Goal: Information Seeking & Learning: Learn about a topic

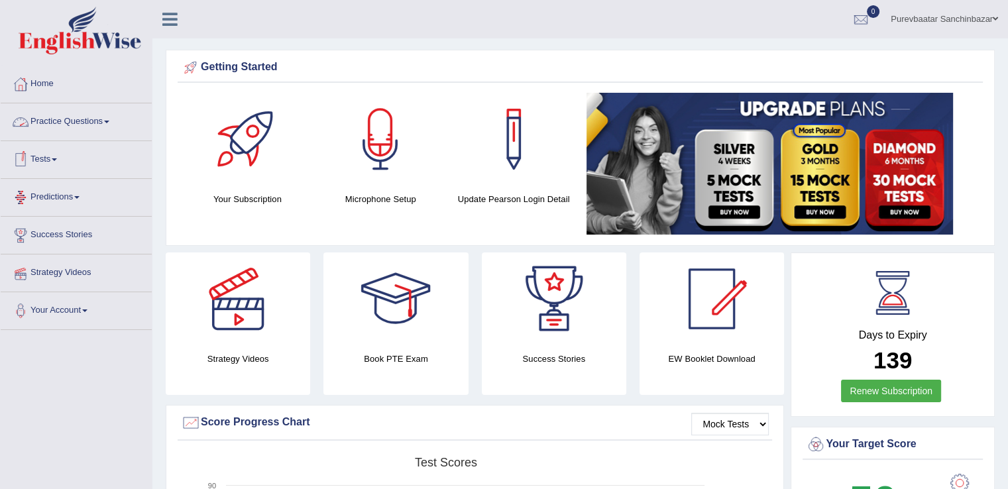
click at [64, 117] on link "Practice Questions" at bounding box center [76, 119] width 151 height 33
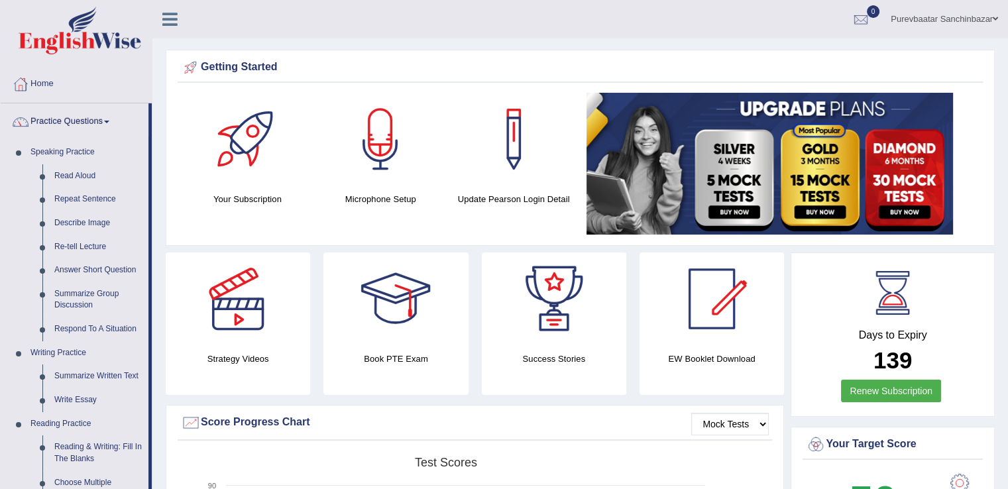
drag, startPoint x: 150, startPoint y: 133, endPoint x: 166, endPoint y: 276, distance: 143.9
drag, startPoint x: 148, startPoint y: 252, endPoint x: 148, endPoint y: 397, distance: 144.5
click at [148, 397] on li "Practice Questions Speaking Practice Read Aloud Repeat Sentence Describe Image …" at bounding box center [76, 475] width 151 height 745
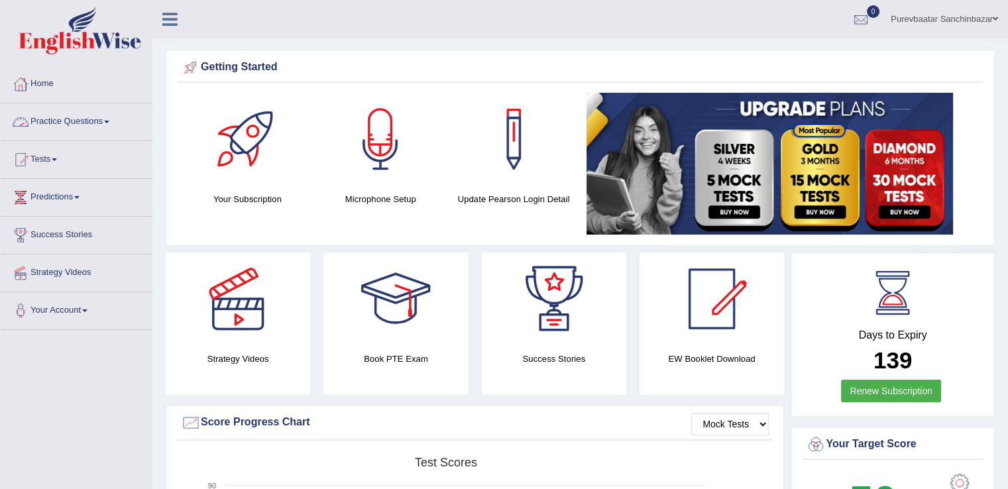
click at [111, 116] on link "Practice Questions" at bounding box center [76, 119] width 151 height 33
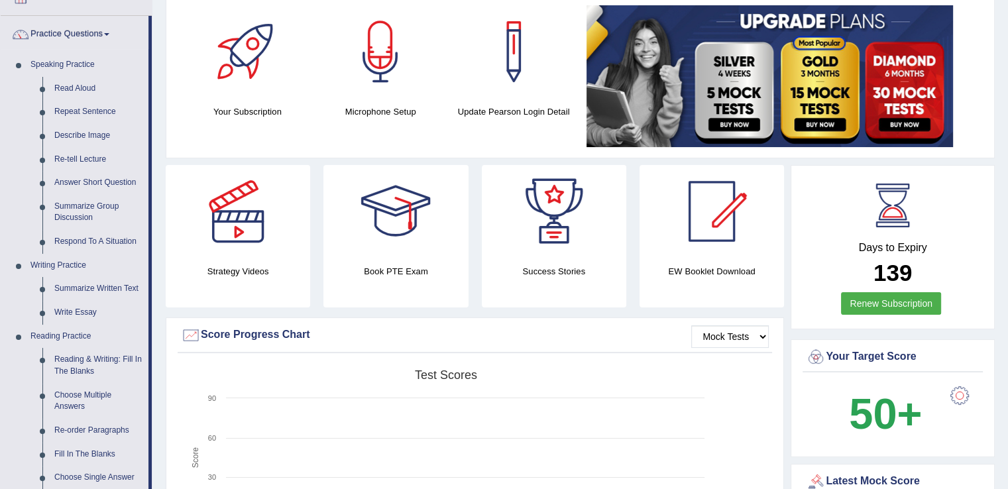
scroll to position [96, 0]
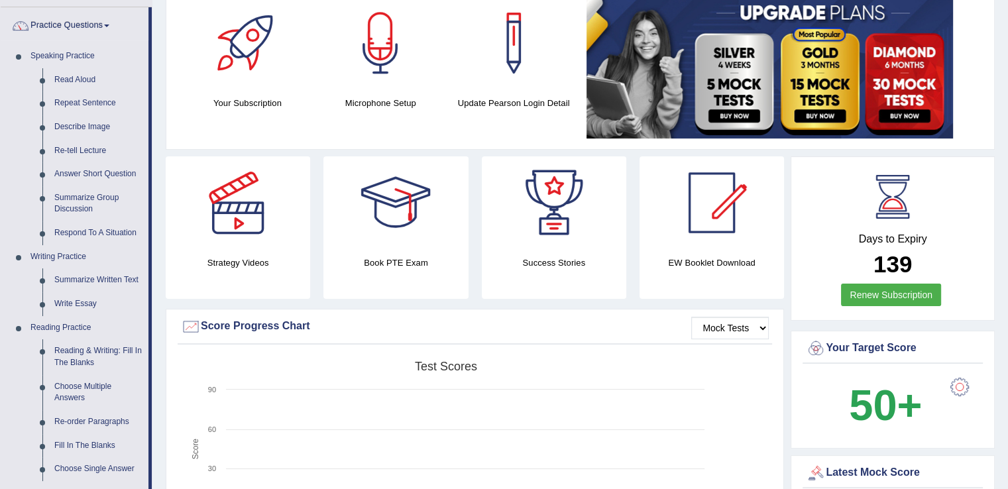
click at [232, 231] on div at bounding box center [238, 202] width 93 height 93
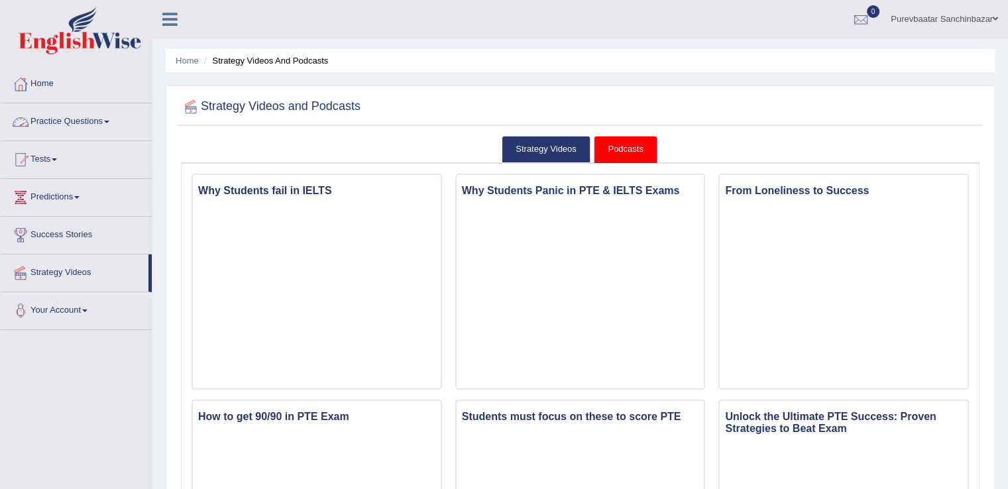
click at [109, 123] on link "Practice Questions" at bounding box center [76, 119] width 151 height 33
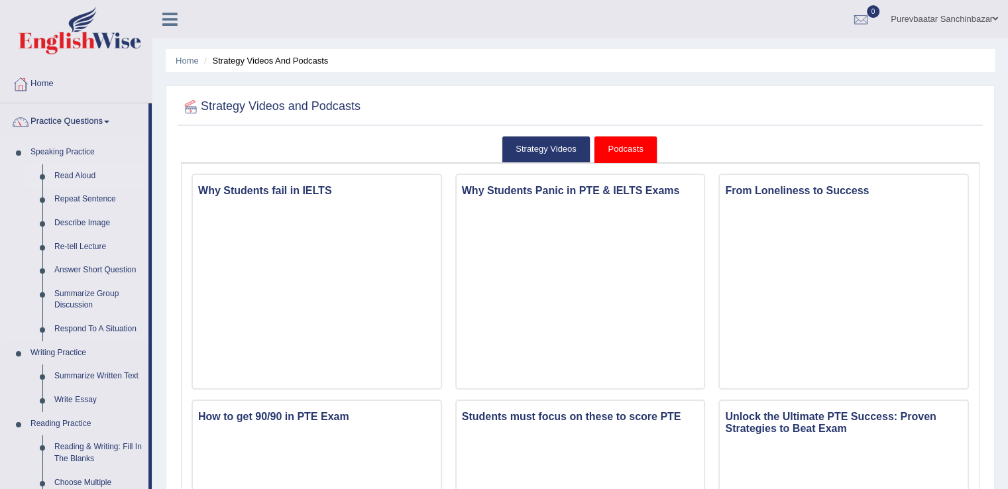
click at [94, 176] on link "Read Aloud" at bounding box center [98, 176] width 100 height 24
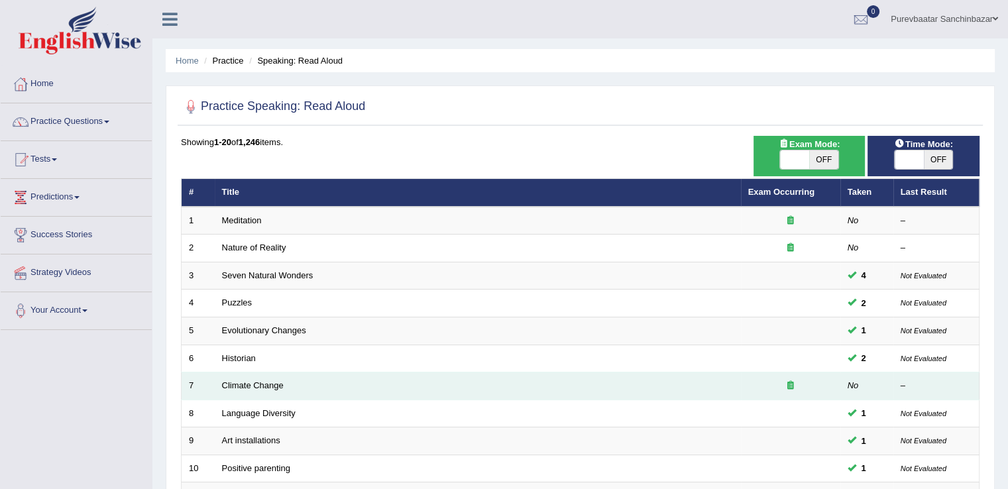
click at [351, 390] on td "Climate Change" at bounding box center [478, 386] width 526 height 28
click at [243, 383] on link "Climate Change" at bounding box center [253, 385] width 62 height 10
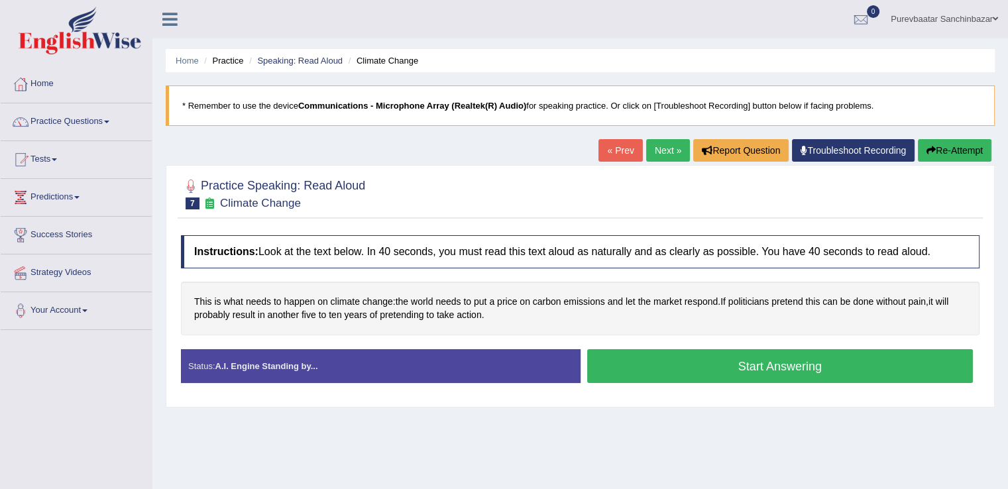
click at [755, 362] on button "Start Answering" at bounding box center [780, 366] width 386 height 34
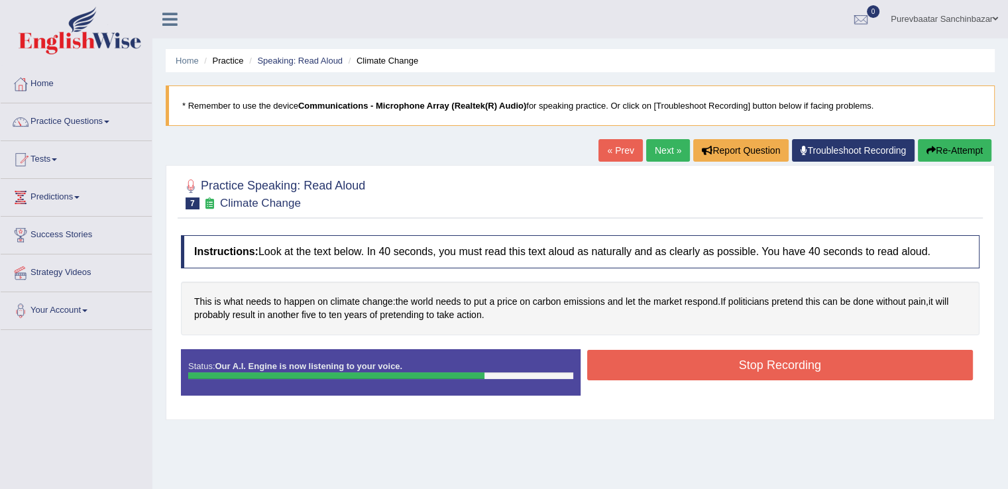
click at [755, 362] on button "Stop Recording" at bounding box center [780, 365] width 386 height 30
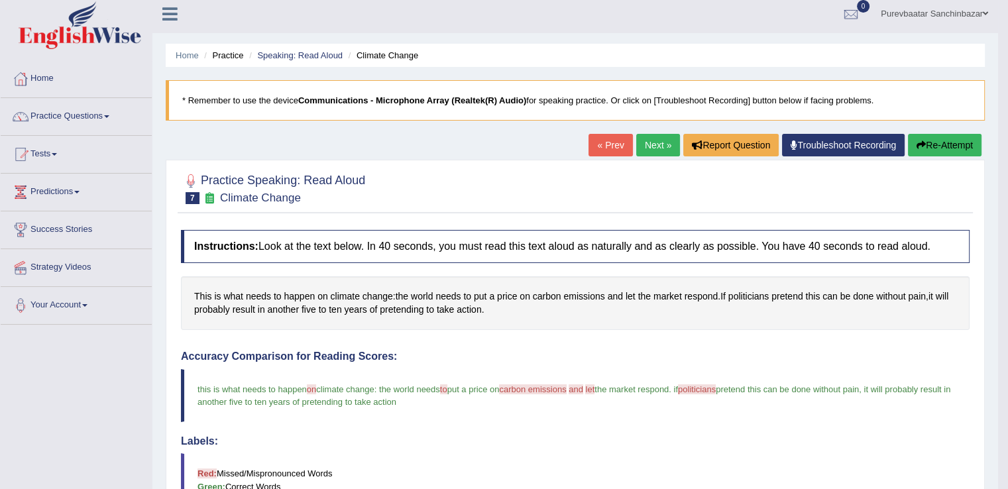
scroll to position [7, 0]
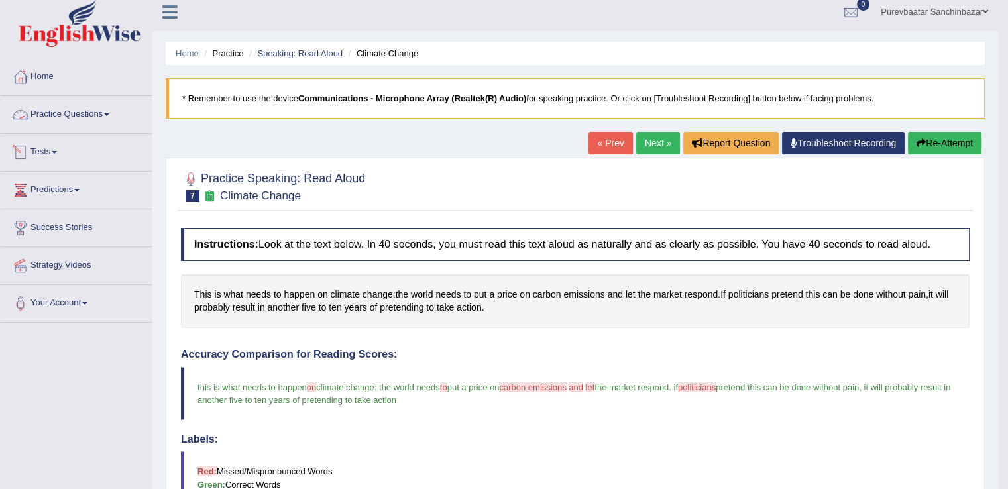
click at [92, 115] on link "Practice Questions" at bounding box center [76, 112] width 151 height 33
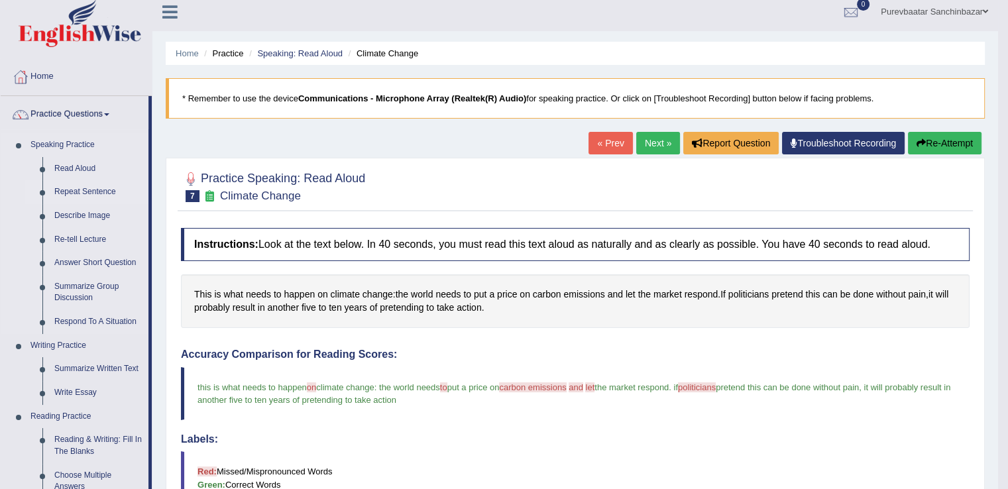
click at [95, 188] on link "Repeat Sentence" at bounding box center [98, 192] width 100 height 24
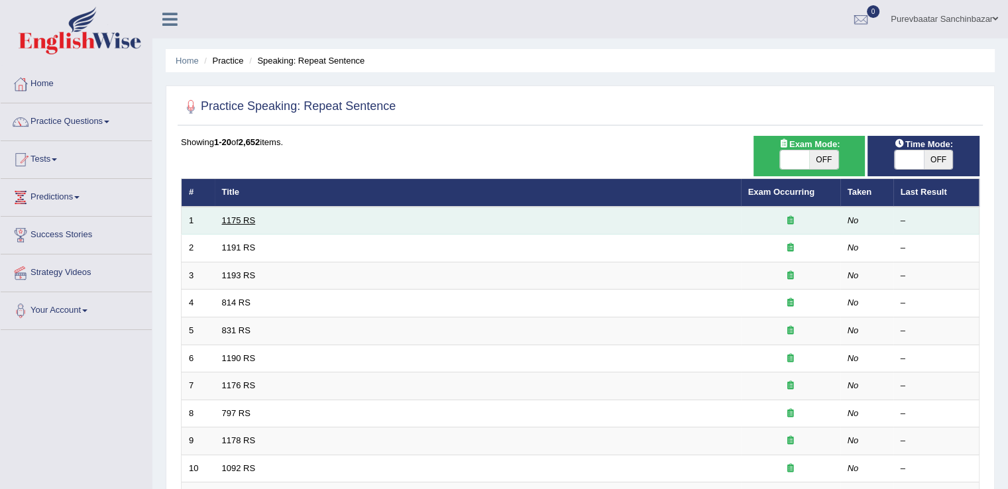
click at [247, 219] on link "1175 RS" at bounding box center [239, 220] width 34 height 10
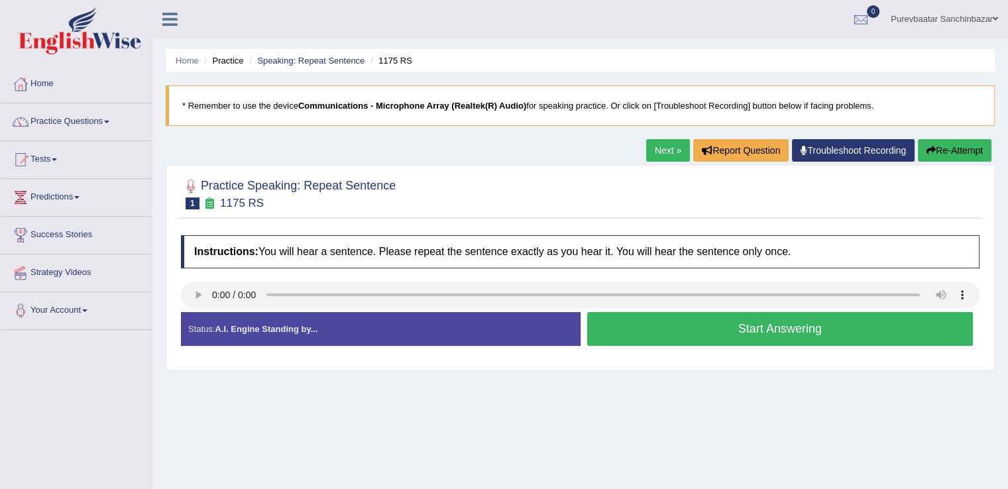
click at [755, 327] on button "Start Answering" at bounding box center [780, 329] width 386 height 34
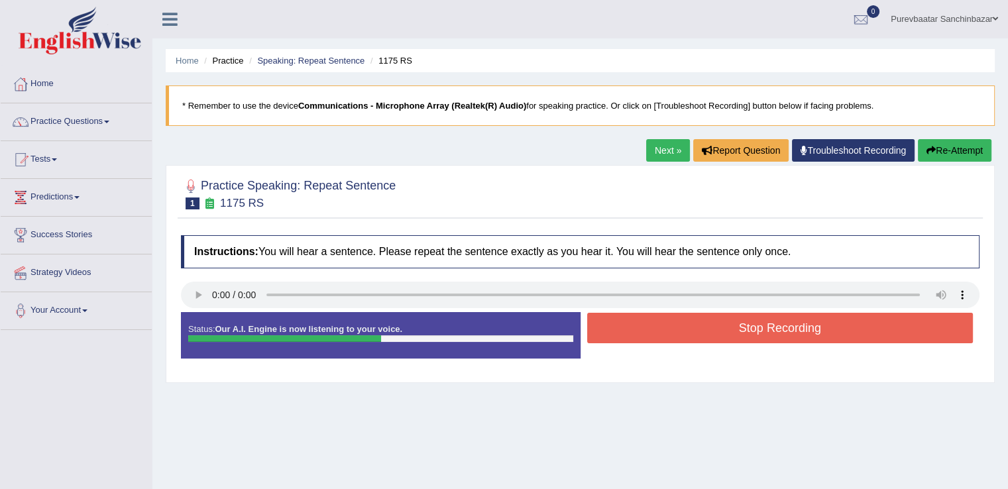
click at [755, 327] on button "Stop Recording" at bounding box center [780, 328] width 386 height 30
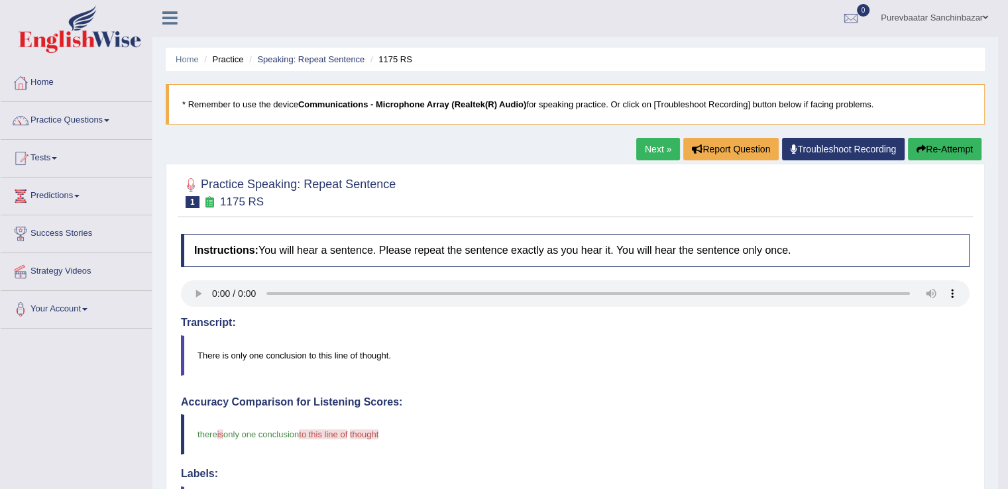
scroll to position [3, 0]
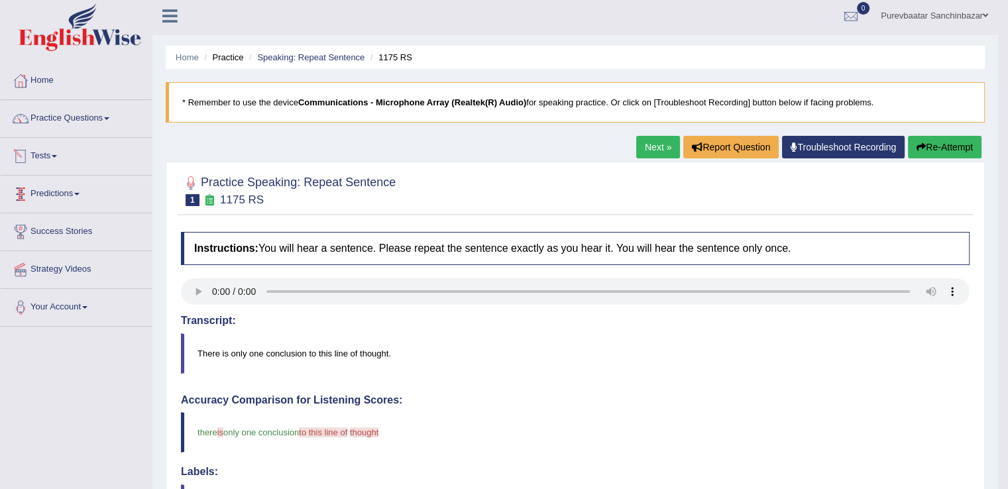
click at [48, 162] on link "Tests" at bounding box center [76, 154] width 151 height 33
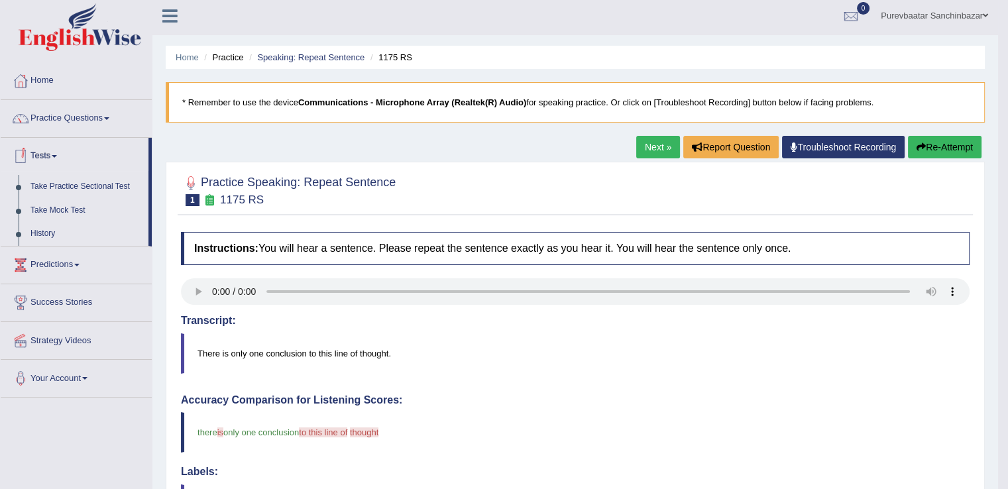
click at [56, 150] on link "Tests" at bounding box center [75, 154] width 148 height 33
click at [103, 117] on link "Practice Questions" at bounding box center [76, 116] width 151 height 33
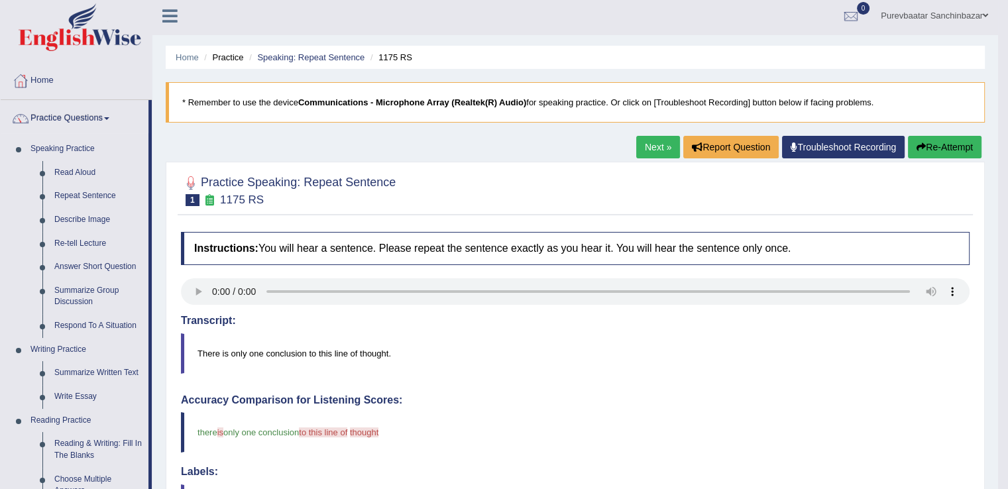
click at [654, 148] on link "Next »" at bounding box center [658, 147] width 44 height 23
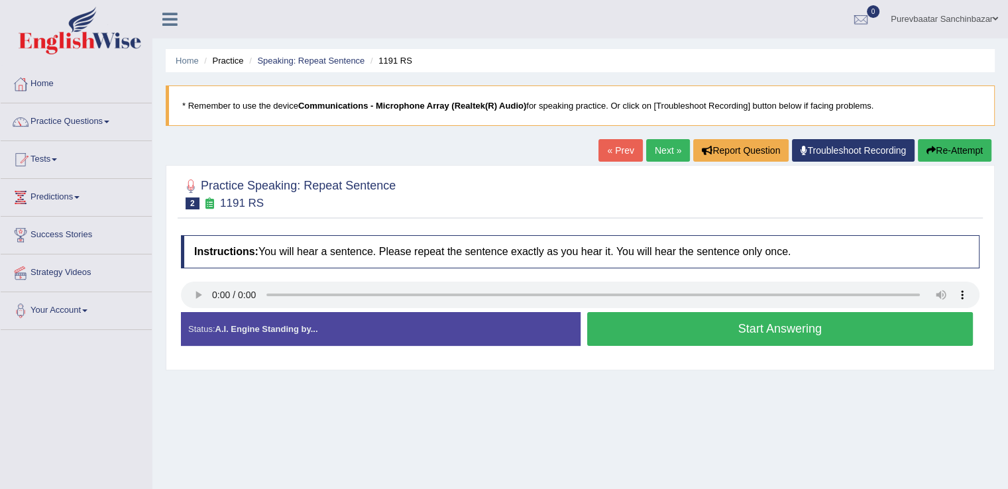
click at [654, 329] on button "Start Answering" at bounding box center [780, 329] width 386 height 34
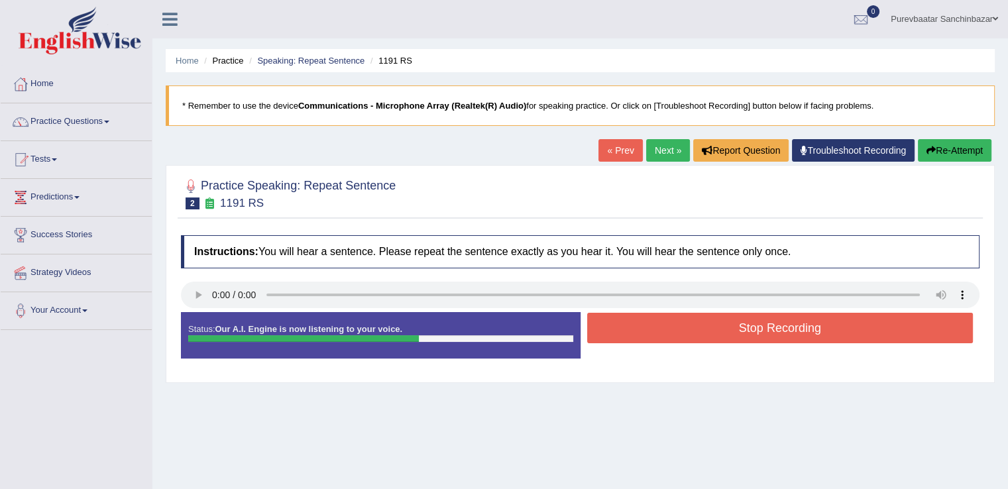
click at [654, 329] on button "Stop Recording" at bounding box center [780, 328] width 386 height 30
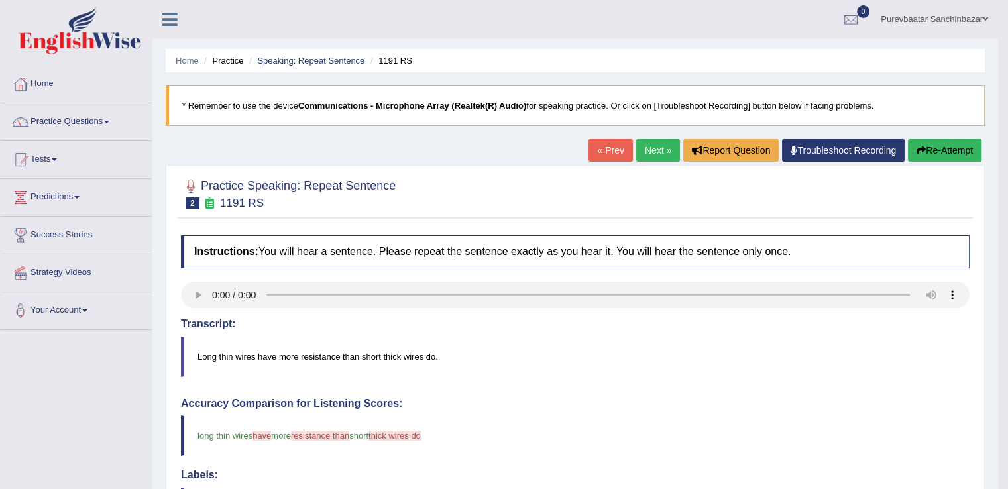
click at [930, 152] on button "Re-Attempt" at bounding box center [945, 150] width 74 height 23
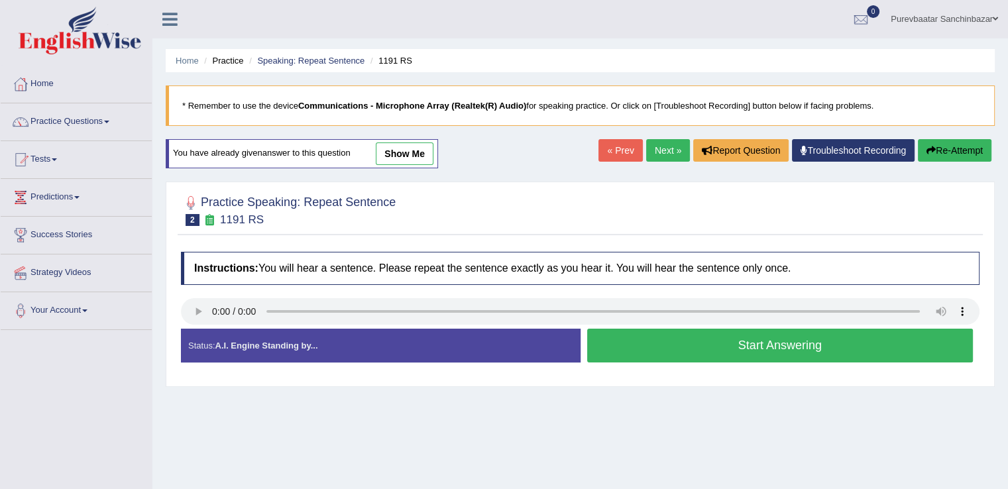
click at [793, 352] on button "Start Answering" at bounding box center [780, 346] width 386 height 34
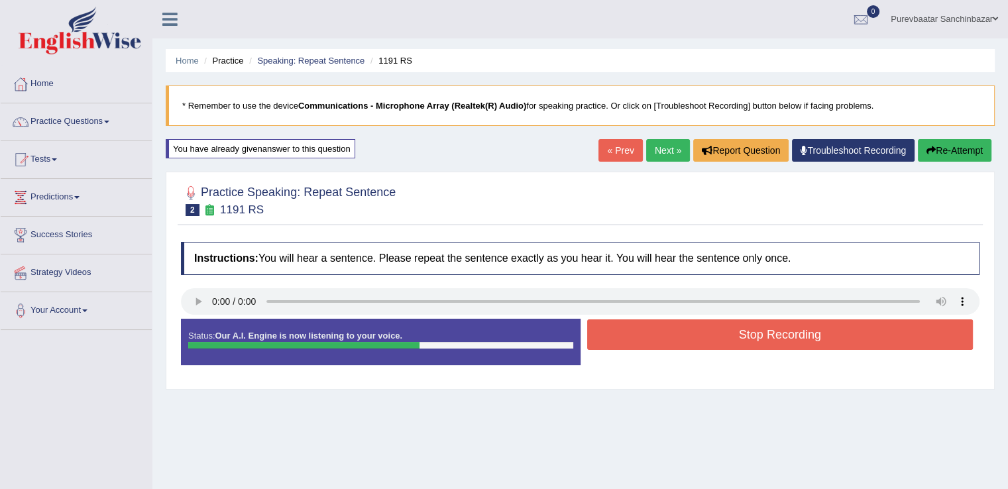
click at [795, 335] on button "Stop Recording" at bounding box center [780, 334] width 386 height 30
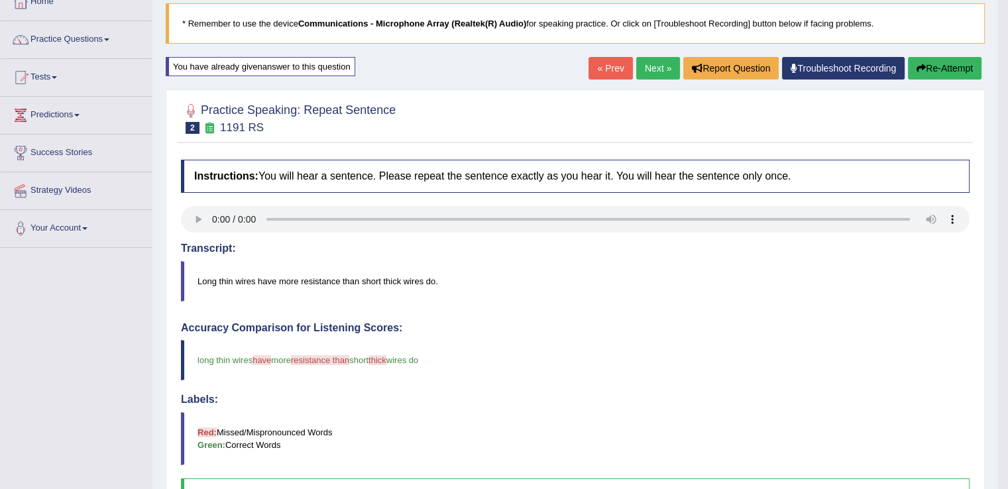
scroll to position [83, 0]
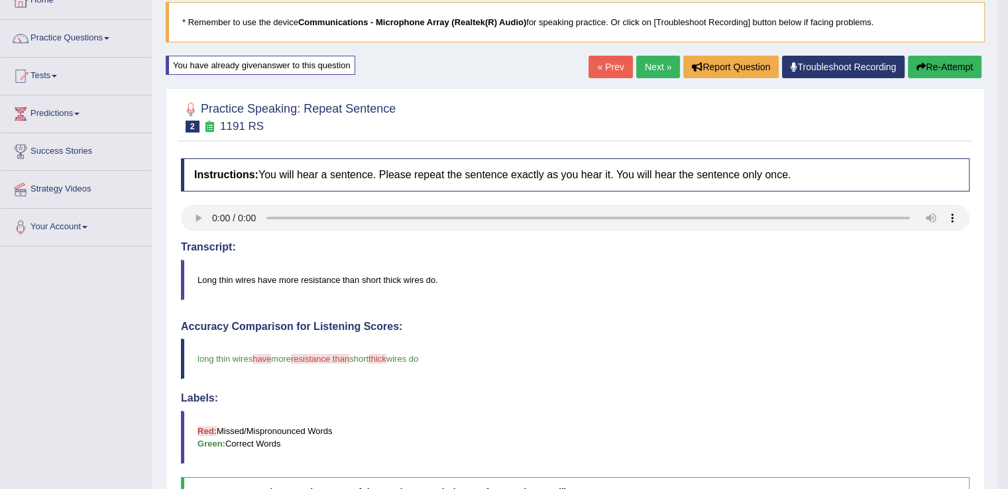
click at [653, 68] on link "Next »" at bounding box center [658, 67] width 44 height 23
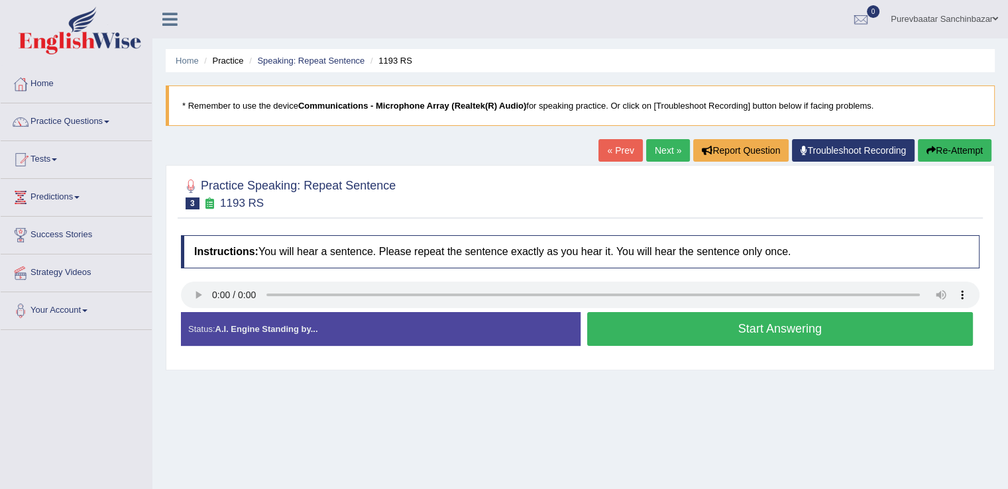
click at [664, 330] on button "Start Answering" at bounding box center [780, 329] width 386 height 34
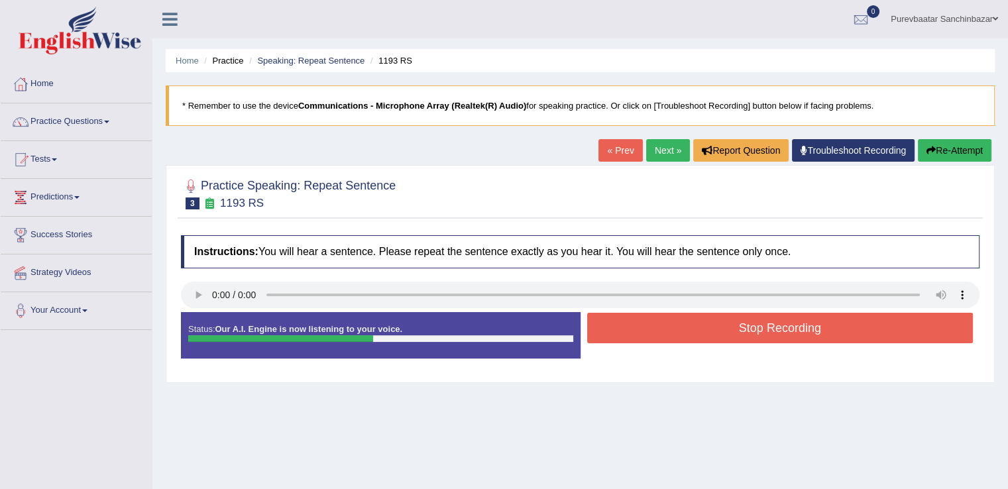
click at [664, 330] on button "Stop Recording" at bounding box center [780, 328] width 386 height 30
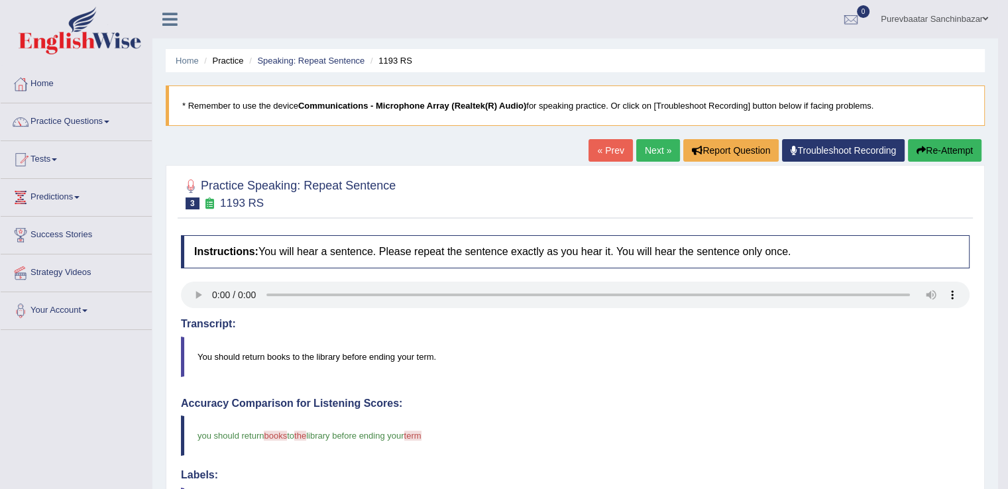
click at [660, 151] on link "Next »" at bounding box center [658, 150] width 44 height 23
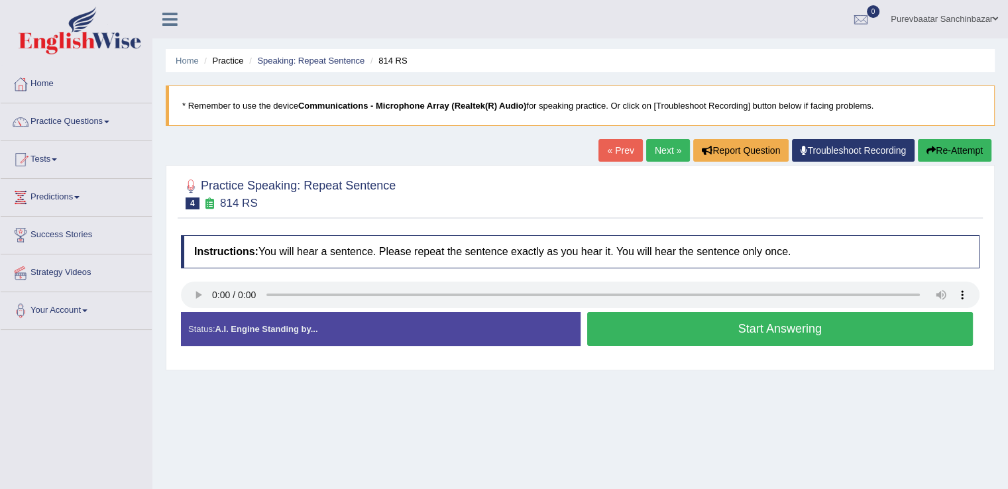
click at [794, 323] on button "Start Answering" at bounding box center [780, 329] width 386 height 34
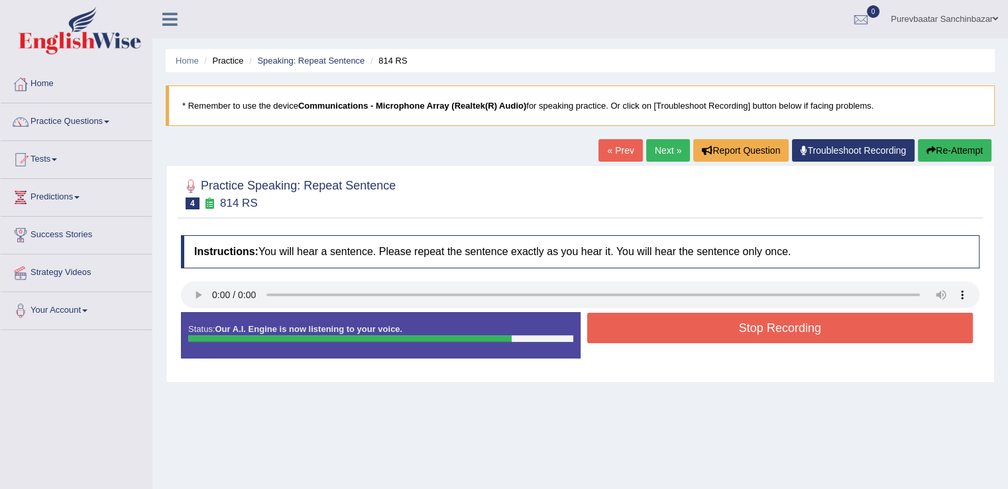
click at [794, 323] on button "Stop Recording" at bounding box center [780, 328] width 386 height 30
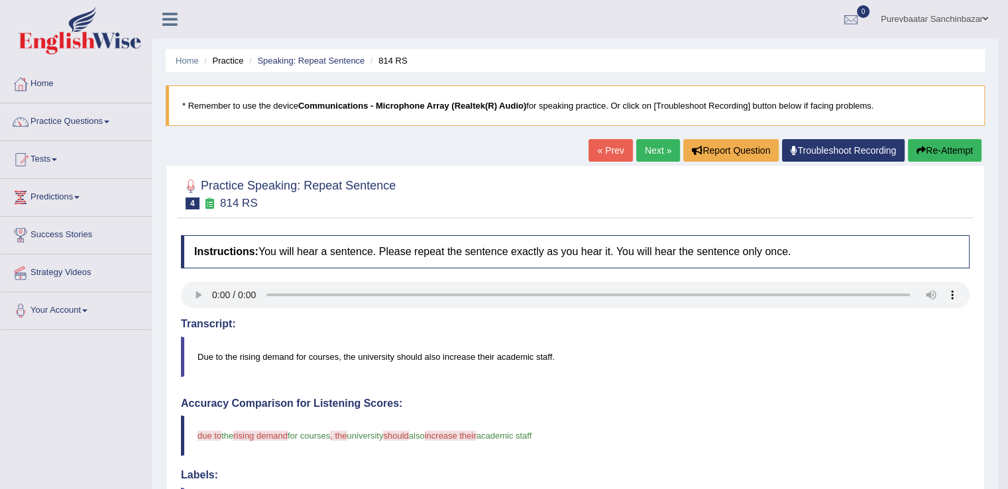
click at [657, 147] on link "Next »" at bounding box center [658, 150] width 44 height 23
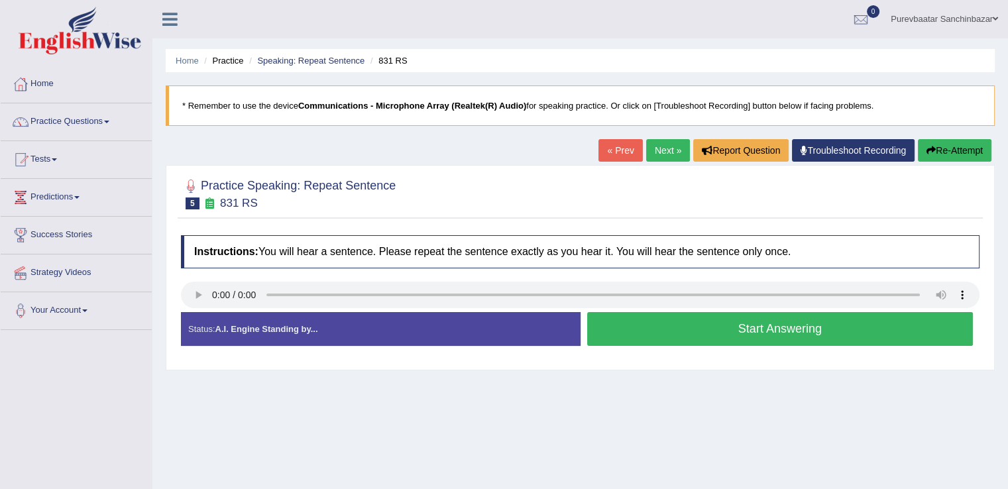
click at [764, 324] on button "Start Answering" at bounding box center [780, 329] width 386 height 34
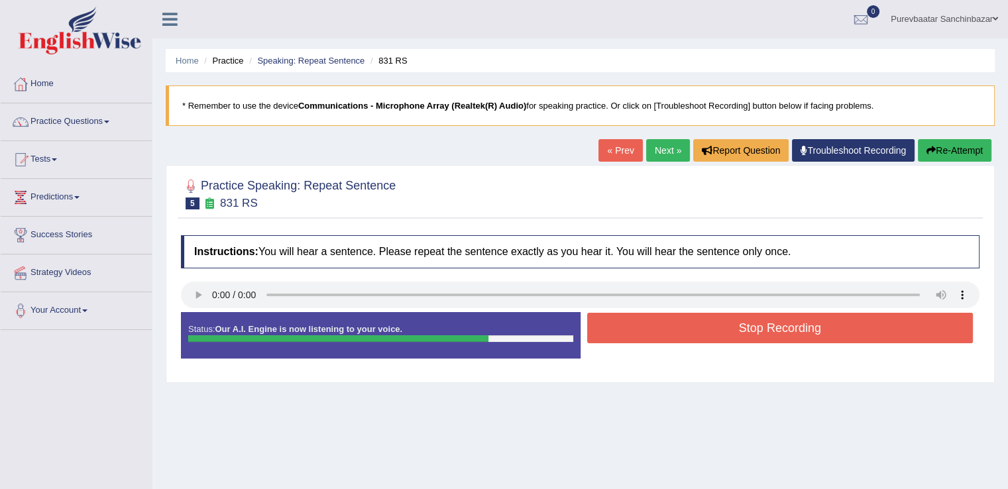
click at [764, 324] on button "Stop Recording" at bounding box center [780, 328] width 386 height 30
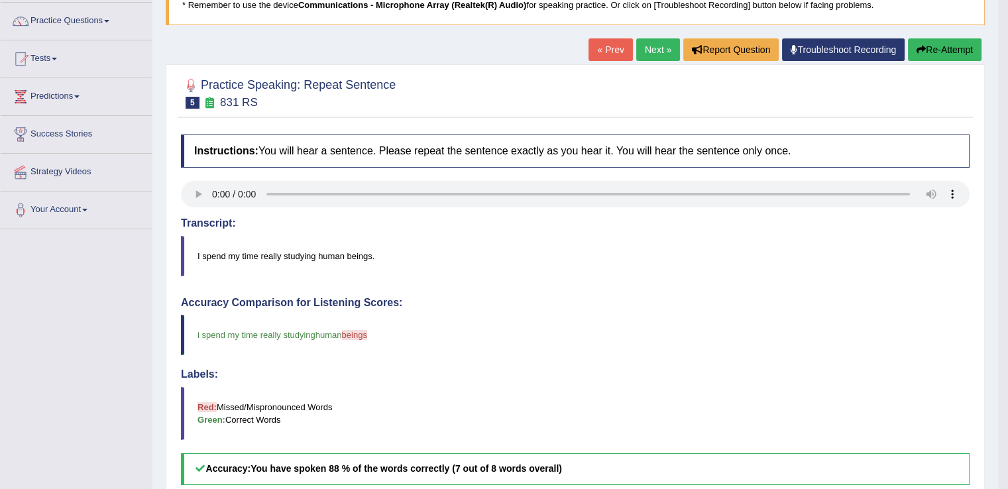
scroll to position [101, 0]
click at [653, 50] on link "Next »" at bounding box center [658, 49] width 44 height 23
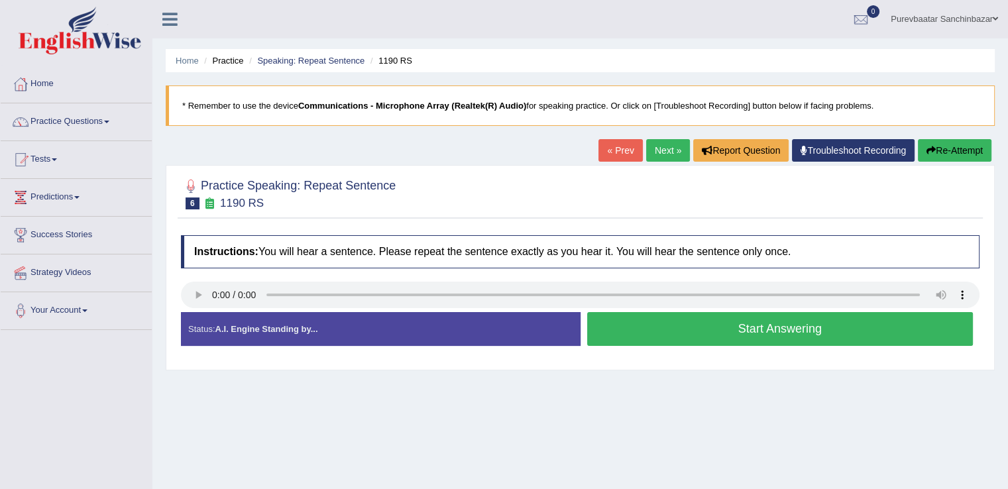
click at [774, 325] on button "Start Answering" at bounding box center [780, 329] width 386 height 34
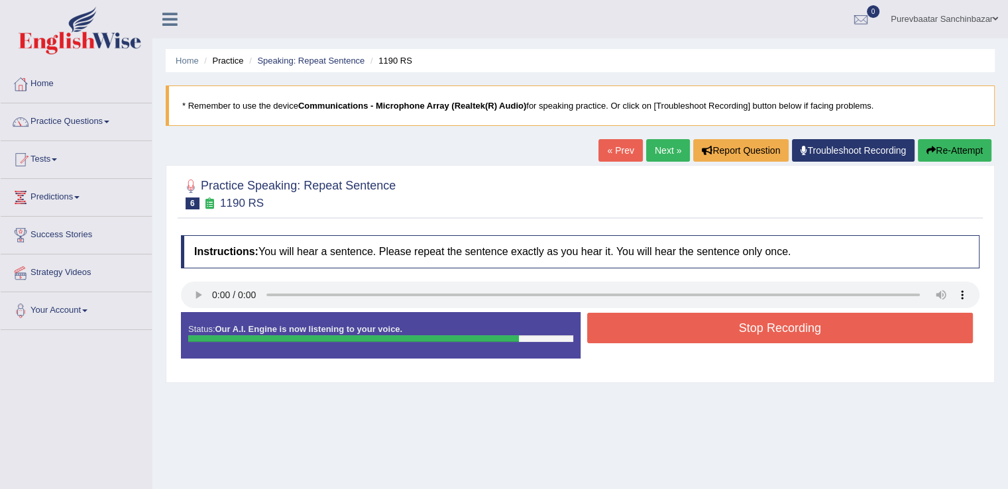
click at [774, 325] on button "Stop Recording" at bounding box center [780, 328] width 386 height 30
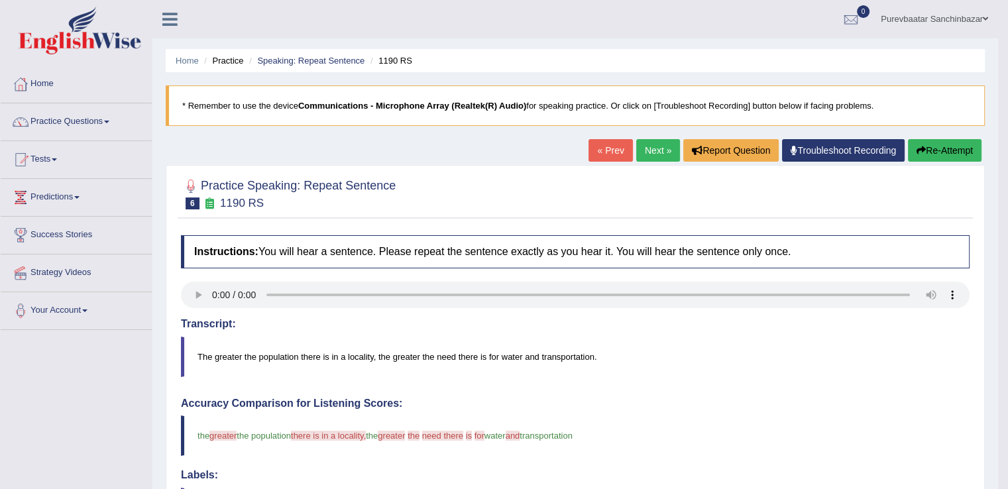
click at [667, 148] on link "Next »" at bounding box center [658, 150] width 44 height 23
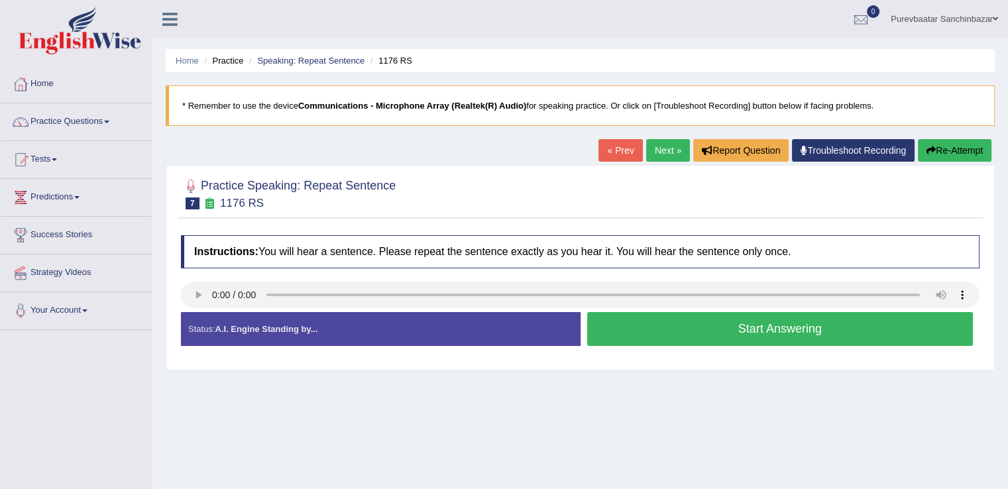
click at [747, 336] on button "Start Answering" at bounding box center [780, 329] width 386 height 34
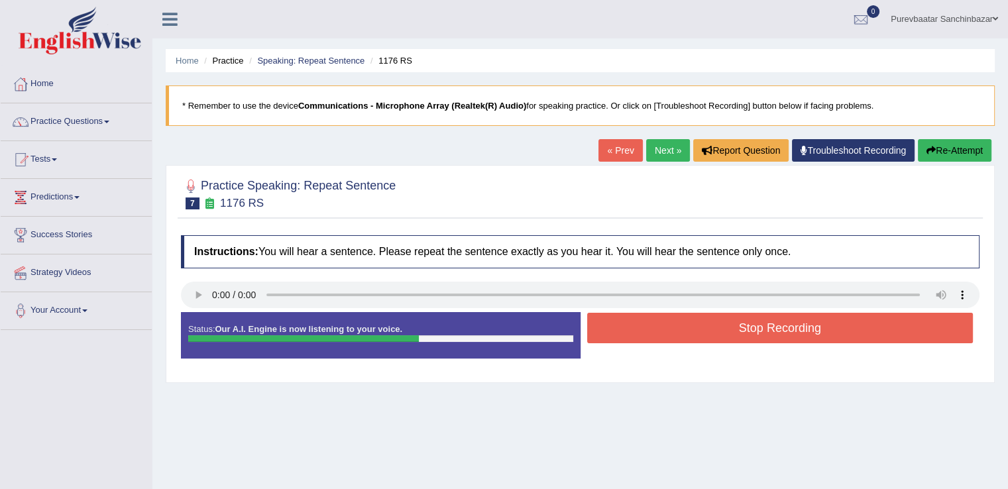
click at [747, 336] on button "Stop Recording" at bounding box center [780, 328] width 386 height 30
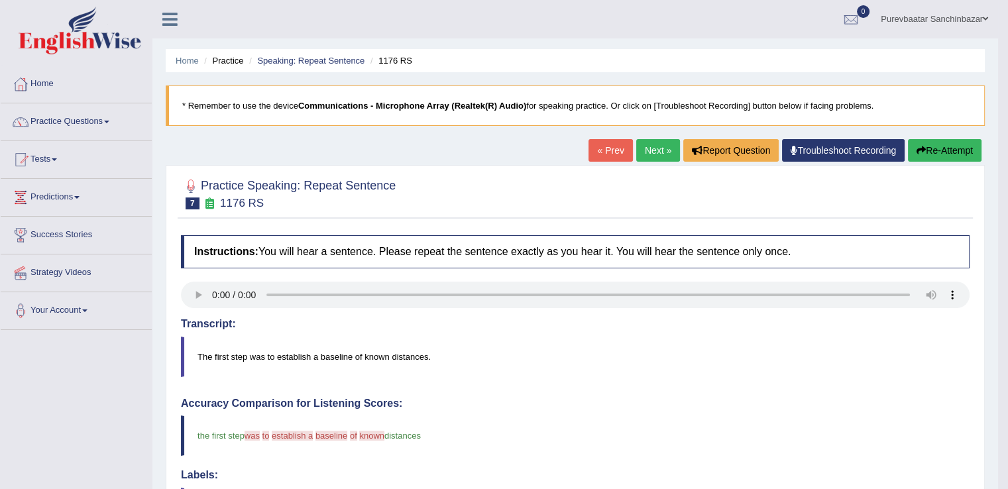
click at [926, 146] on button "Re-Attempt" at bounding box center [945, 150] width 74 height 23
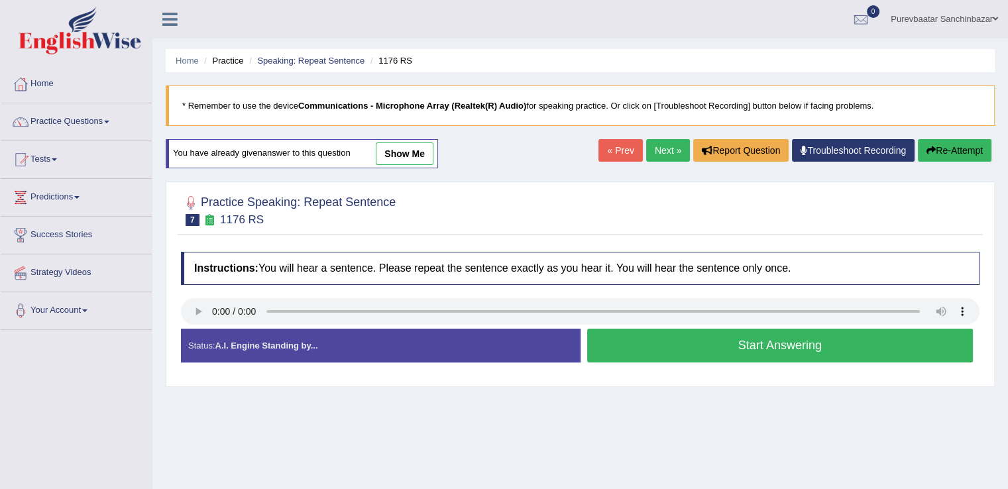
click at [775, 341] on button "Start Answering" at bounding box center [780, 346] width 386 height 34
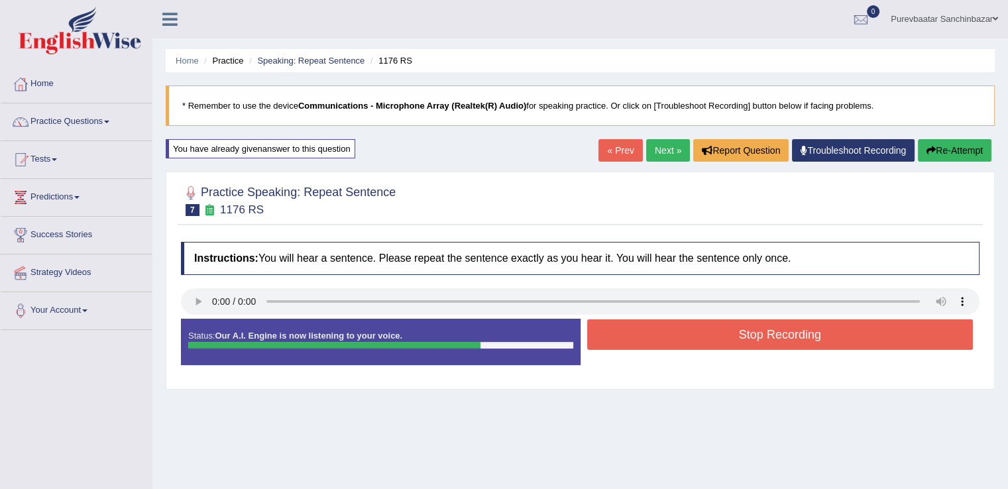
click at [775, 341] on button "Stop Recording" at bounding box center [780, 334] width 386 height 30
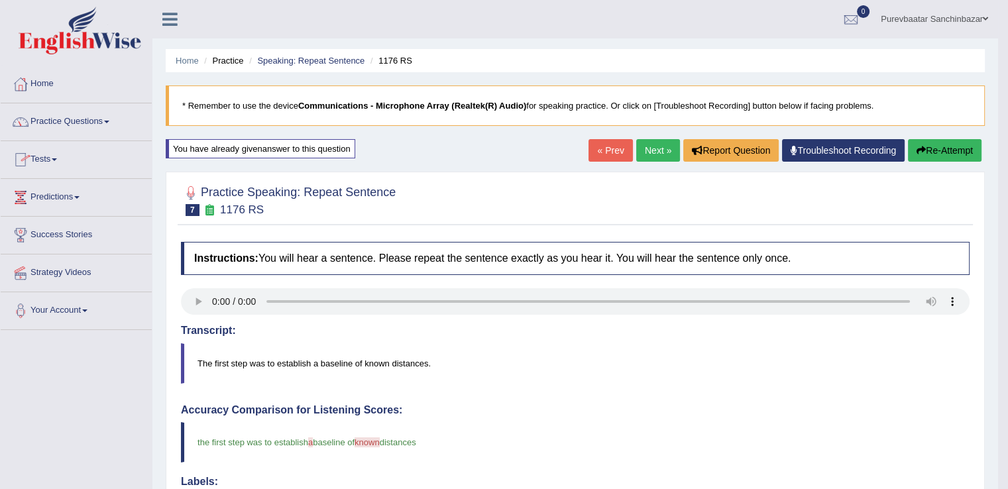
click at [95, 122] on link "Practice Questions" at bounding box center [76, 119] width 151 height 33
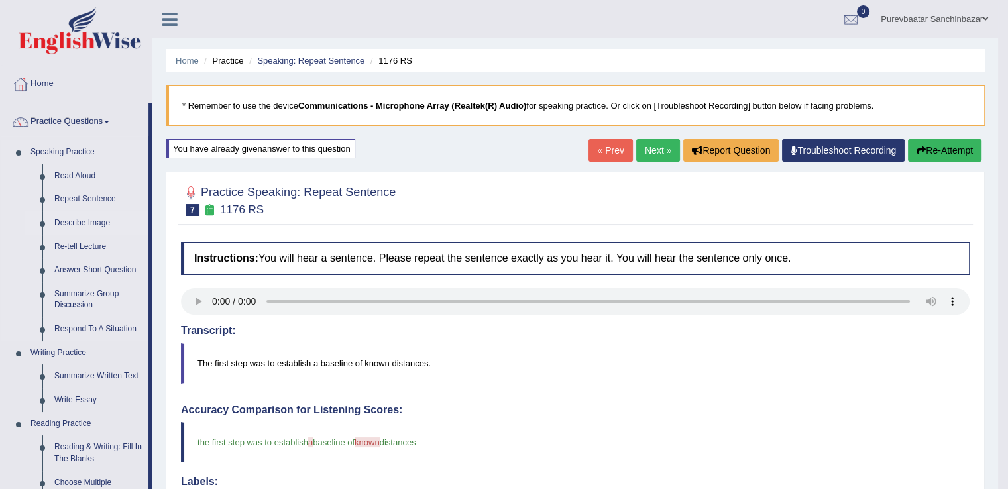
click at [79, 219] on link "Describe Image" at bounding box center [98, 223] width 100 height 24
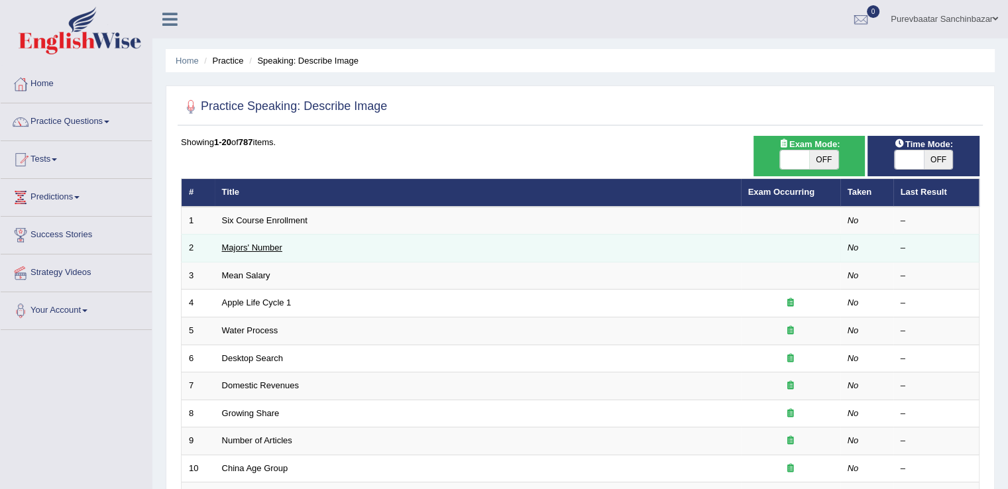
click at [244, 247] on link "Majors' Number" at bounding box center [252, 248] width 60 height 10
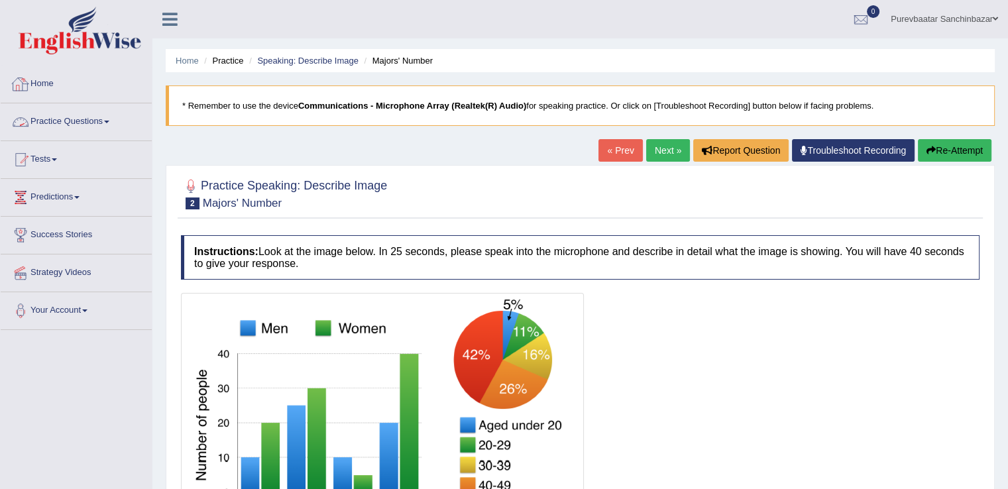
click at [99, 117] on link "Practice Questions" at bounding box center [76, 119] width 151 height 33
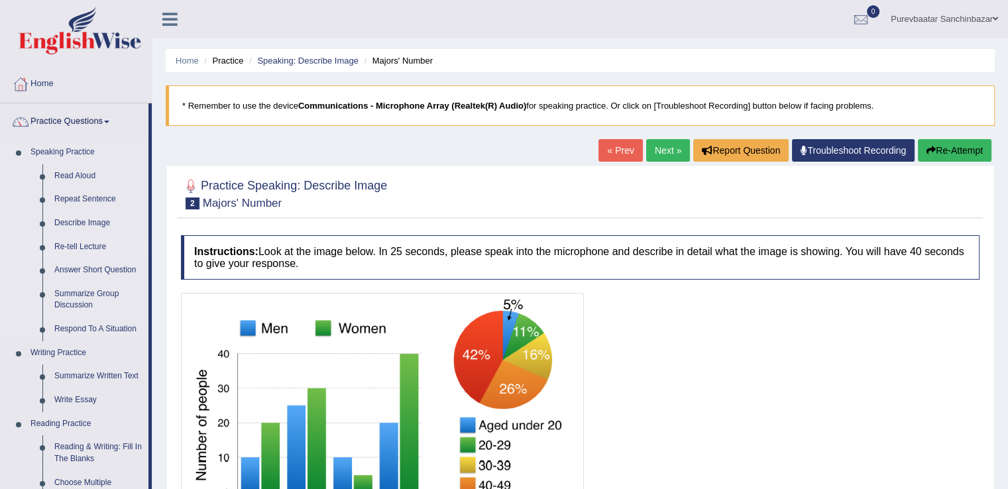
click at [97, 243] on link "Re-tell Lecture" at bounding box center [98, 247] width 100 height 24
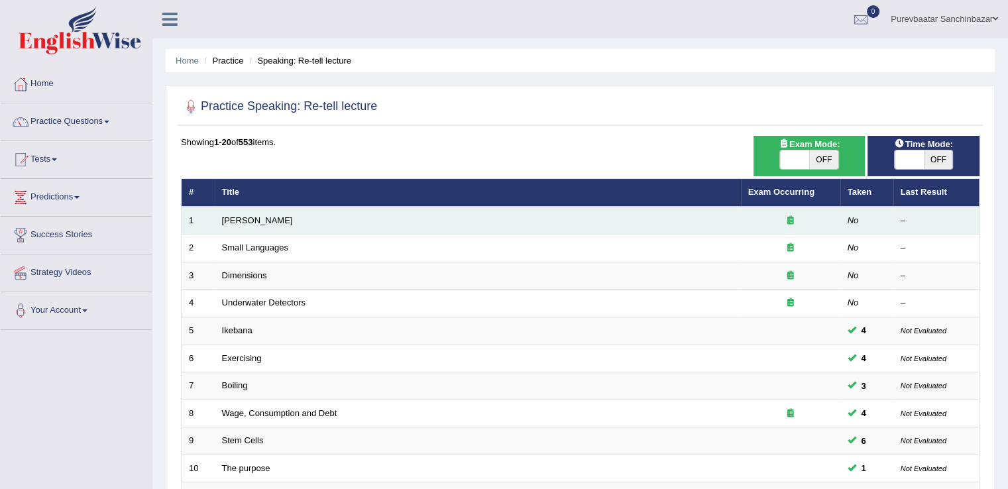
click at [320, 213] on td "[PERSON_NAME]" at bounding box center [478, 221] width 526 height 28
click at [254, 220] on link "[PERSON_NAME]" at bounding box center [257, 220] width 71 height 10
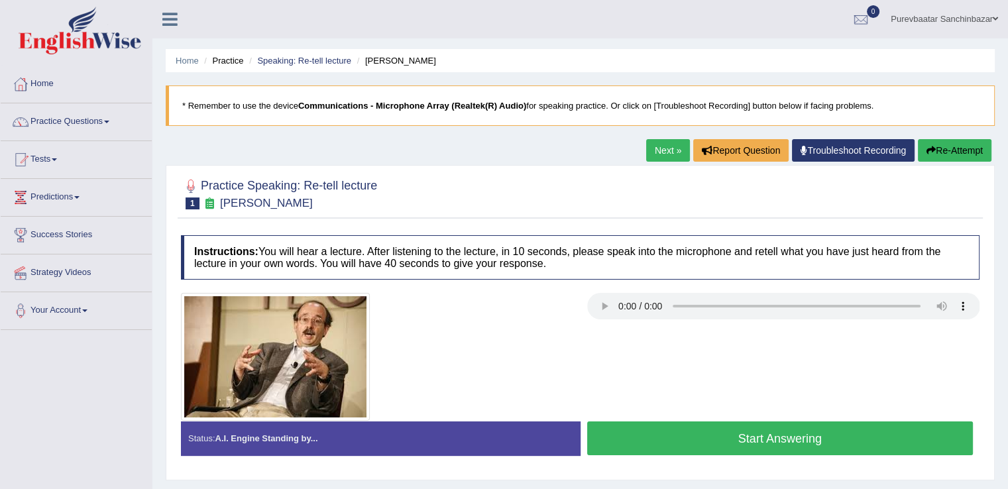
click at [737, 434] on button "Start Answering" at bounding box center [780, 438] width 386 height 34
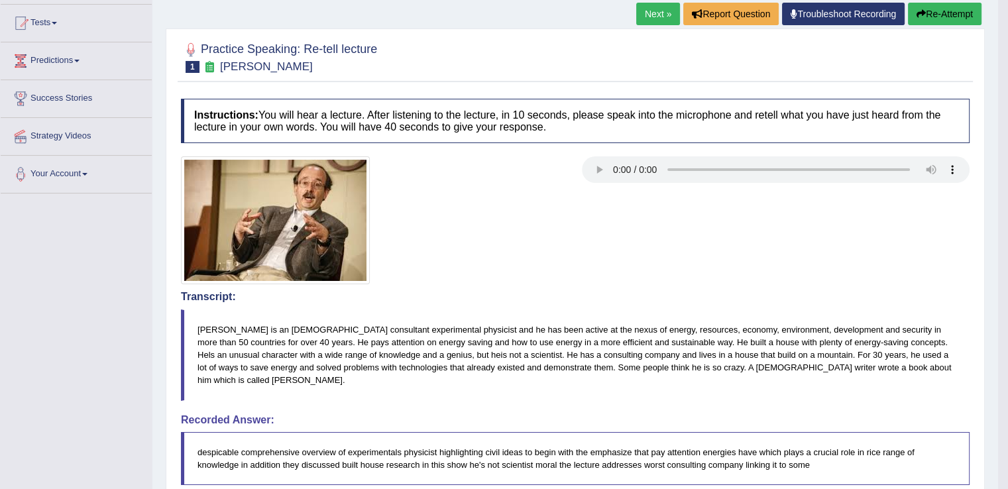
scroll to position [138, 0]
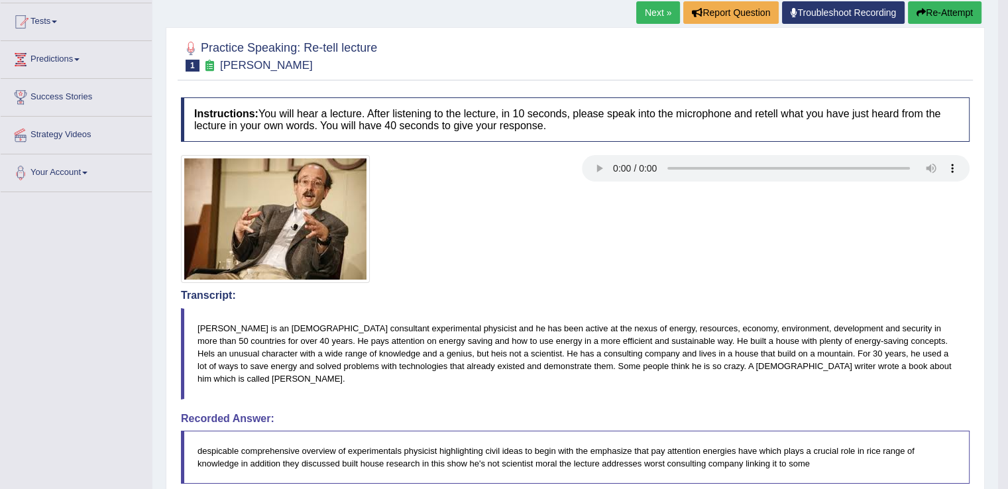
click at [930, 23] on button "Re-Attempt" at bounding box center [945, 12] width 74 height 23
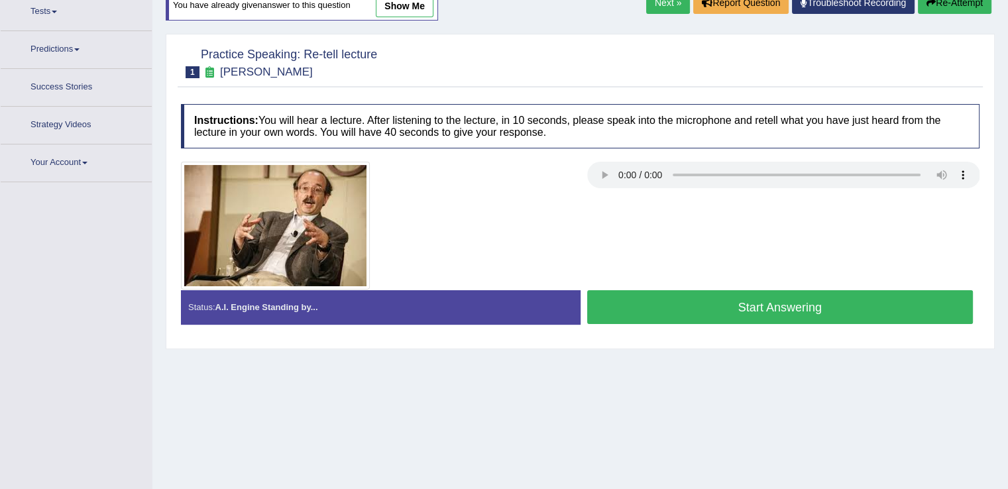
scroll to position [148, 0]
click at [800, 303] on button "Start Answering" at bounding box center [780, 307] width 386 height 34
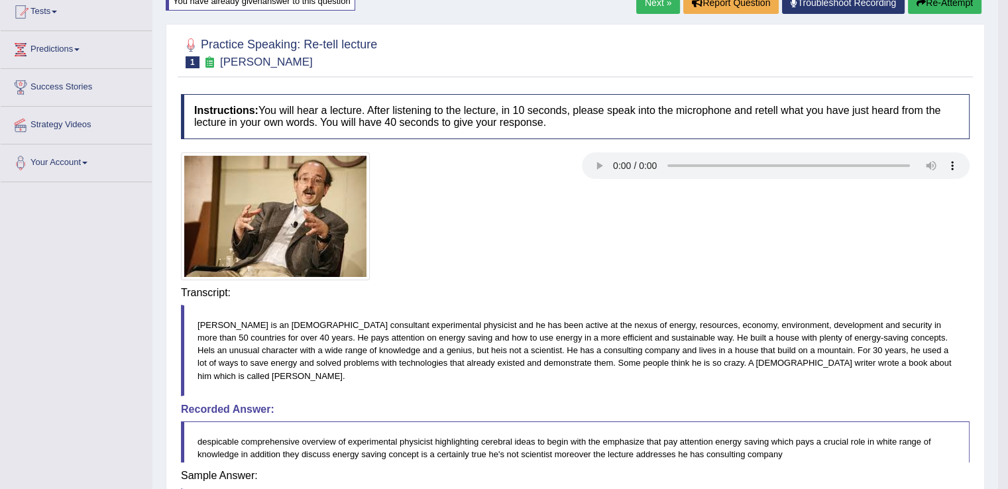
click at [800, 303] on div "Instructions: You will hear a lecture. After listening to the lecture, in 10 se…" at bounding box center [575, 359] width 795 height 544
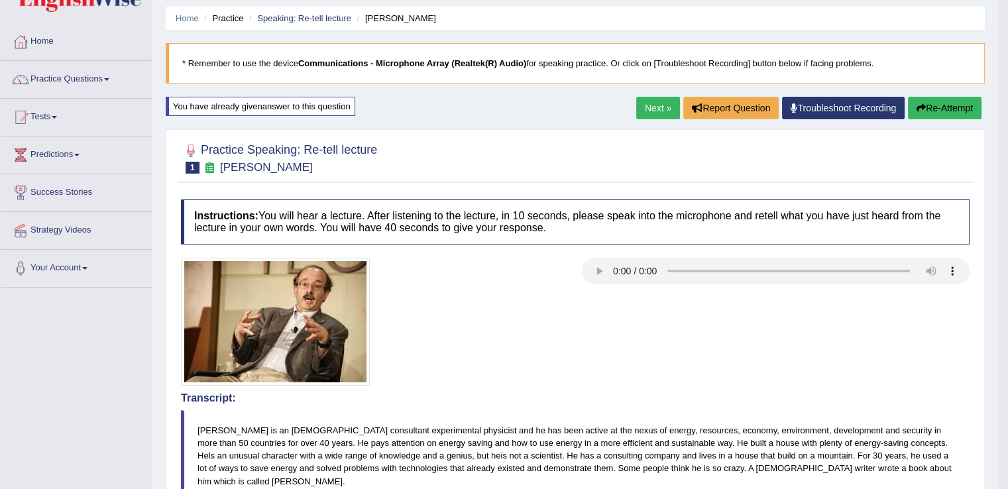
scroll to position [0, 0]
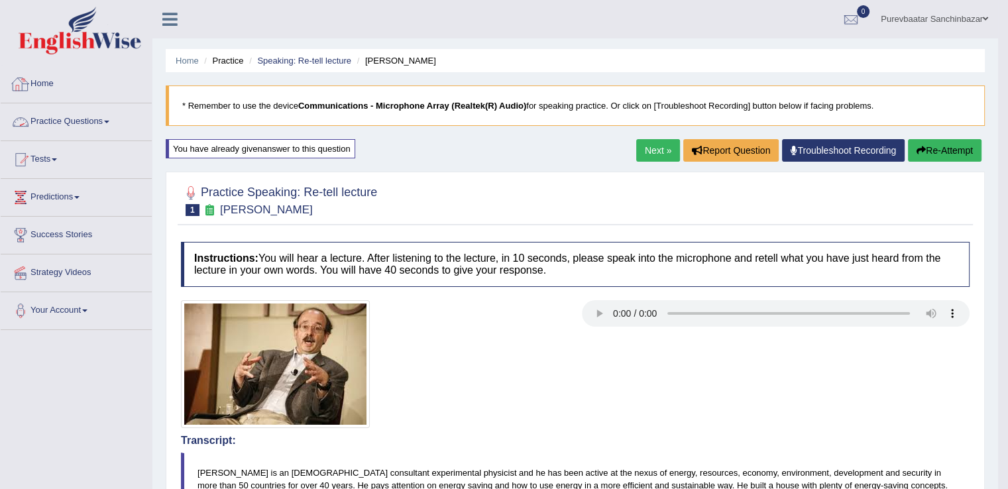
click at [103, 122] on link "Practice Questions" at bounding box center [76, 119] width 151 height 33
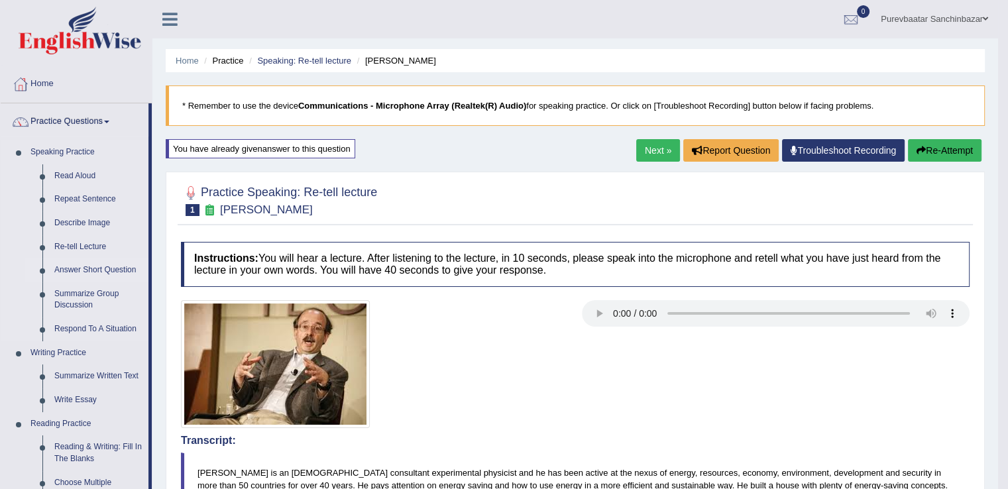
click at [96, 272] on link "Answer Short Question" at bounding box center [98, 270] width 100 height 24
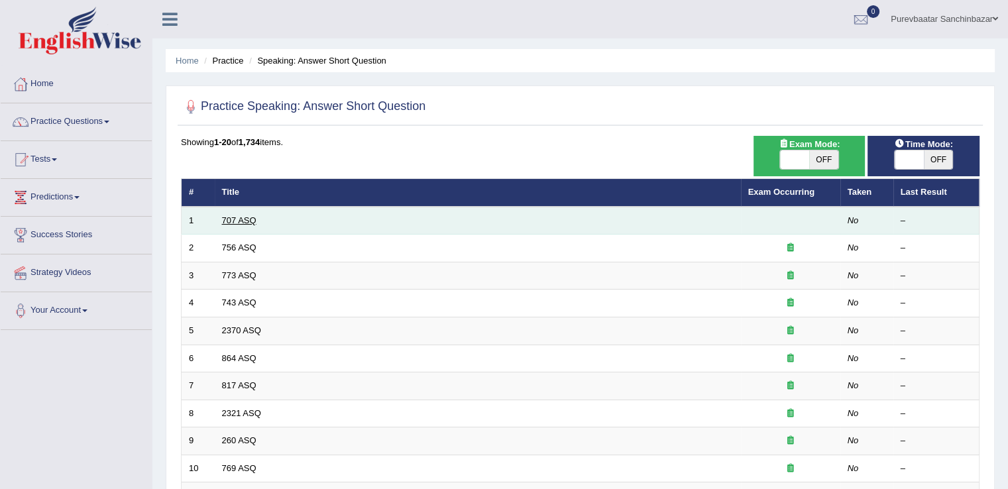
click at [245, 215] on link "707 ASQ" at bounding box center [239, 220] width 34 height 10
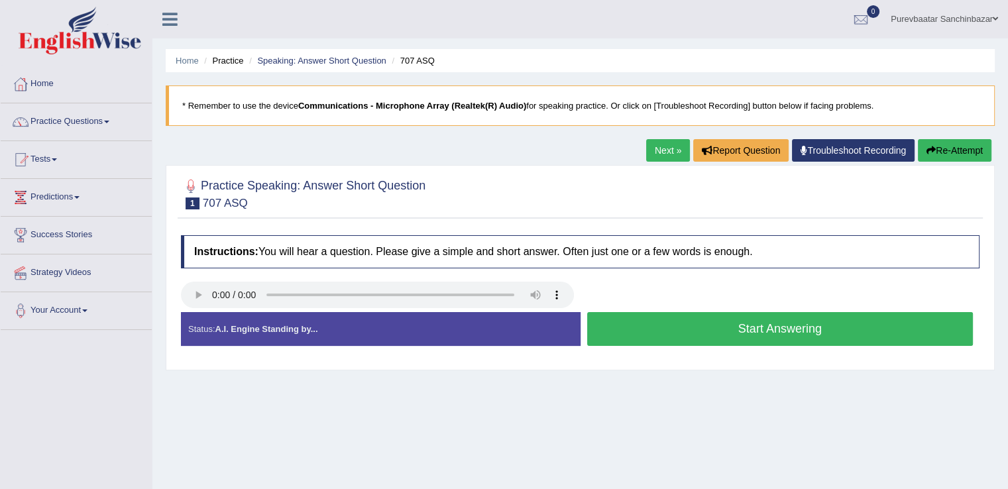
click at [655, 147] on link "Next »" at bounding box center [668, 150] width 44 height 23
click at [632, 321] on button "Start Answering" at bounding box center [780, 329] width 386 height 34
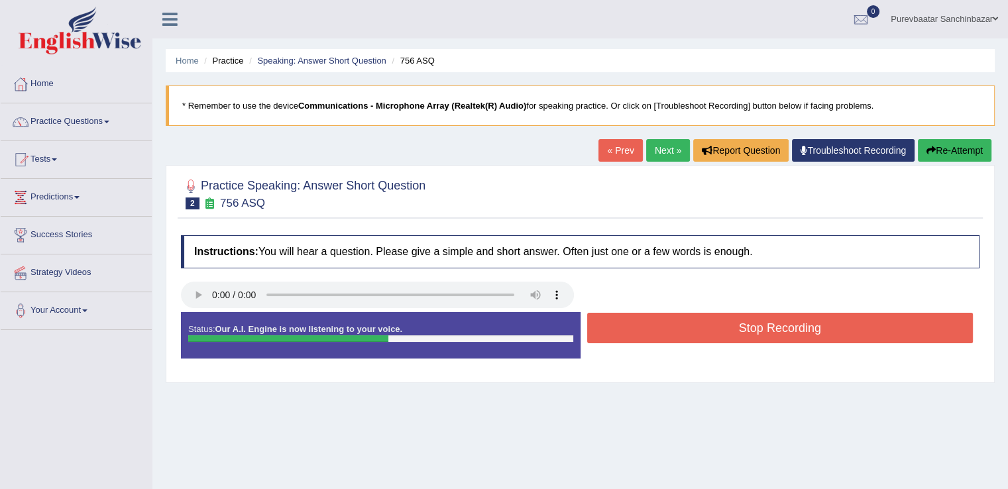
click at [632, 321] on button "Stop Recording" at bounding box center [780, 328] width 386 height 30
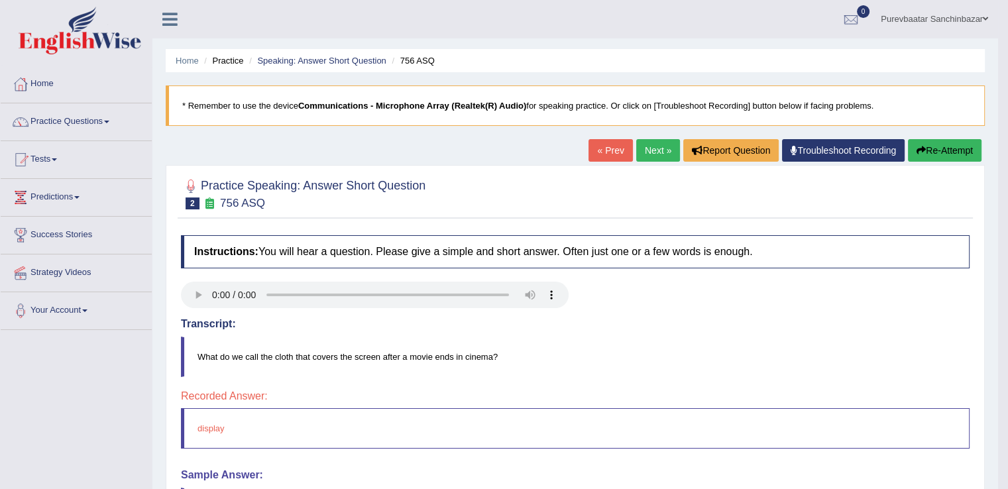
click at [647, 143] on link "Next »" at bounding box center [658, 150] width 44 height 23
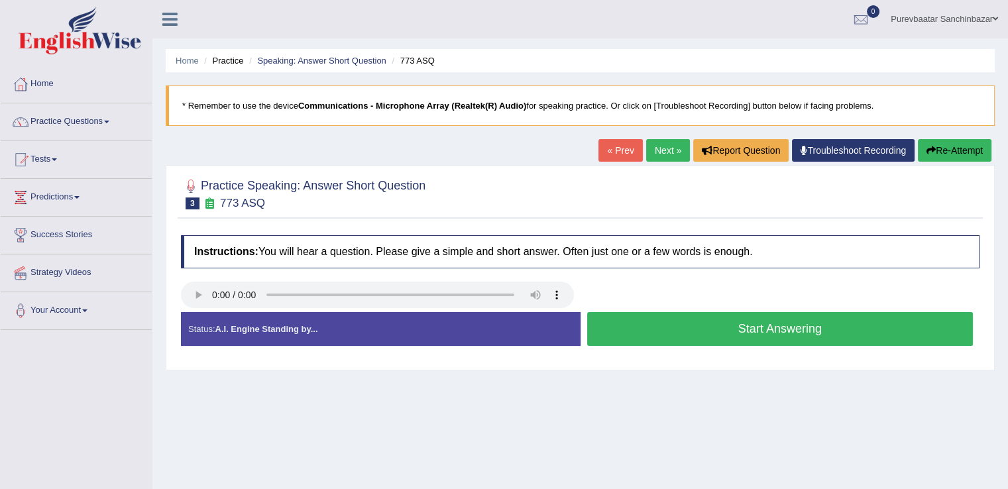
click at [620, 337] on button "Start Answering" at bounding box center [780, 329] width 386 height 34
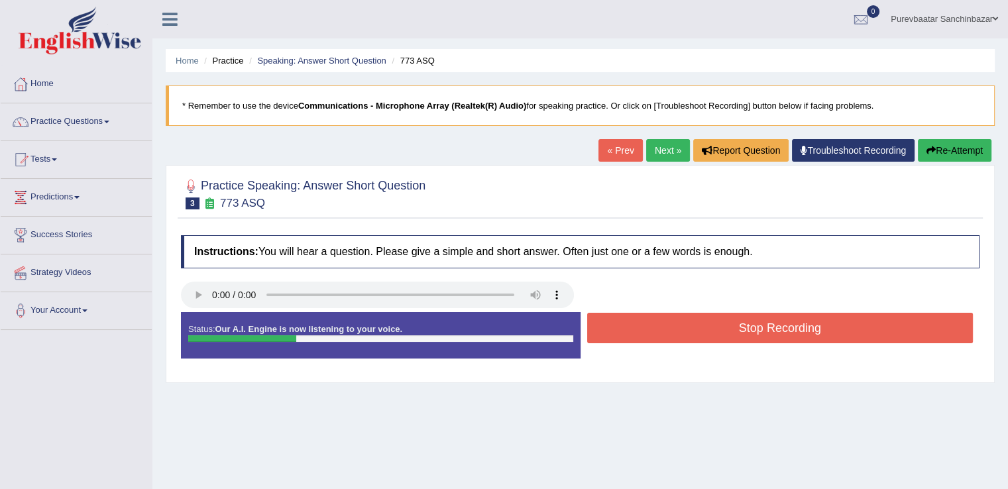
click at [620, 337] on button "Stop Recording" at bounding box center [780, 328] width 386 height 30
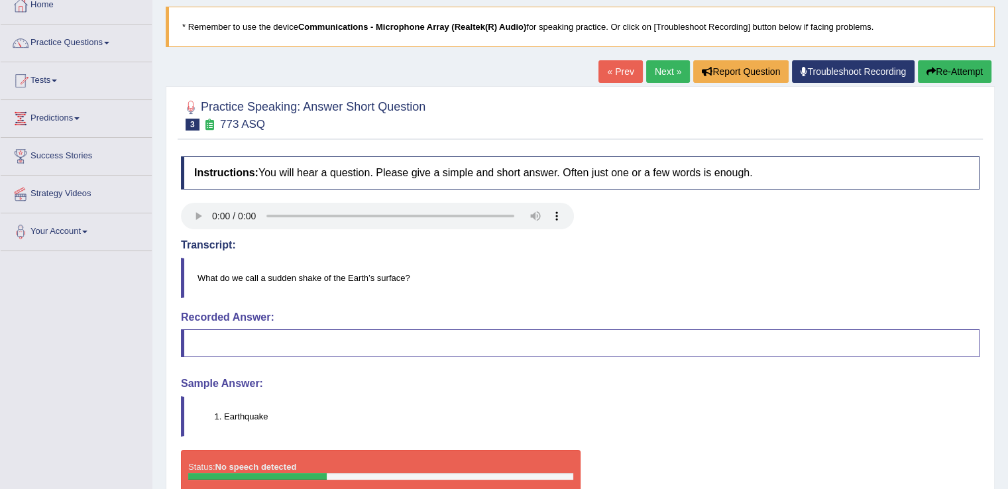
scroll to position [80, 0]
click at [671, 70] on link "Next »" at bounding box center [668, 71] width 44 height 23
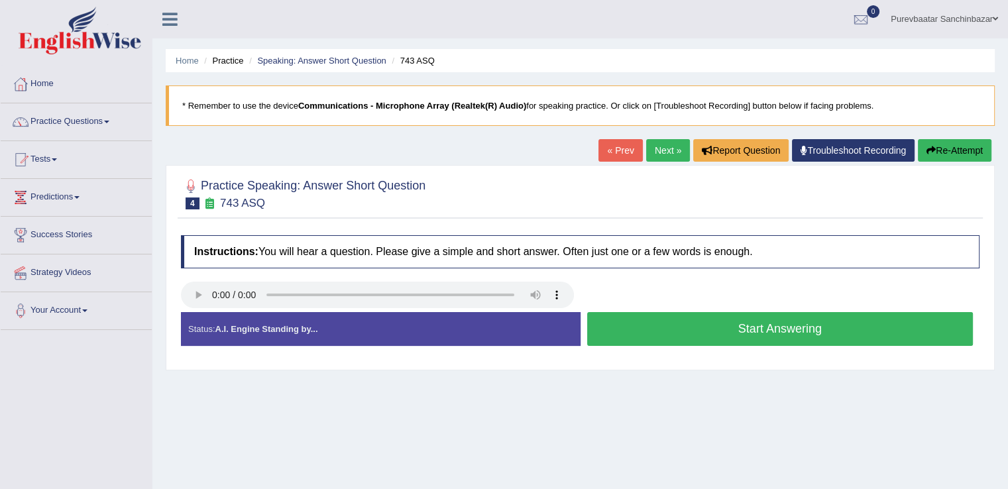
click at [661, 326] on button "Start Answering" at bounding box center [780, 329] width 386 height 34
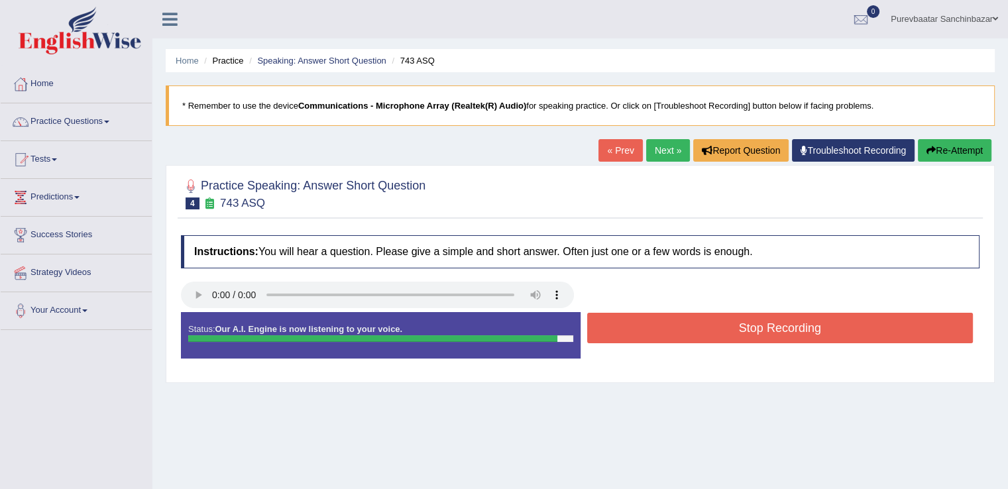
click at [661, 326] on button "Stop Recording" at bounding box center [780, 328] width 386 height 30
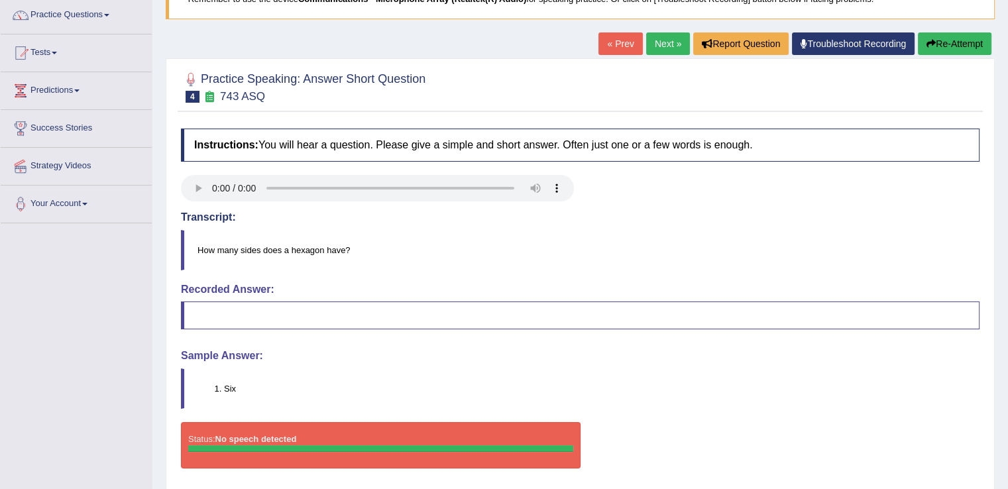
scroll to position [107, 0]
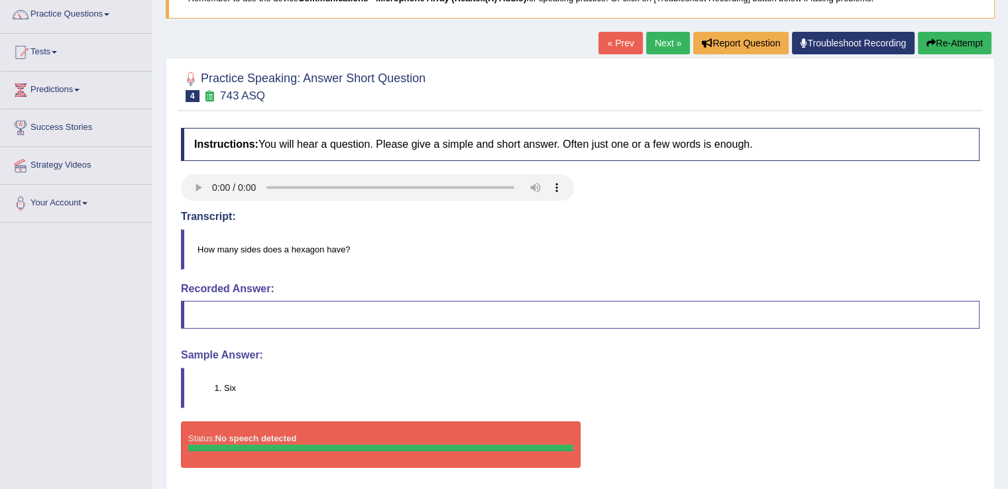
click at [660, 41] on link "Next »" at bounding box center [668, 43] width 44 height 23
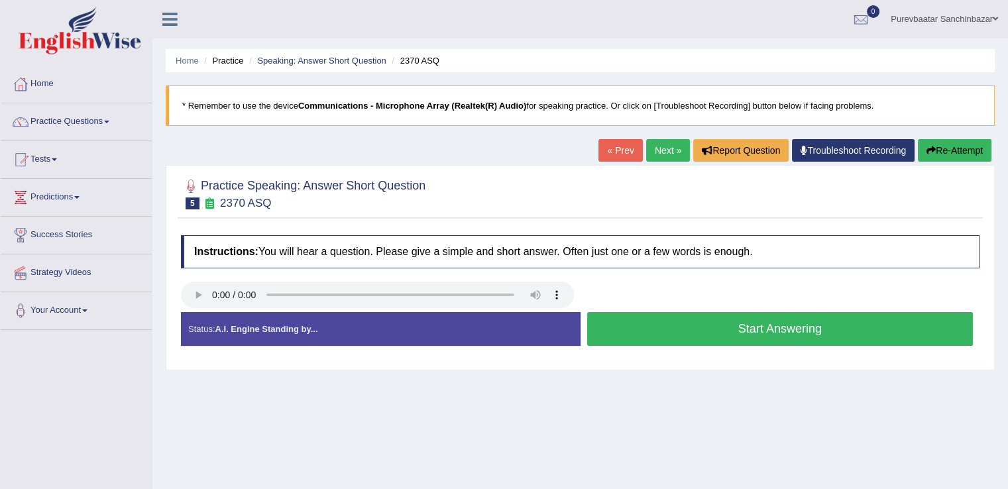
click at [676, 331] on button "Start Answering" at bounding box center [780, 329] width 386 height 34
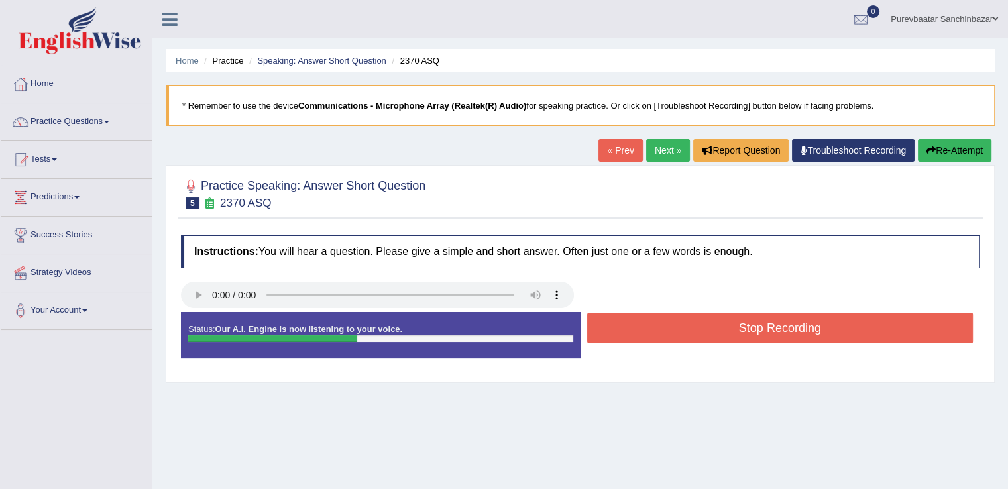
click at [676, 331] on button "Stop Recording" at bounding box center [780, 328] width 386 height 30
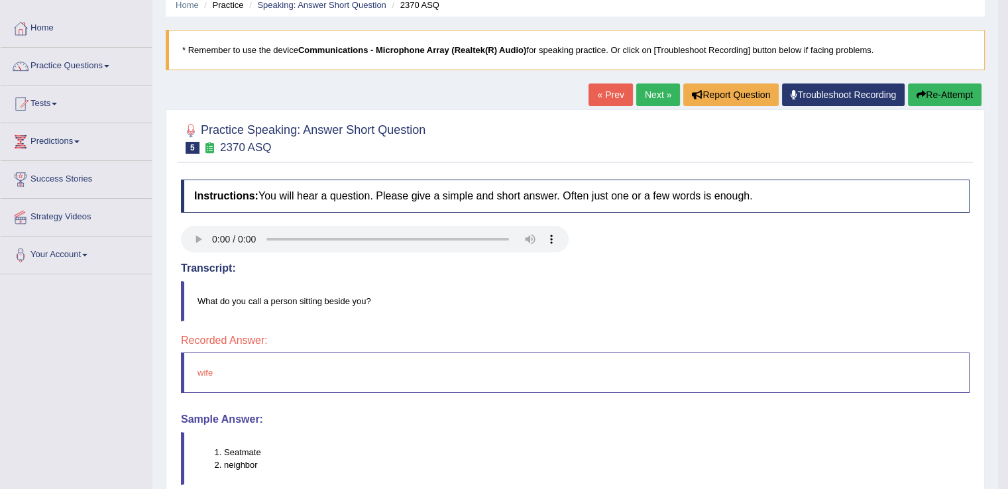
scroll to position [56, 0]
click at [649, 92] on link "Next »" at bounding box center [658, 94] width 44 height 23
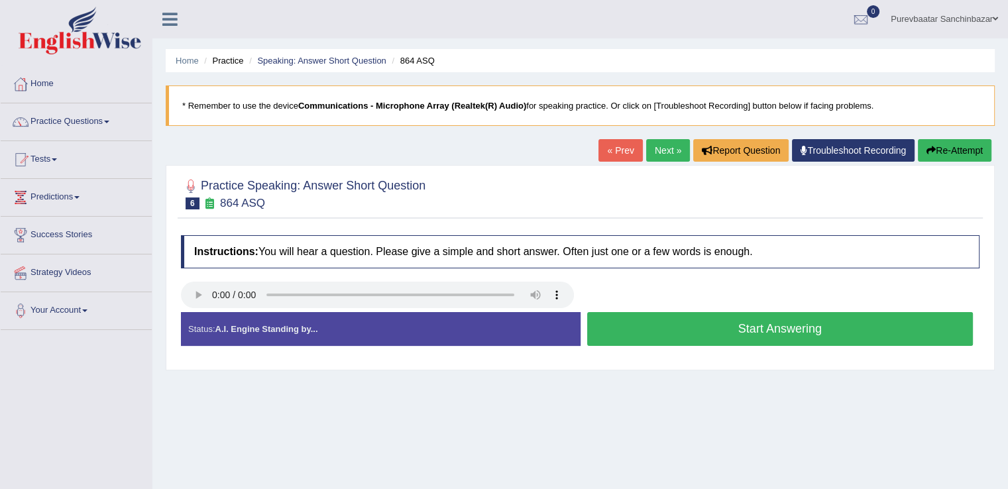
click at [655, 329] on button "Start Answering" at bounding box center [780, 329] width 386 height 34
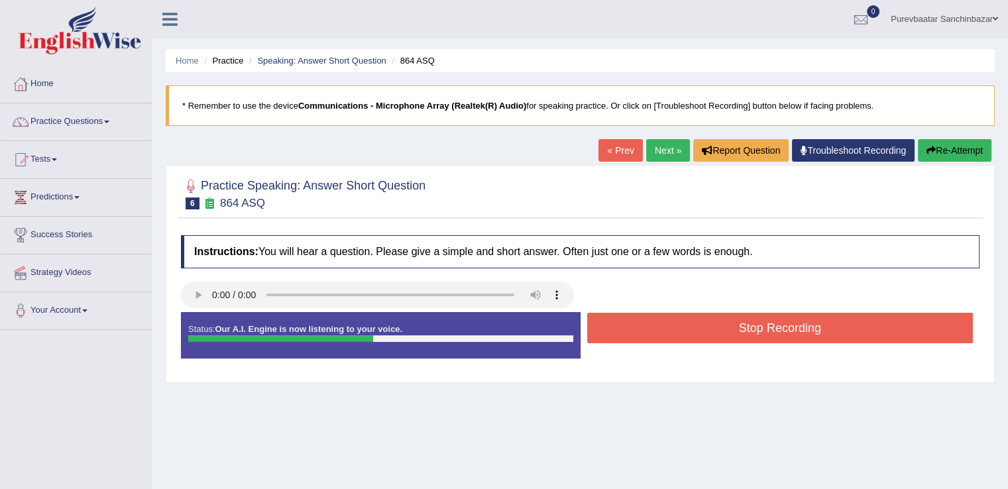
click at [655, 329] on button "Stop Recording" at bounding box center [780, 328] width 386 height 30
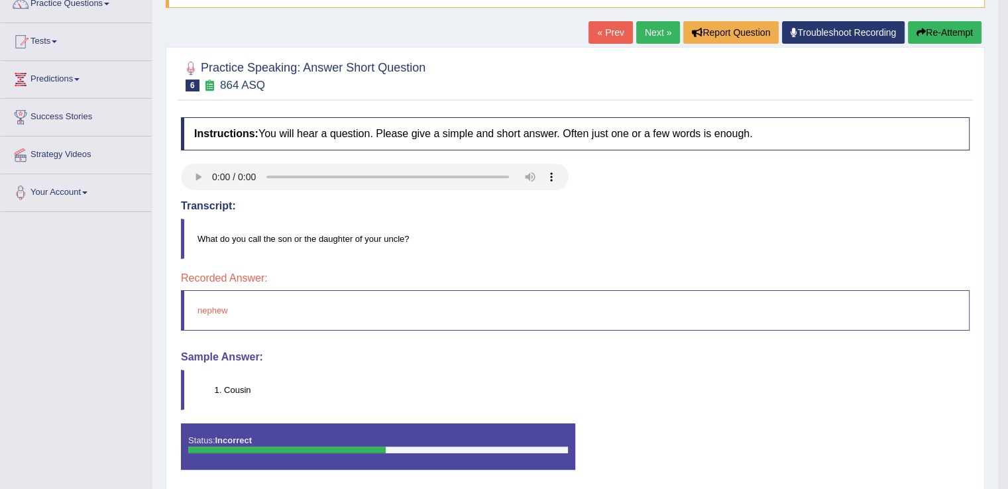
scroll to position [129, 0]
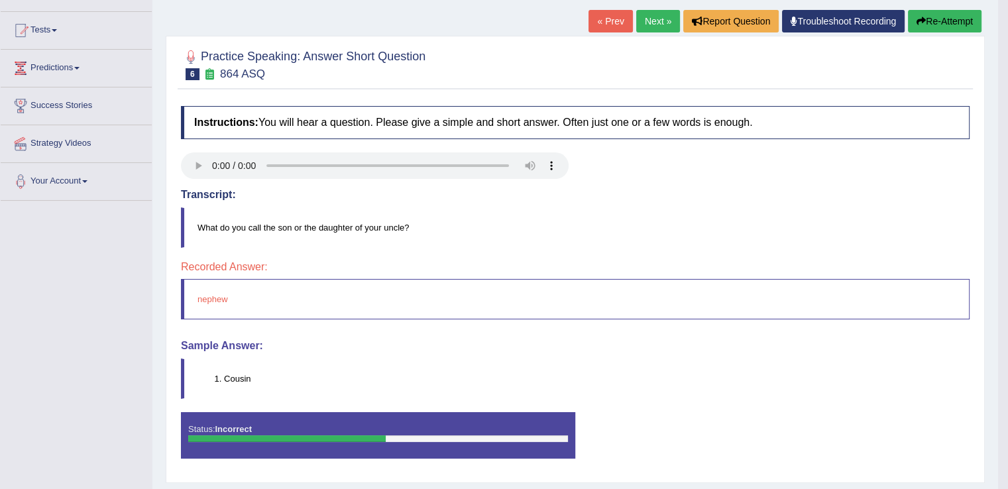
click at [641, 13] on link "Next »" at bounding box center [658, 21] width 44 height 23
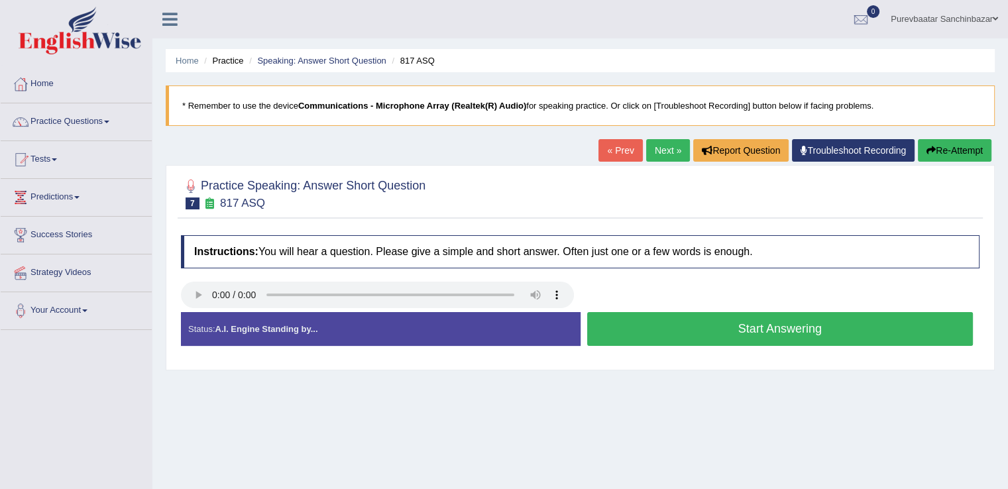
click at [690, 325] on button "Start Answering" at bounding box center [780, 329] width 386 height 34
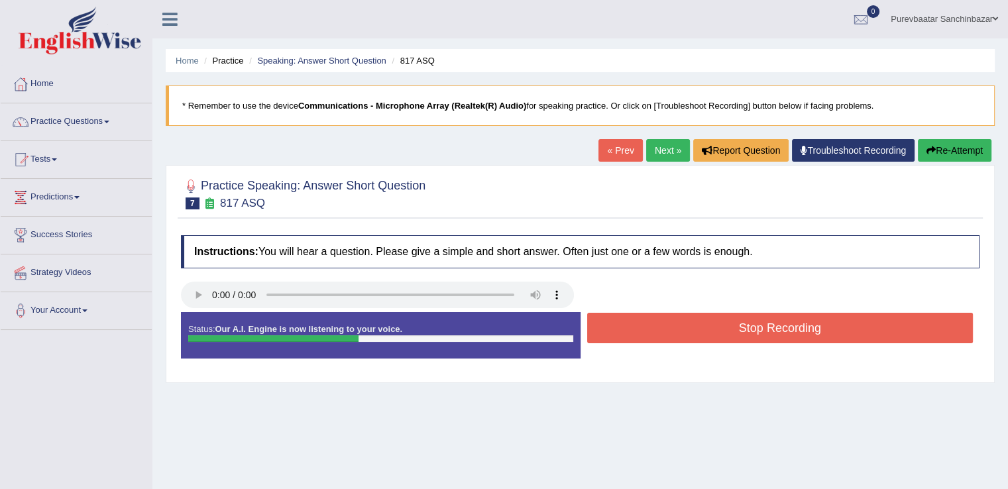
click at [690, 325] on button "Stop Recording" at bounding box center [780, 328] width 386 height 30
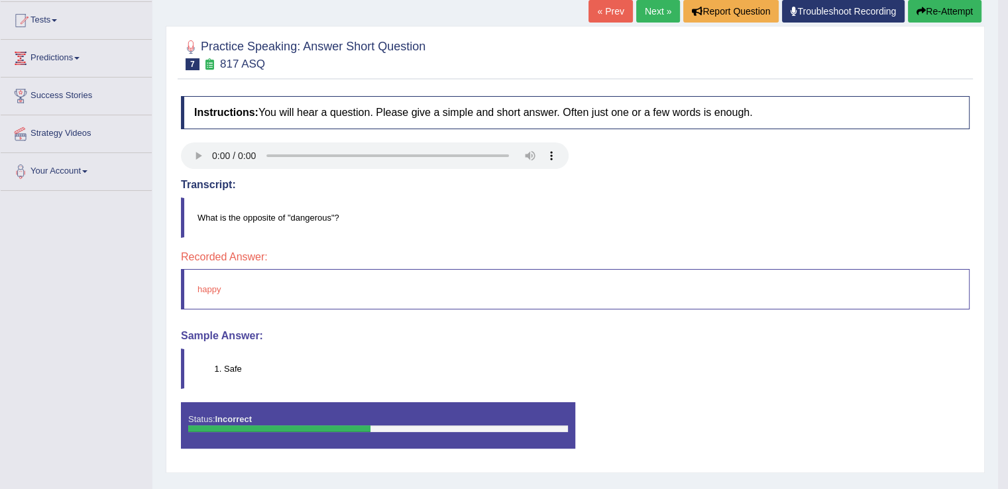
scroll to position [140, 0]
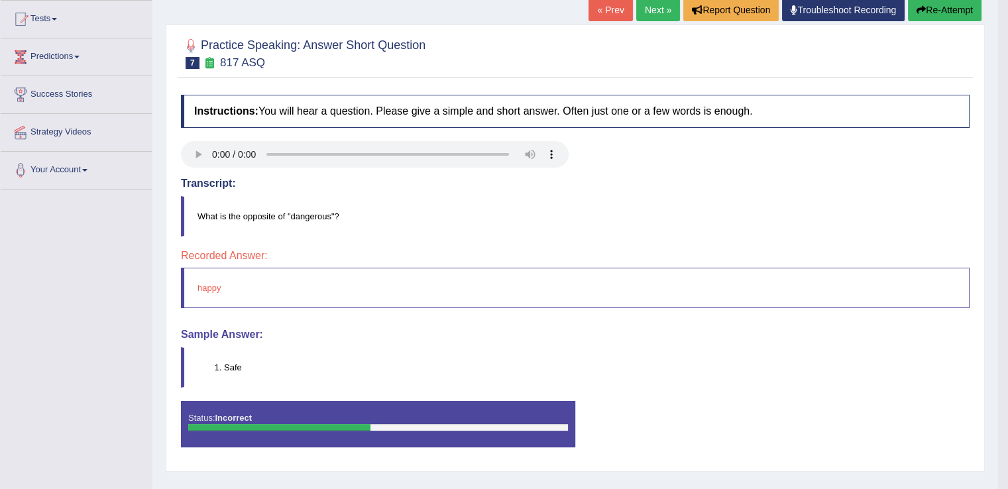
click at [656, 12] on link "Next »" at bounding box center [658, 10] width 44 height 23
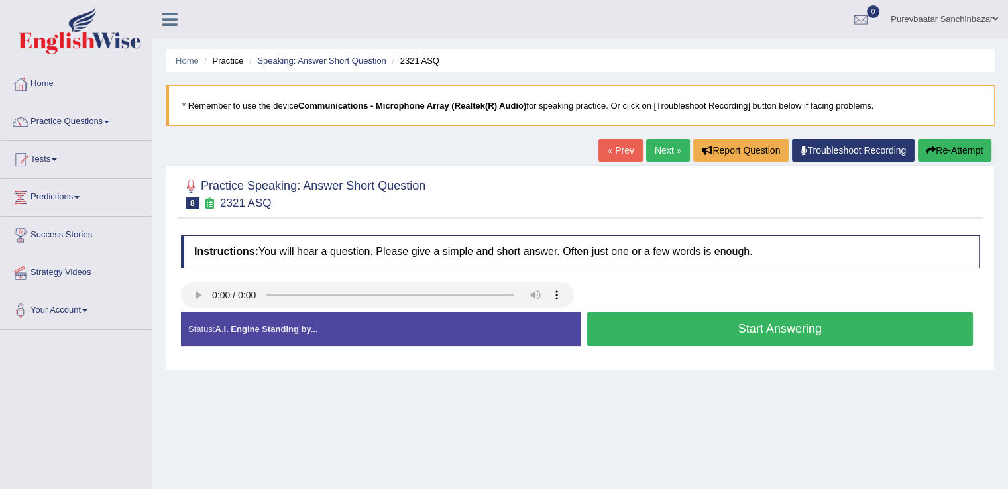
click at [612, 341] on button "Start Answering" at bounding box center [780, 329] width 386 height 34
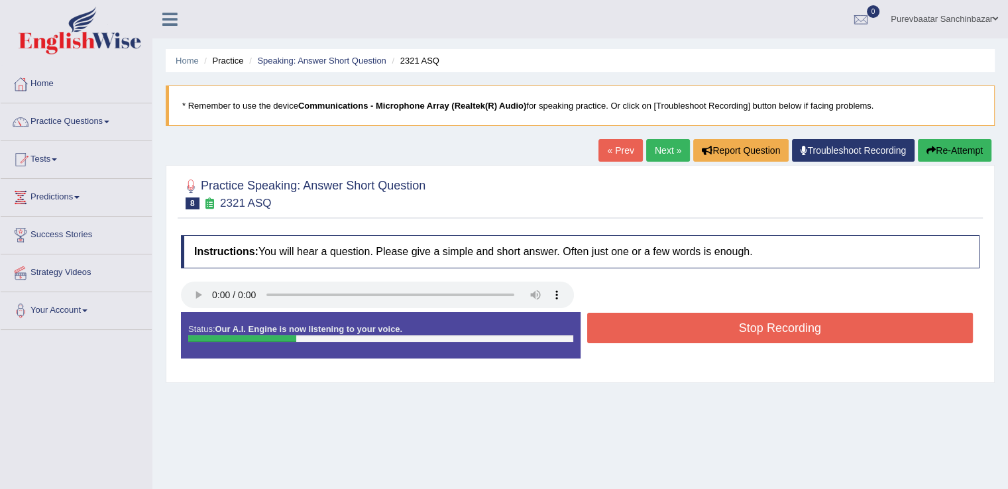
click at [630, 334] on button "Stop Recording" at bounding box center [780, 328] width 386 height 30
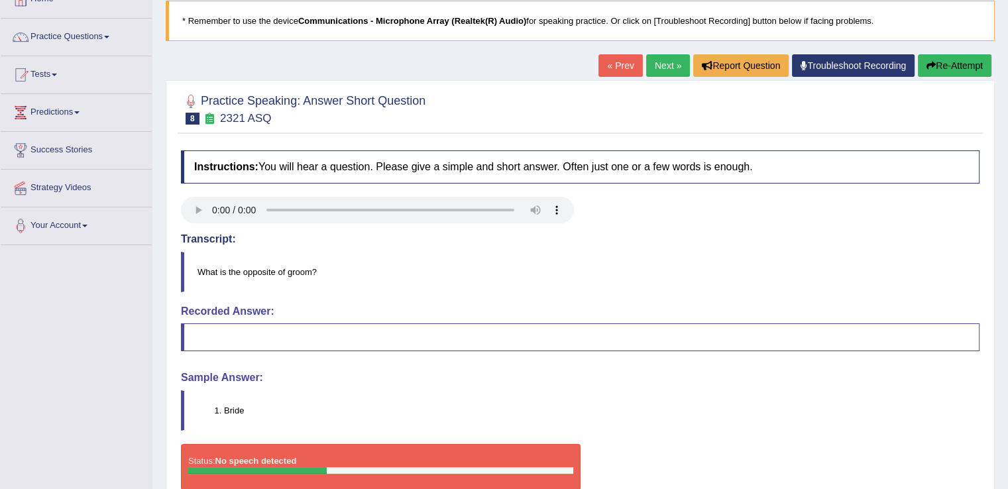
scroll to position [93, 0]
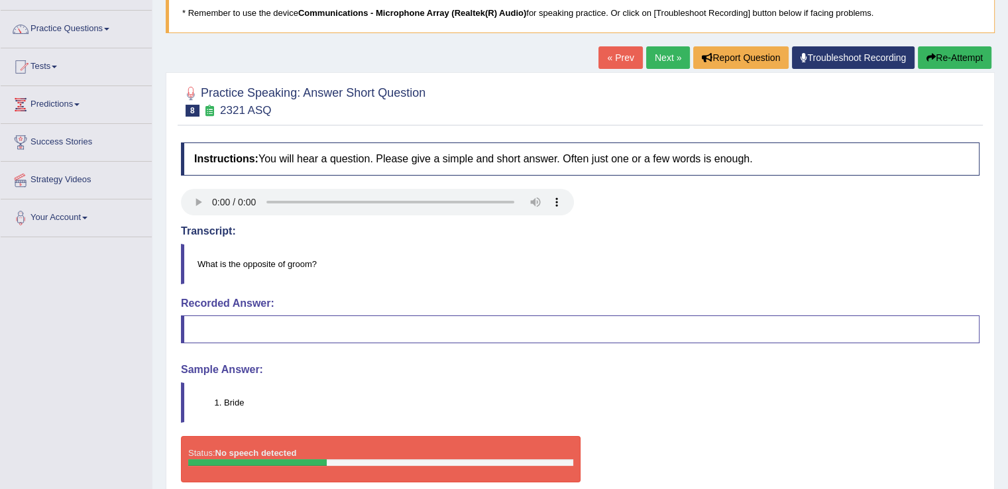
click at [677, 54] on link "Next »" at bounding box center [668, 57] width 44 height 23
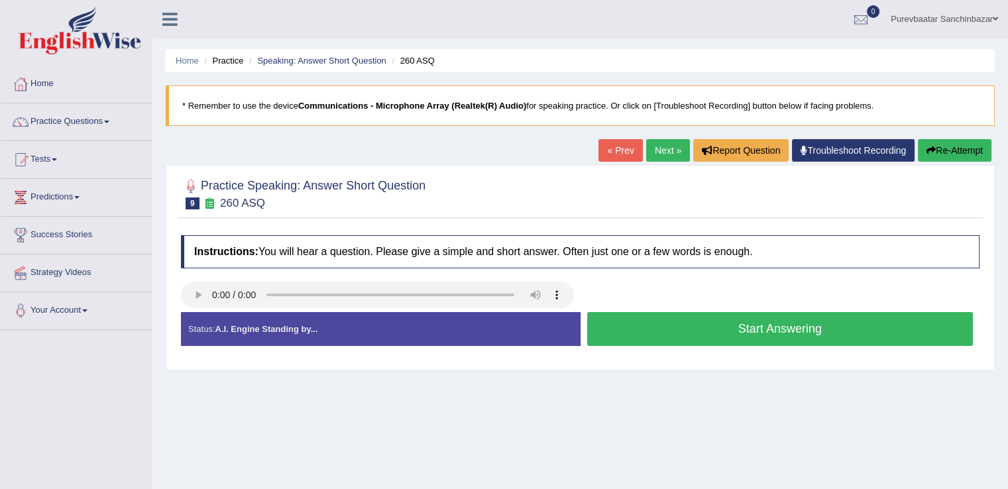
click at [676, 325] on button "Start Answering" at bounding box center [780, 329] width 386 height 34
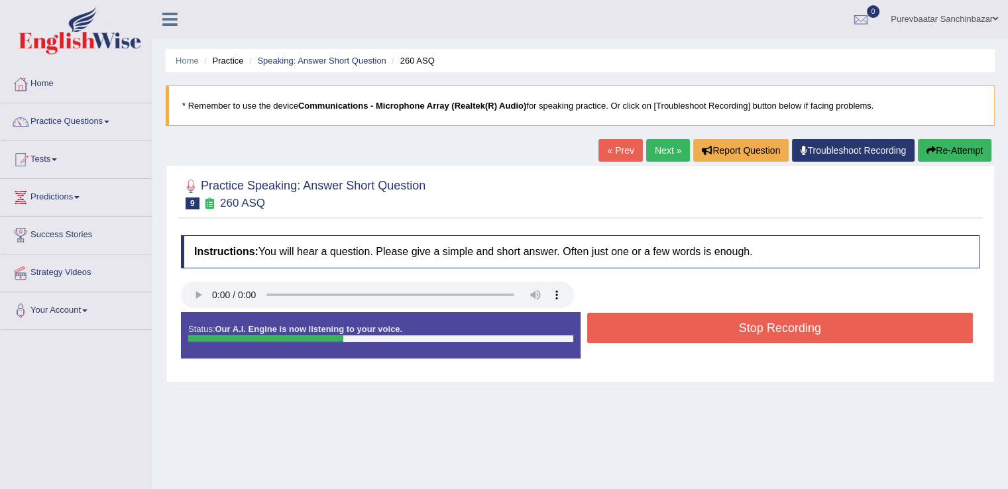
click at [676, 325] on button "Stop Recording" at bounding box center [780, 328] width 386 height 30
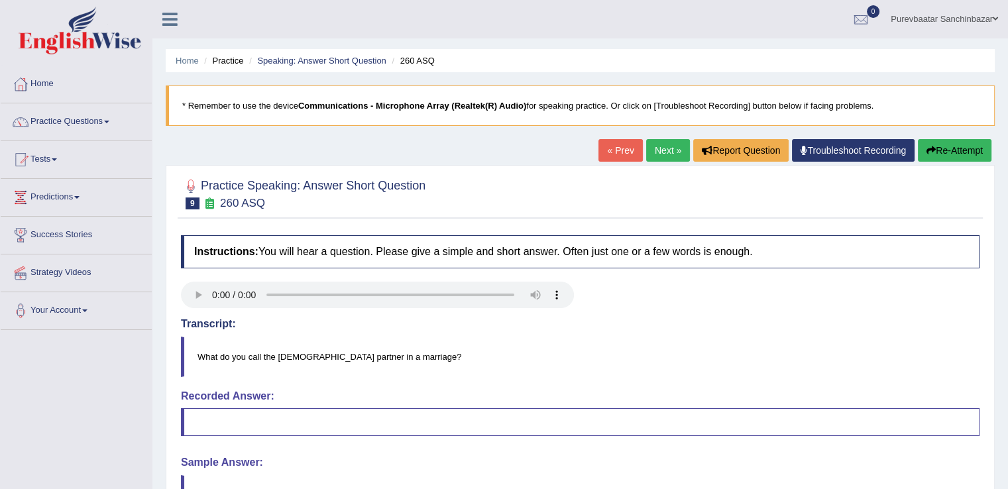
click at [663, 150] on link "Next »" at bounding box center [668, 150] width 44 height 23
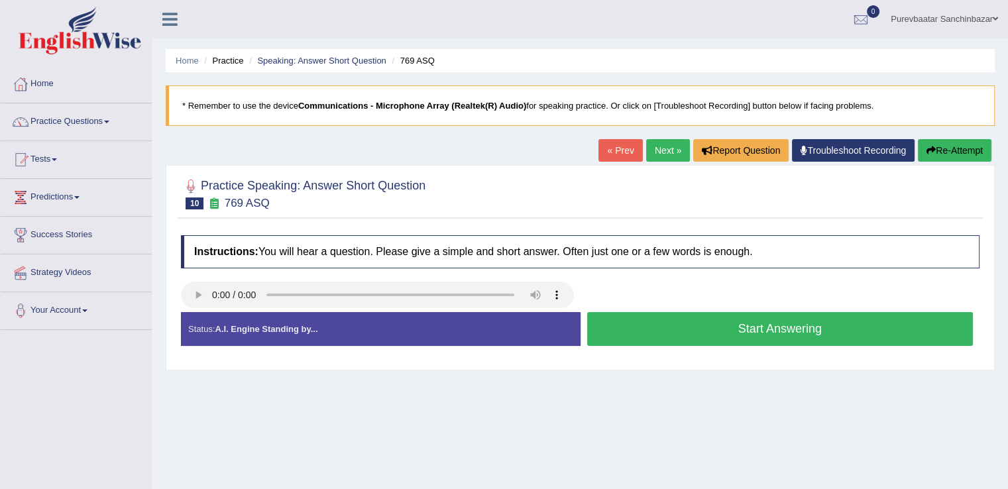
click at [606, 319] on button "Start Answering" at bounding box center [780, 329] width 386 height 34
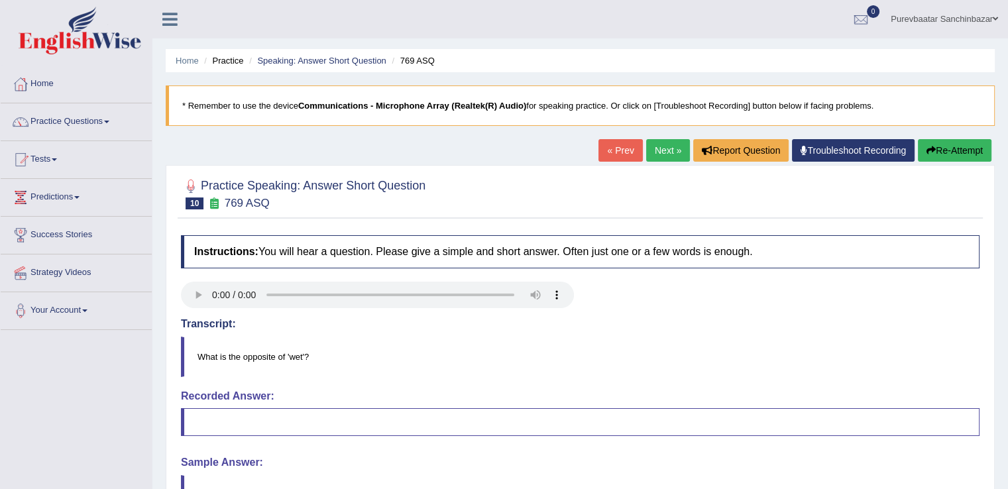
click at [655, 149] on link "Next »" at bounding box center [668, 150] width 44 height 23
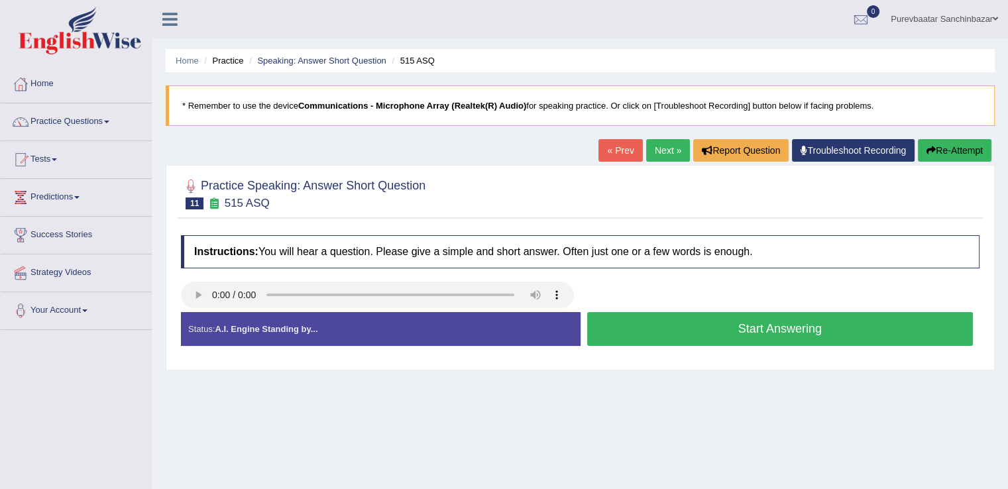
click at [711, 328] on button "Start Answering" at bounding box center [780, 329] width 386 height 34
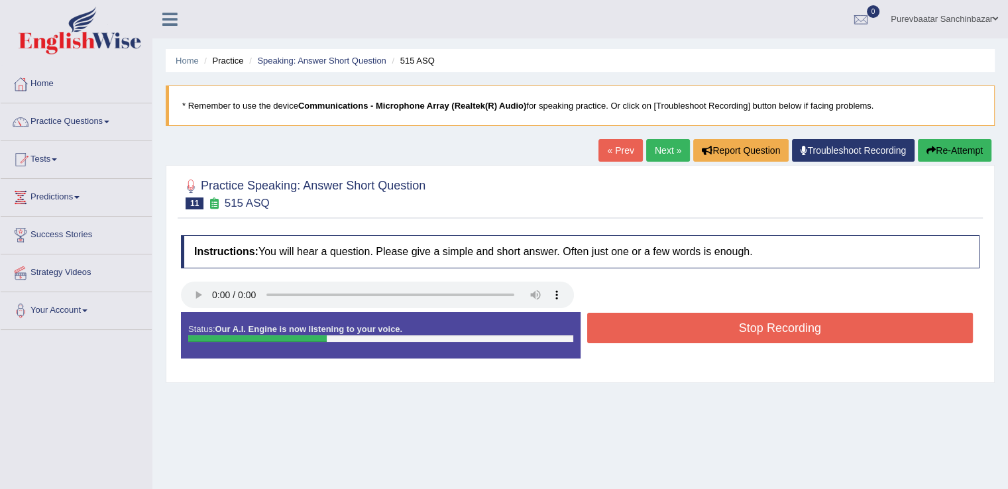
click at [711, 328] on button "Stop Recording" at bounding box center [780, 328] width 386 height 30
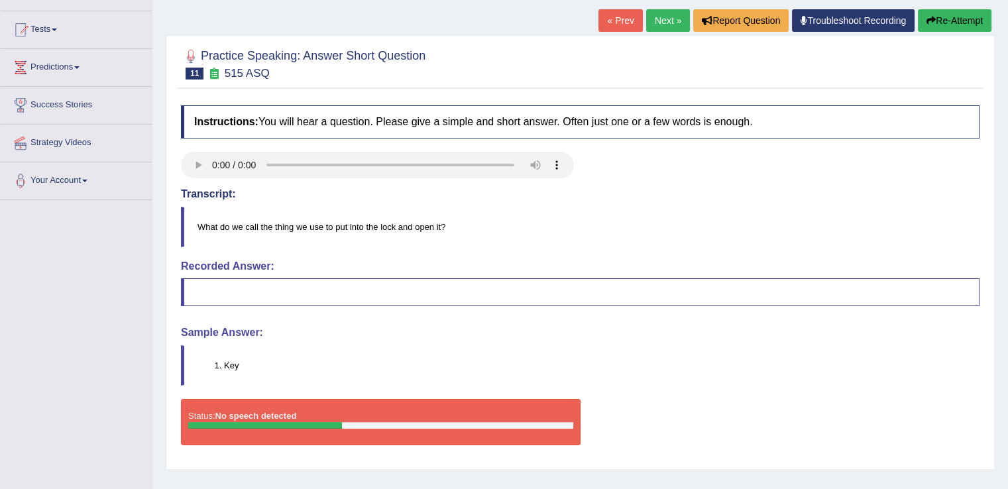
scroll to position [127, 0]
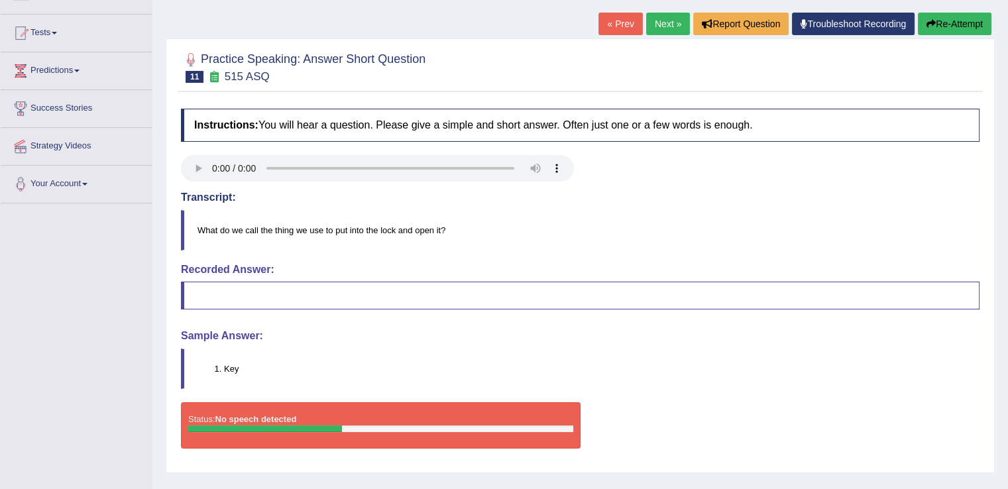
click at [935, 27] on button "Re-Attempt" at bounding box center [955, 24] width 74 height 23
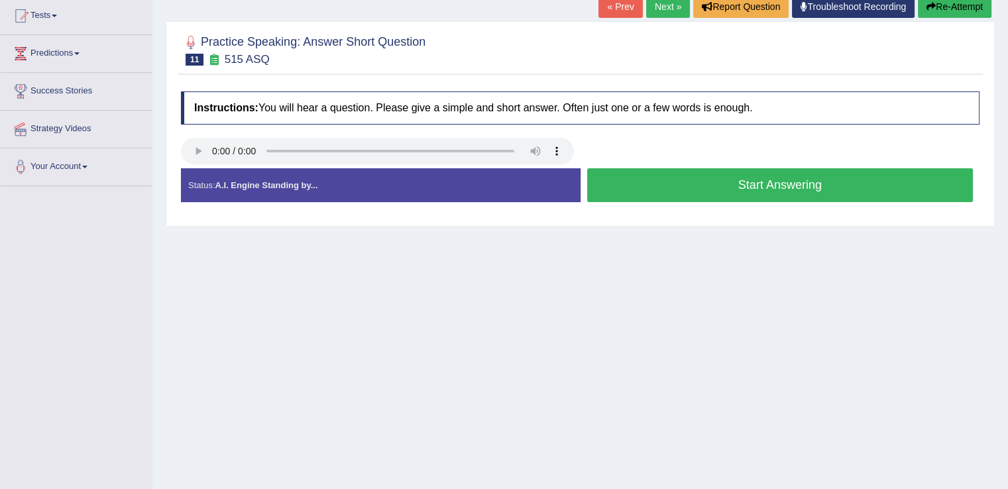
scroll to position [127, 0]
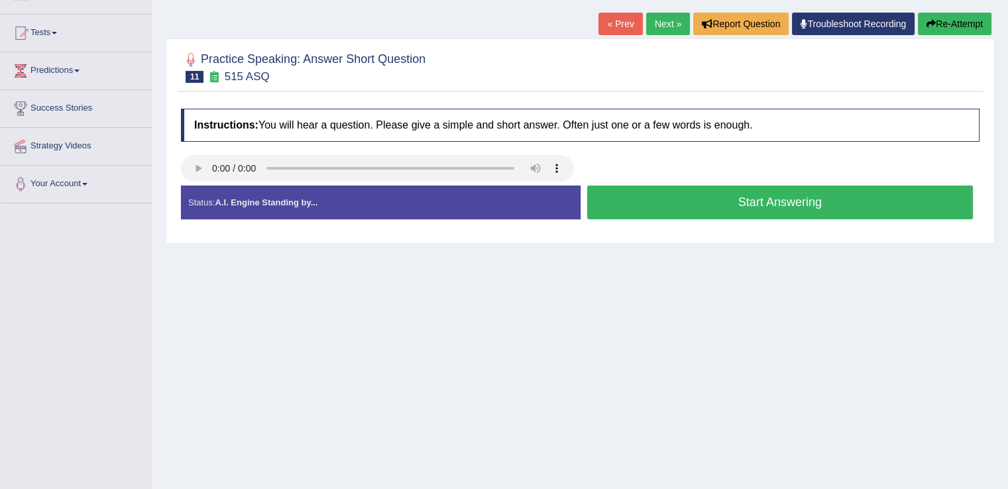
click at [716, 196] on button "Start Answering" at bounding box center [780, 203] width 386 height 34
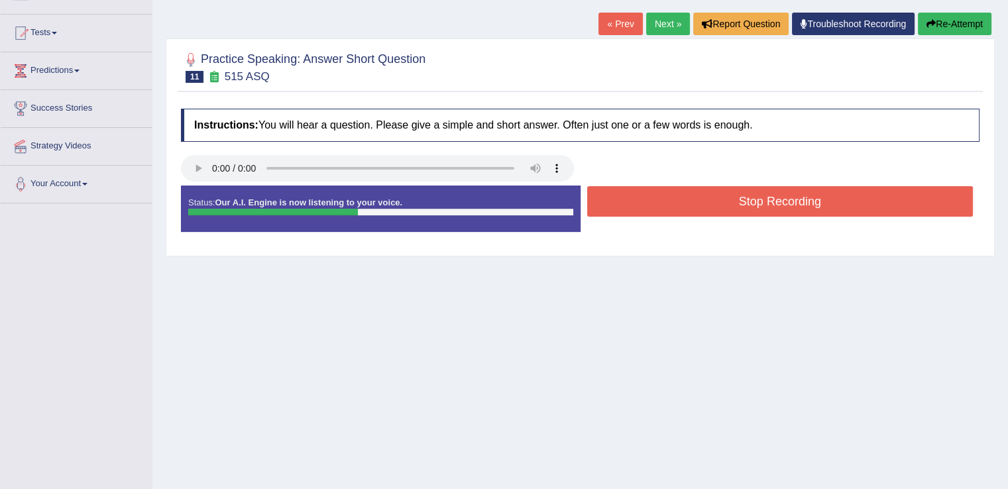
click at [716, 196] on button "Stop Recording" at bounding box center [780, 201] width 386 height 30
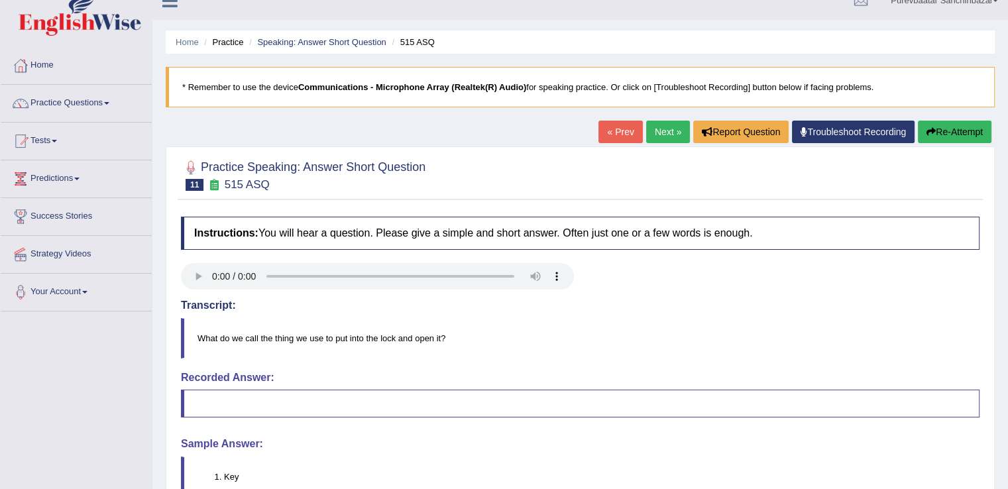
scroll to position [0, 0]
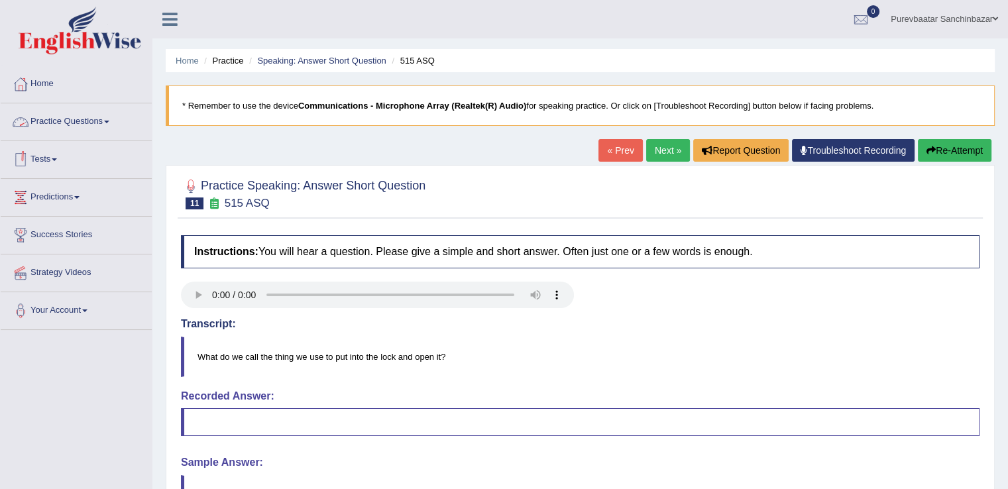
click at [100, 117] on link "Practice Questions" at bounding box center [76, 119] width 151 height 33
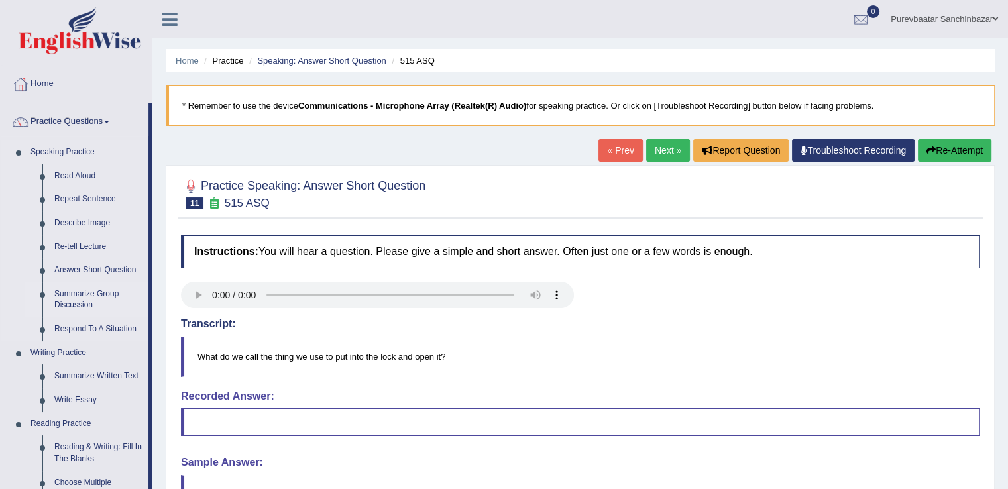
click at [87, 300] on link "Summarize Group Discussion" at bounding box center [98, 299] width 100 height 35
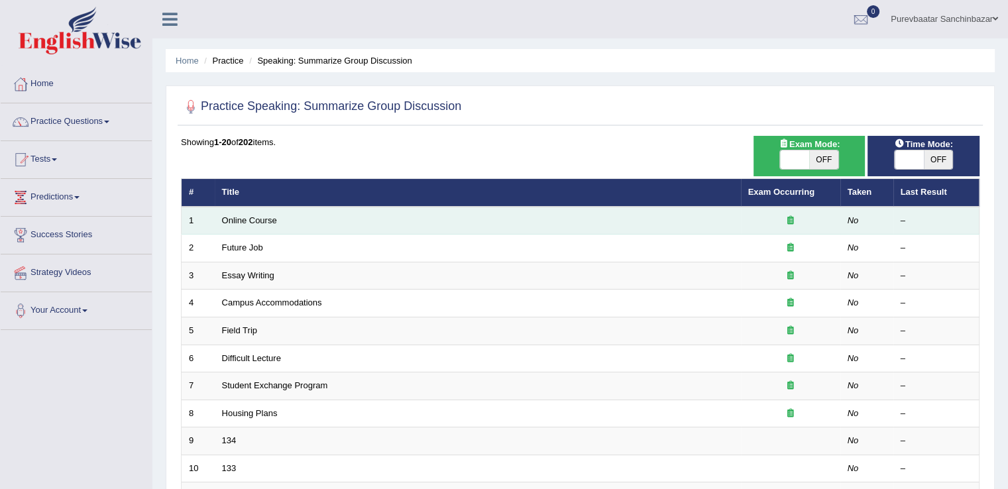
click at [248, 210] on td "Online Course" at bounding box center [478, 221] width 526 height 28
click at [248, 219] on link "Online Course" at bounding box center [249, 220] width 55 height 10
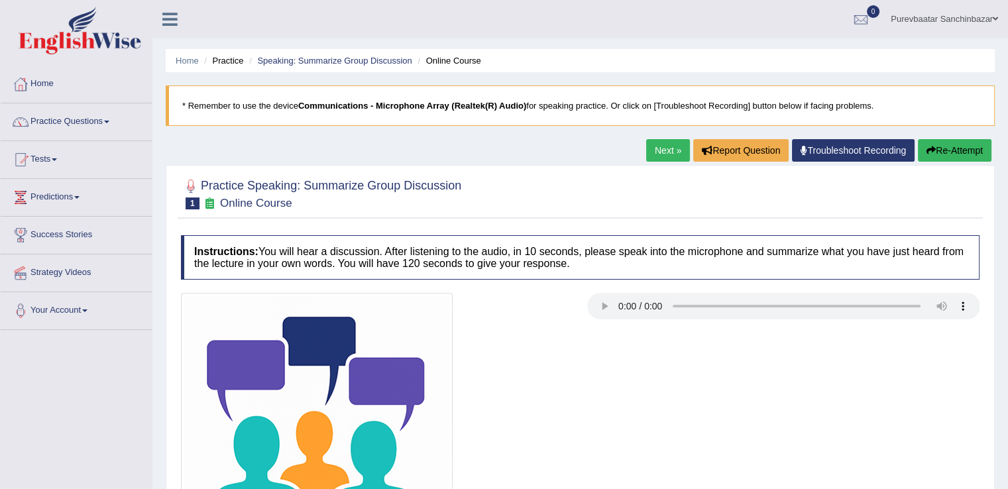
click at [671, 141] on link "Next »" at bounding box center [668, 150] width 44 height 23
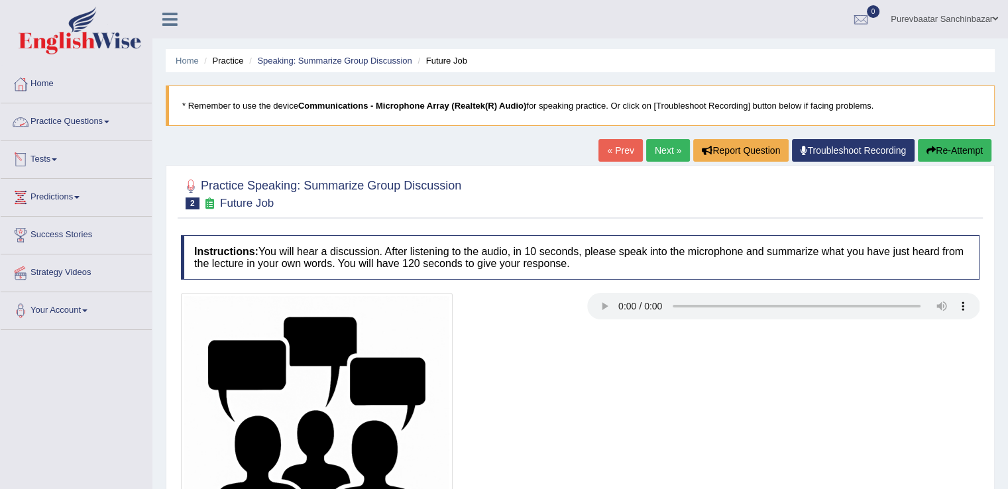
click at [93, 117] on link "Practice Questions" at bounding box center [76, 119] width 151 height 33
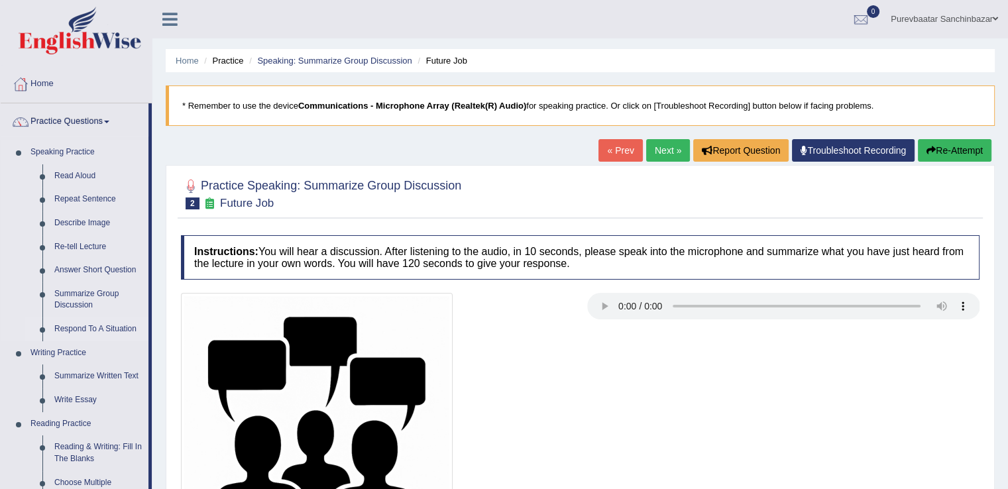
click at [90, 332] on link "Respond To A Situation" at bounding box center [98, 329] width 100 height 24
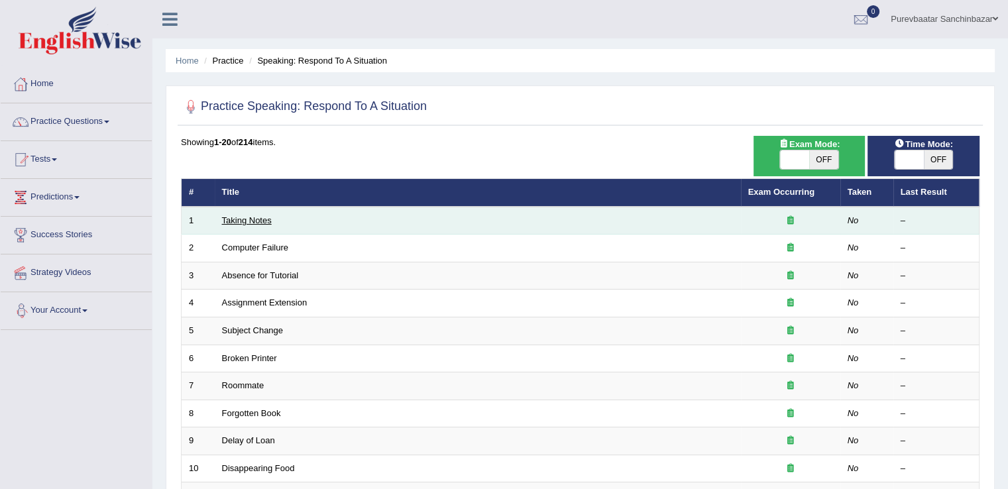
click at [263, 221] on link "Taking Notes" at bounding box center [247, 220] width 50 height 10
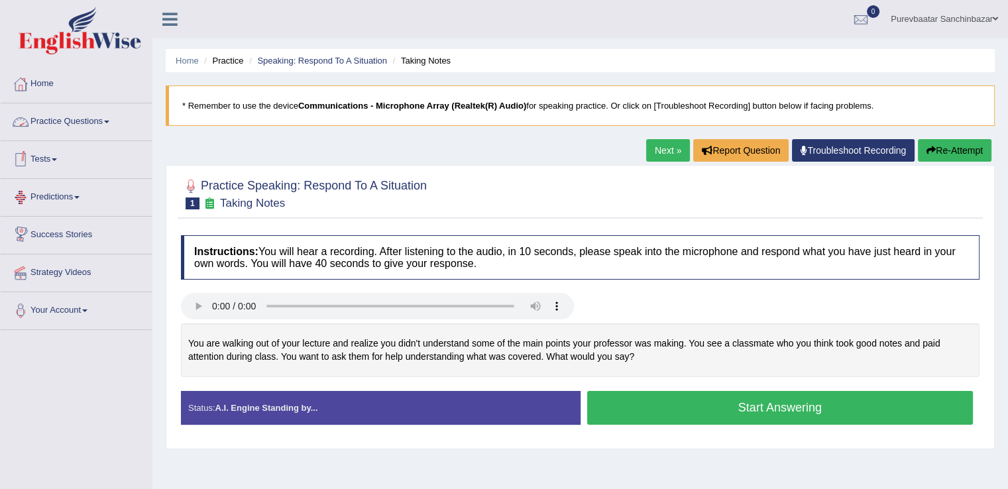
click at [85, 119] on link "Practice Questions" at bounding box center [76, 119] width 151 height 33
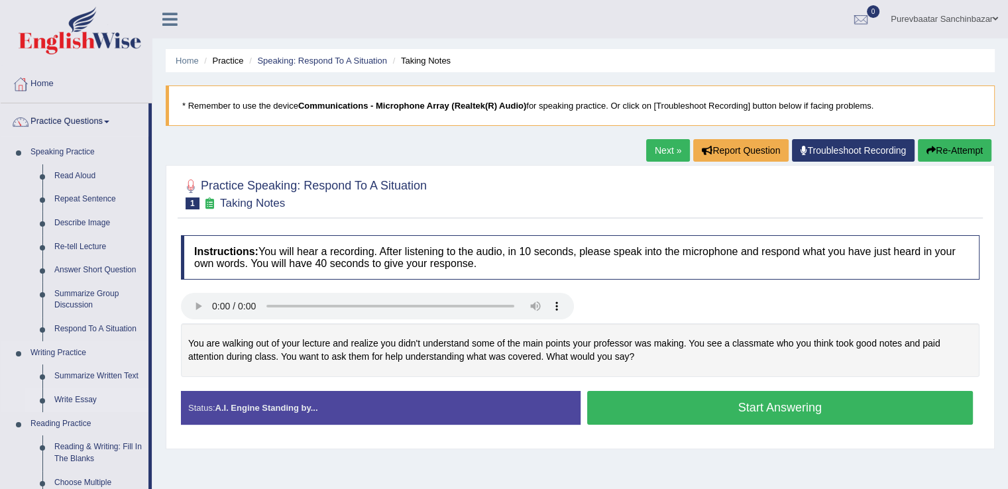
click at [83, 396] on link "Write Essay" at bounding box center [98, 400] width 100 height 24
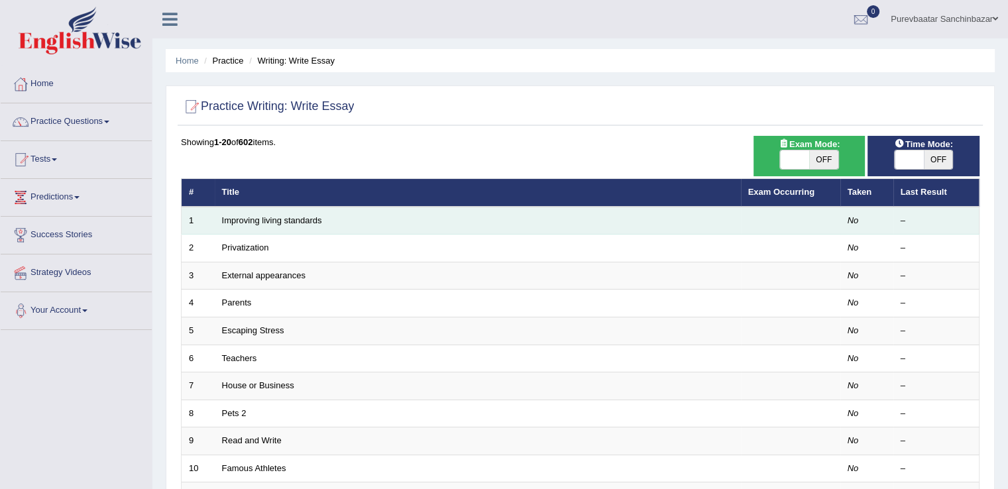
click at [239, 224] on td "Improving living standards" at bounding box center [478, 221] width 526 height 28
click at [243, 219] on link "Improving living standards" at bounding box center [272, 220] width 100 height 10
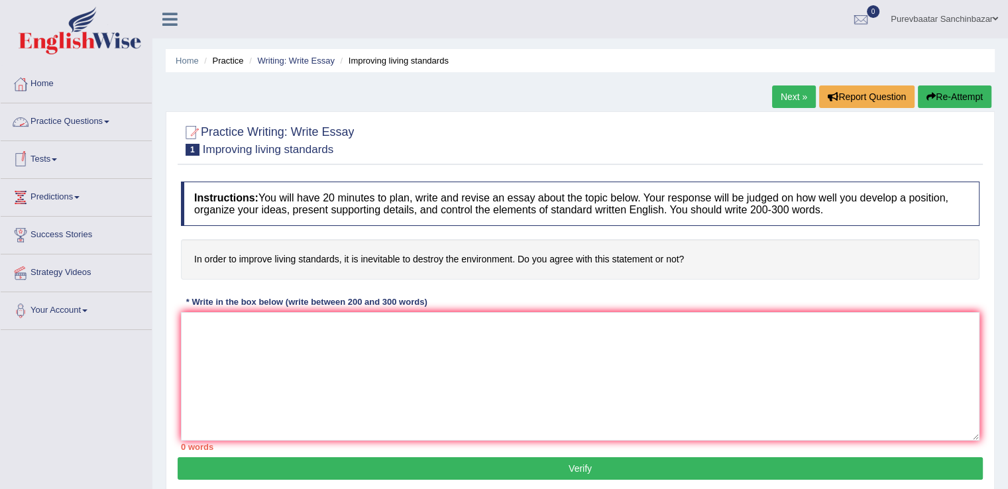
click at [109, 121] on span at bounding box center [106, 122] width 5 height 3
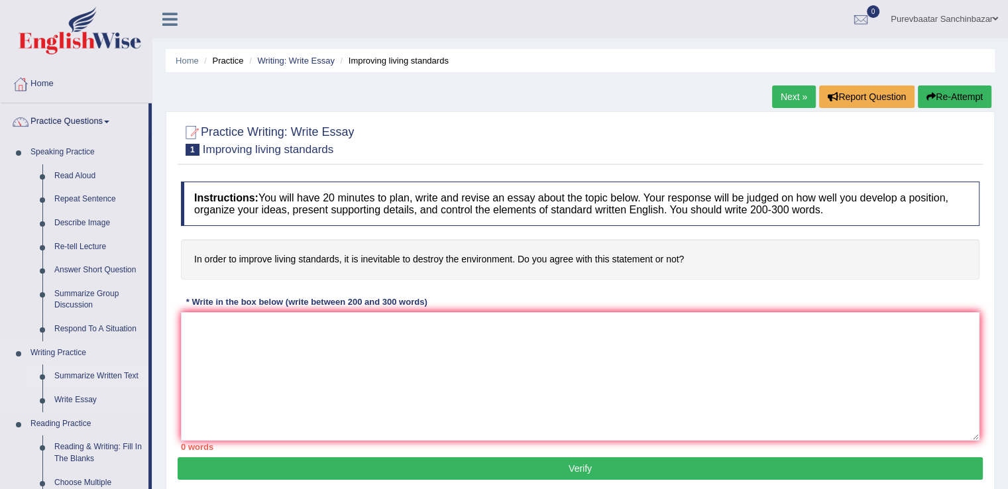
click at [85, 373] on link "Summarize Written Text" at bounding box center [98, 376] width 100 height 24
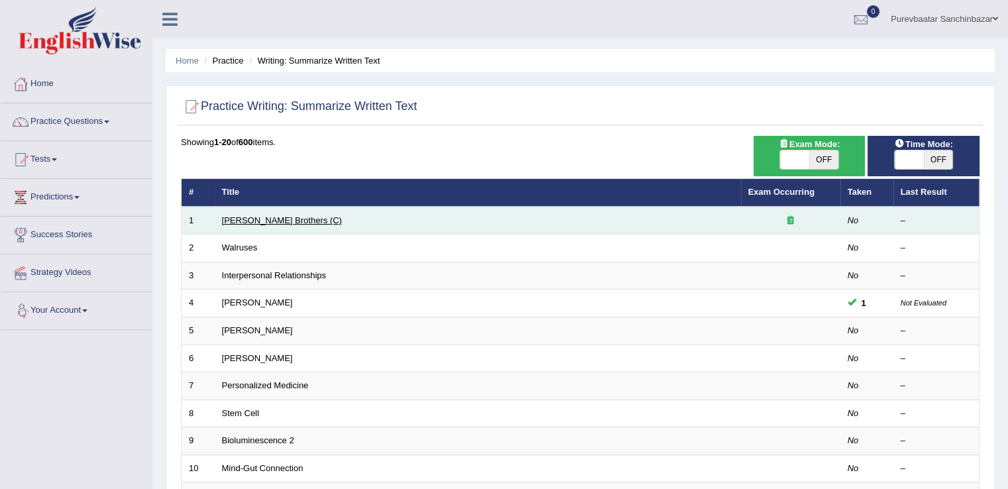
click at [239, 221] on link "[PERSON_NAME] Brothers (C)" at bounding box center [282, 220] width 120 height 10
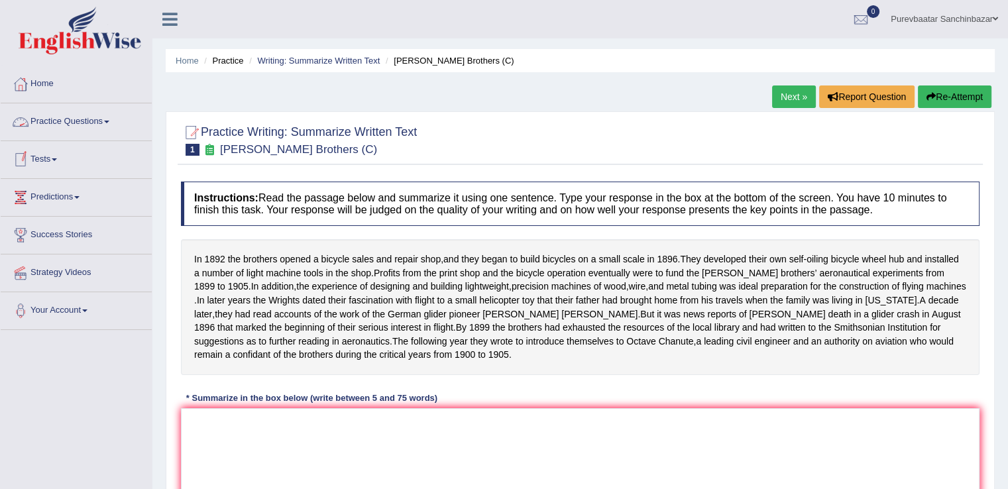
click at [108, 117] on link "Practice Questions" at bounding box center [76, 119] width 151 height 33
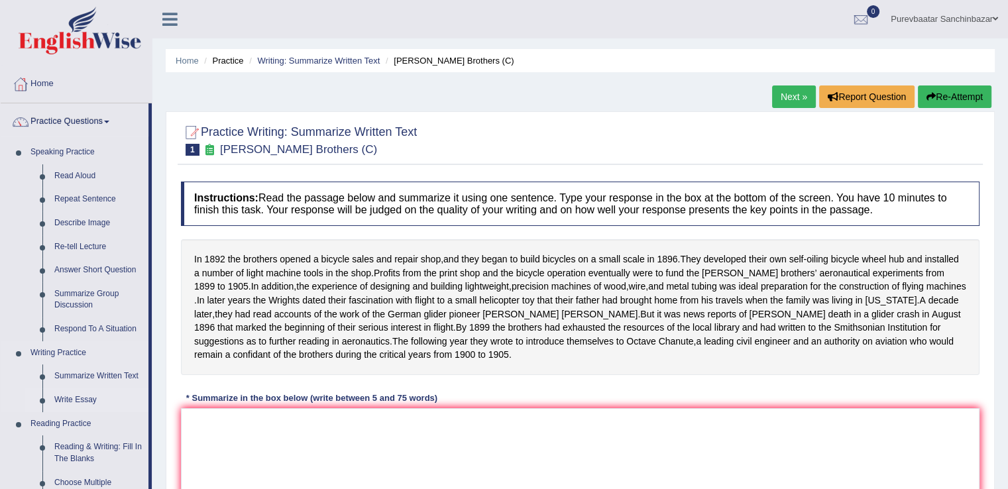
click at [78, 399] on link "Write Essay" at bounding box center [98, 400] width 100 height 24
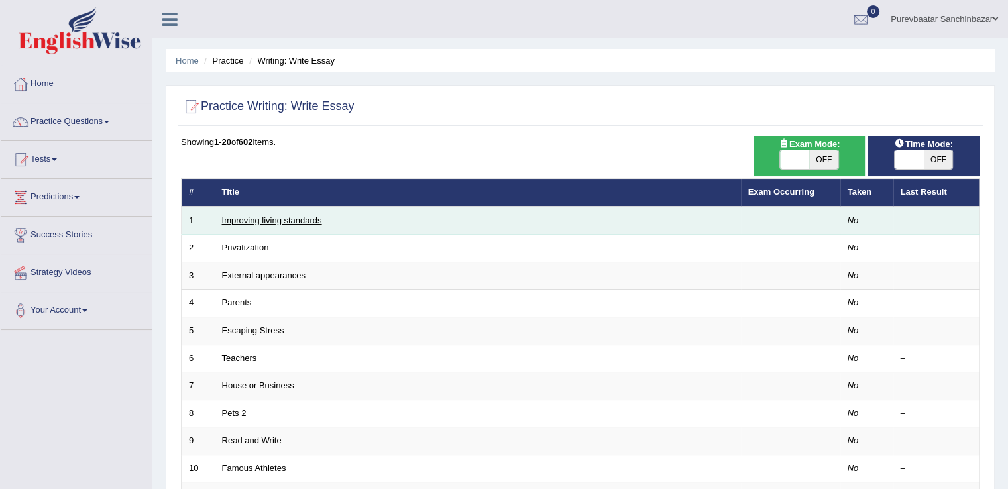
click at [276, 217] on link "Improving living standards" at bounding box center [272, 220] width 100 height 10
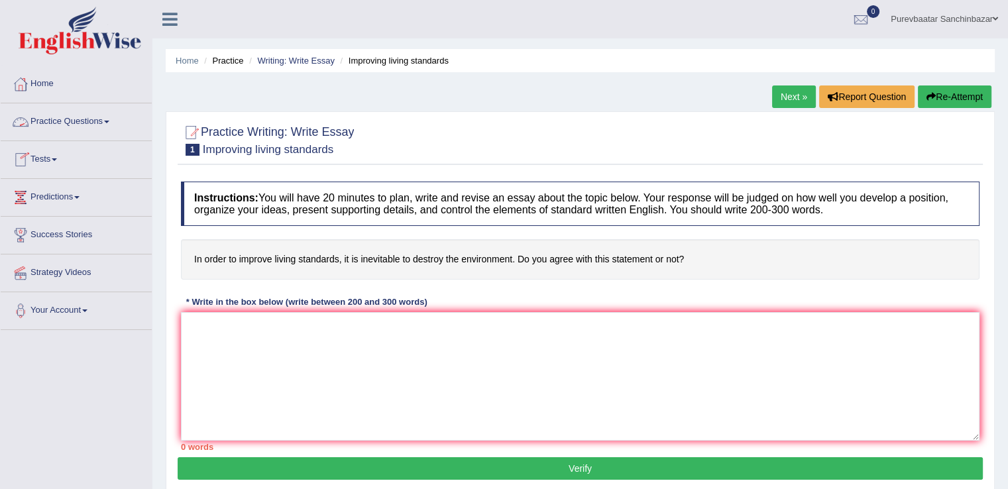
click at [105, 117] on link "Practice Questions" at bounding box center [76, 119] width 151 height 33
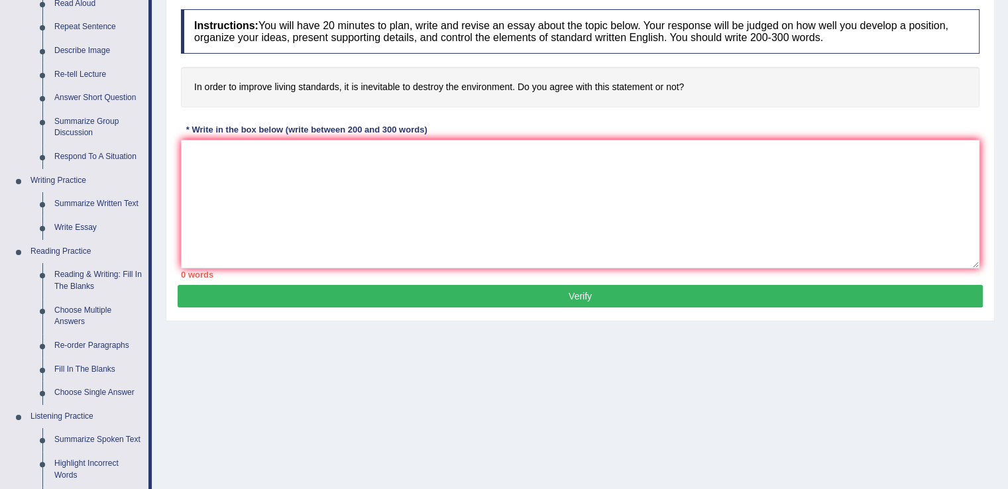
scroll to position [196, 0]
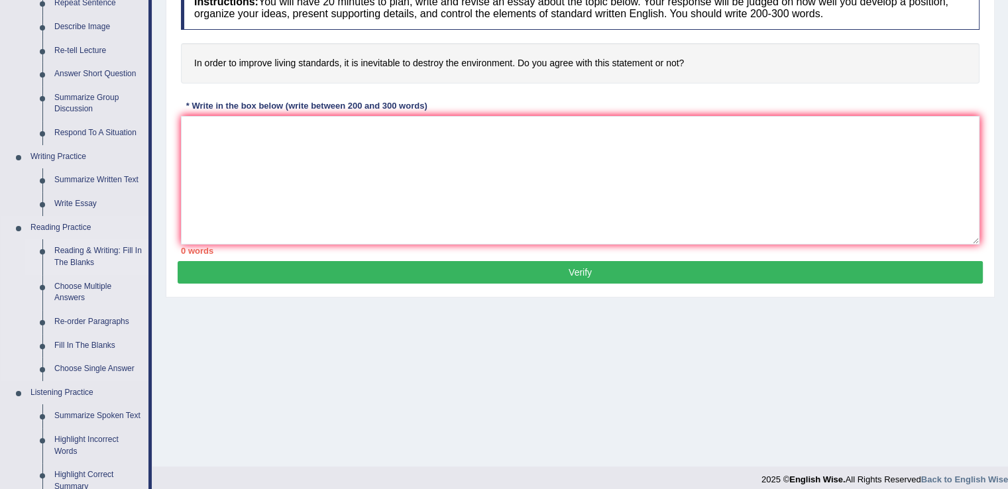
click at [99, 250] on link "Reading & Writing: Fill In The Blanks" at bounding box center [98, 256] width 100 height 35
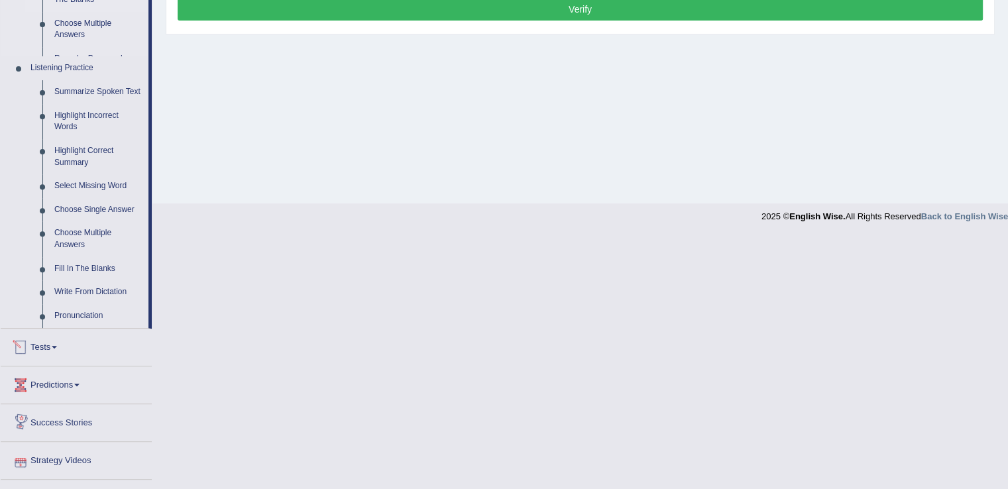
scroll to position [412, 0]
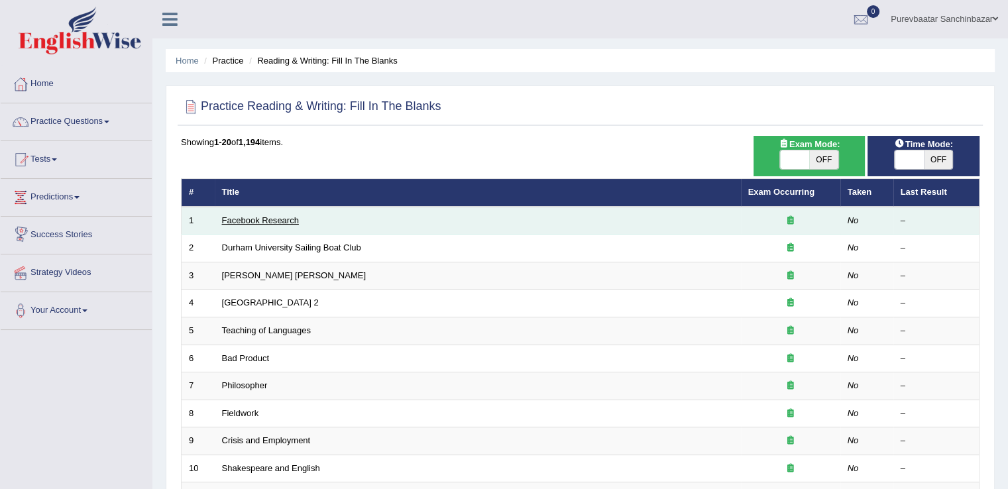
click at [236, 220] on link "Facebook Research" at bounding box center [260, 220] width 77 height 10
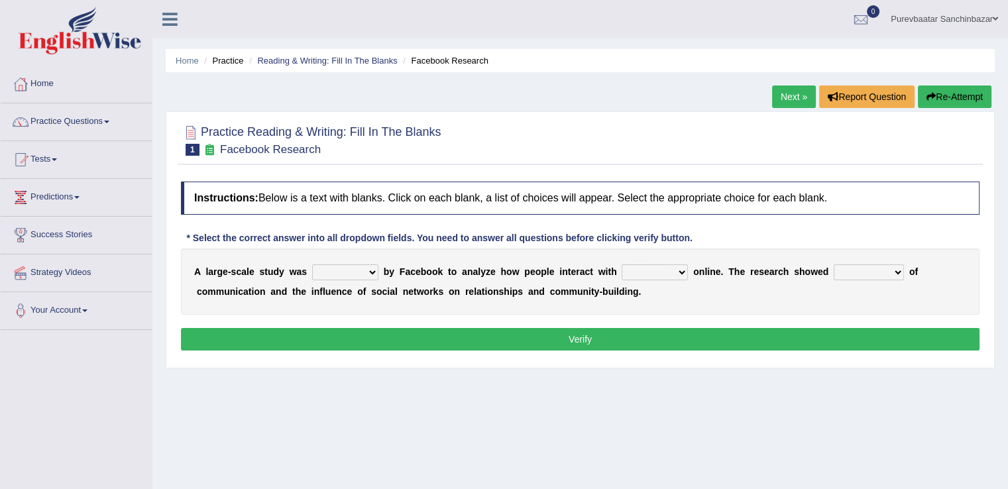
click at [372, 271] on select "surveyed had asked made" at bounding box center [345, 272] width 66 height 16
select select "surveyed"
click at [312, 264] on select "surveyed had asked made" at bounding box center [345, 272] width 66 height 16
click at [680, 270] on select "together all each other another" at bounding box center [655, 272] width 66 height 16
click at [622, 264] on select "together all each other another" at bounding box center [655, 272] width 66 height 16
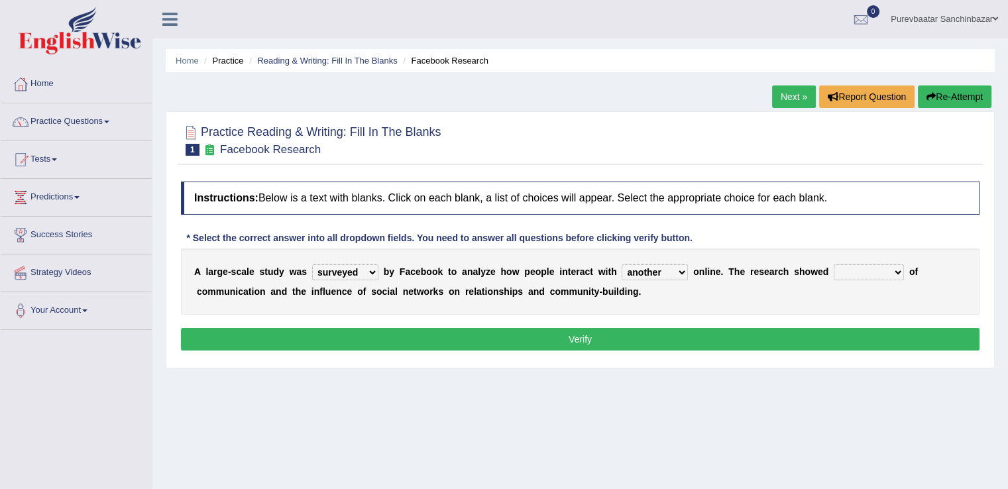
click at [679, 271] on select "together all each other another" at bounding box center [655, 272] width 66 height 16
select select "each other"
click at [622, 264] on select "together all each other another" at bounding box center [655, 272] width 66 height 16
click at [896, 270] on select "advantages standards fellowships patterns" at bounding box center [869, 272] width 70 height 16
select select "advantages"
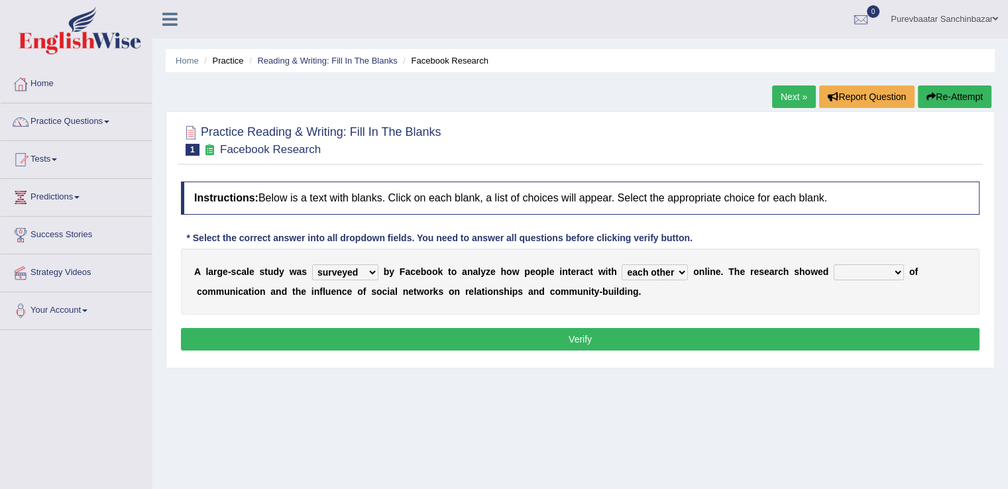
click at [834, 264] on select "advantages standards fellowships patterns" at bounding box center [869, 272] width 70 height 16
click at [600, 346] on button "Verify" at bounding box center [580, 339] width 799 height 23
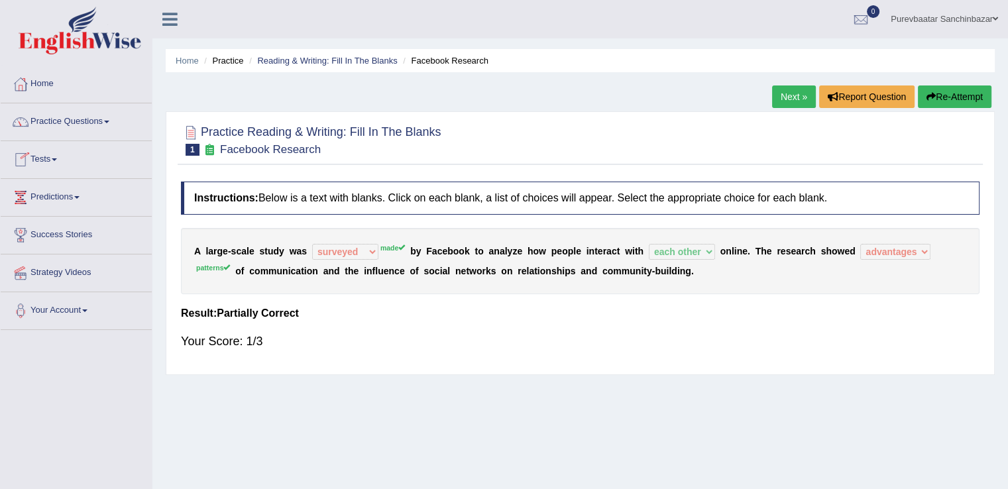
click at [98, 125] on link "Practice Questions" at bounding box center [76, 119] width 151 height 33
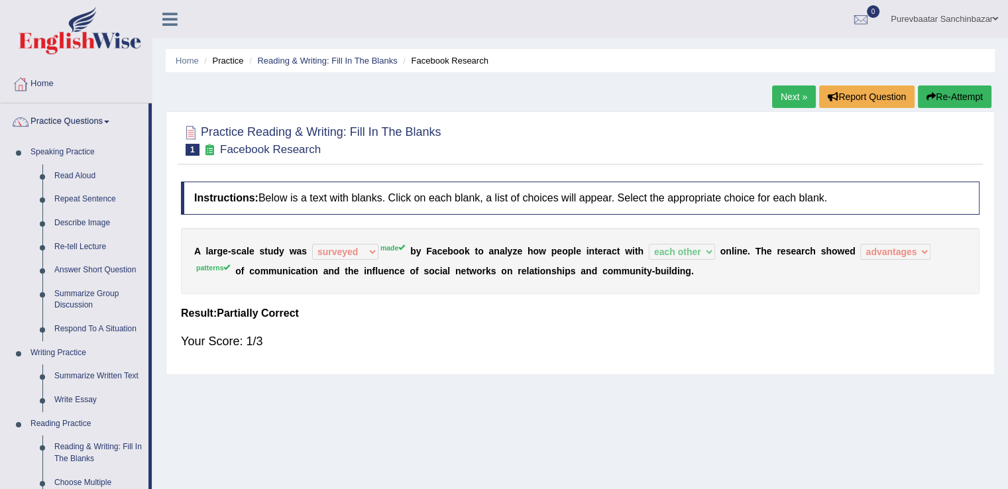
drag, startPoint x: 152, startPoint y: 136, endPoint x: 151, endPoint y: 248, distance: 112.0
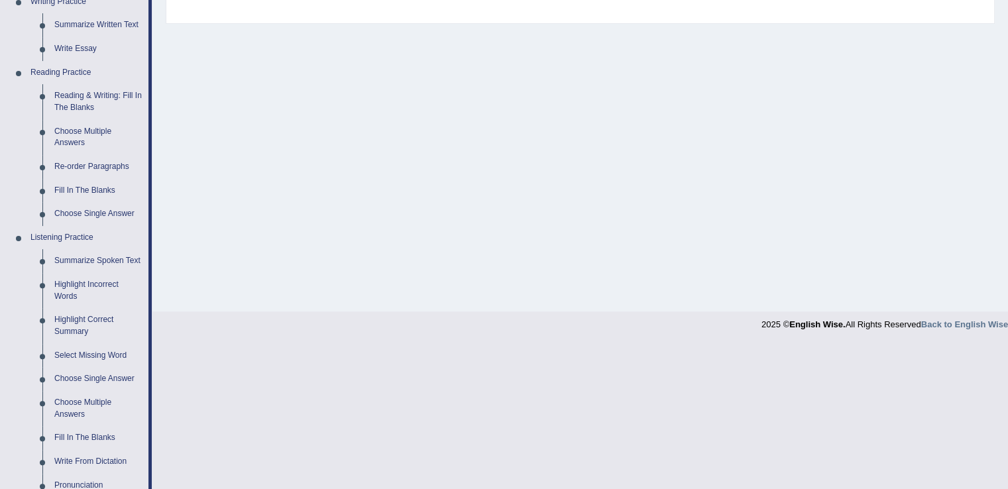
scroll to position [360, 0]
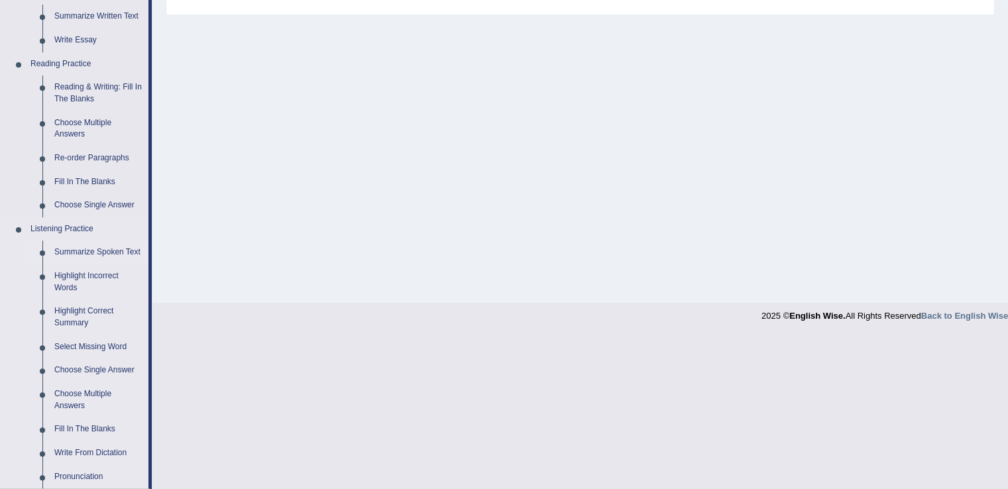
click at [83, 254] on link "Summarize Spoken Text" at bounding box center [98, 253] width 100 height 24
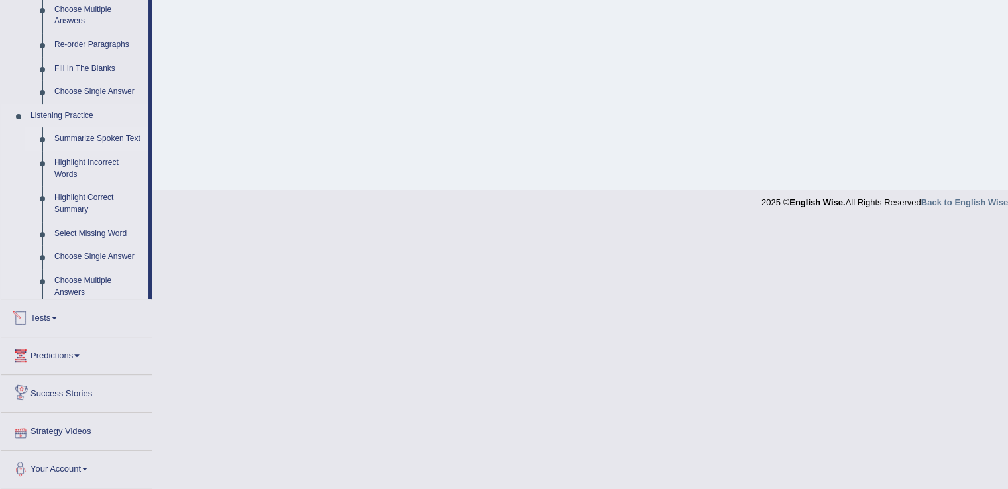
scroll to position [419, 0]
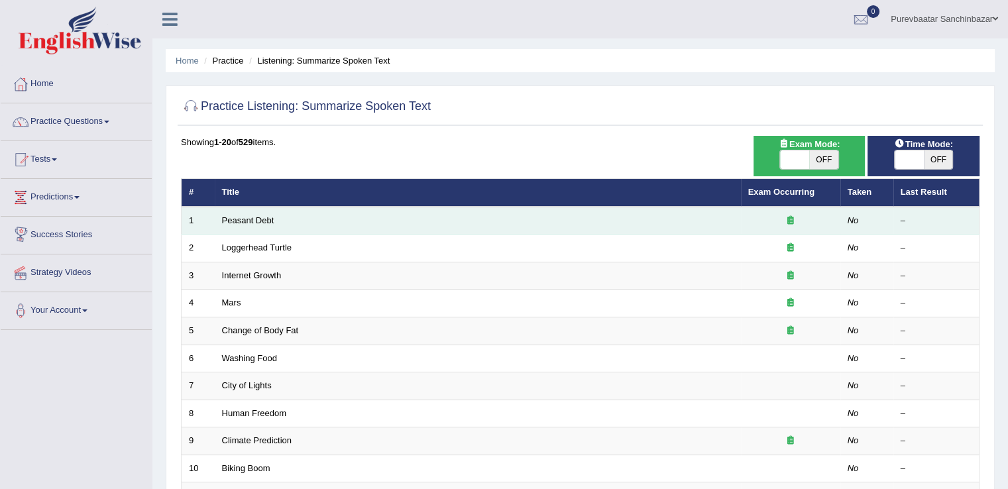
click at [233, 226] on td "Peasant Debt" at bounding box center [478, 221] width 526 height 28
click at [245, 217] on link "Peasant Debt" at bounding box center [248, 220] width 52 height 10
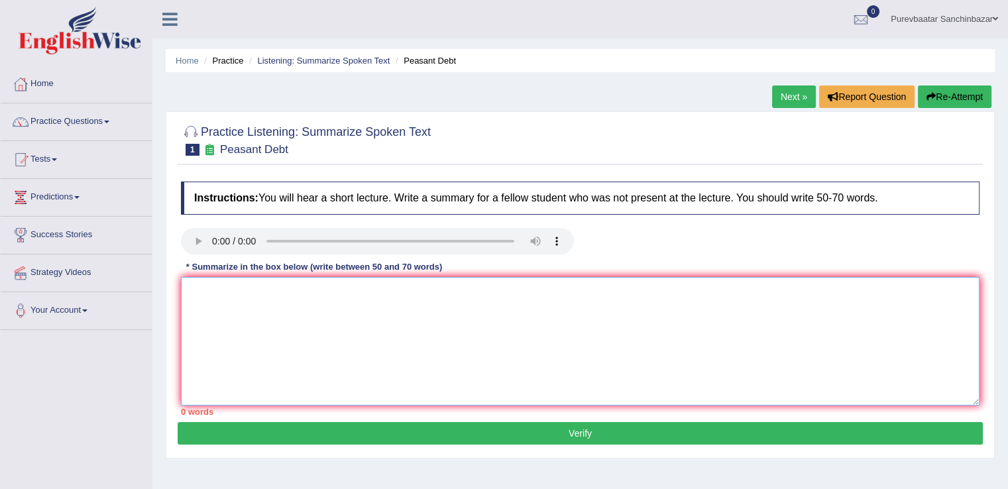
click at [232, 308] on textarea at bounding box center [580, 341] width 799 height 129
type textarea "150 thousand"
click at [789, 89] on link "Next »" at bounding box center [794, 96] width 44 height 23
click at [76, 120] on link "Practice Questions" at bounding box center [76, 119] width 151 height 33
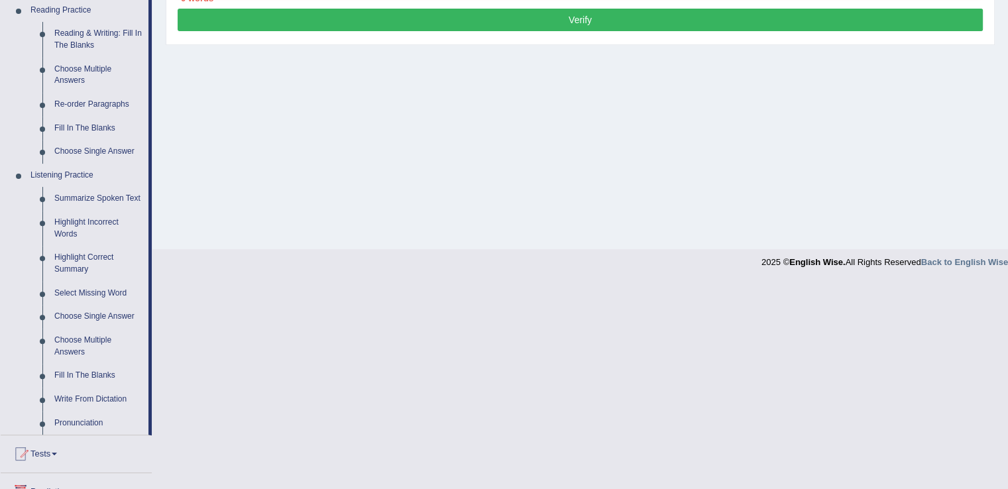
scroll to position [412, 0]
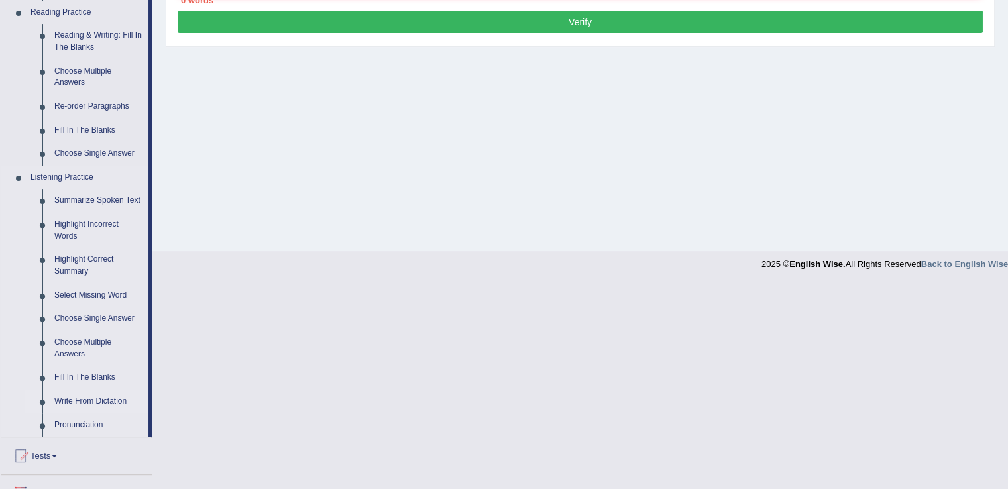
click at [90, 400] on link "Write From Dictation" at bounding box center [98, 402] width 100 height 24
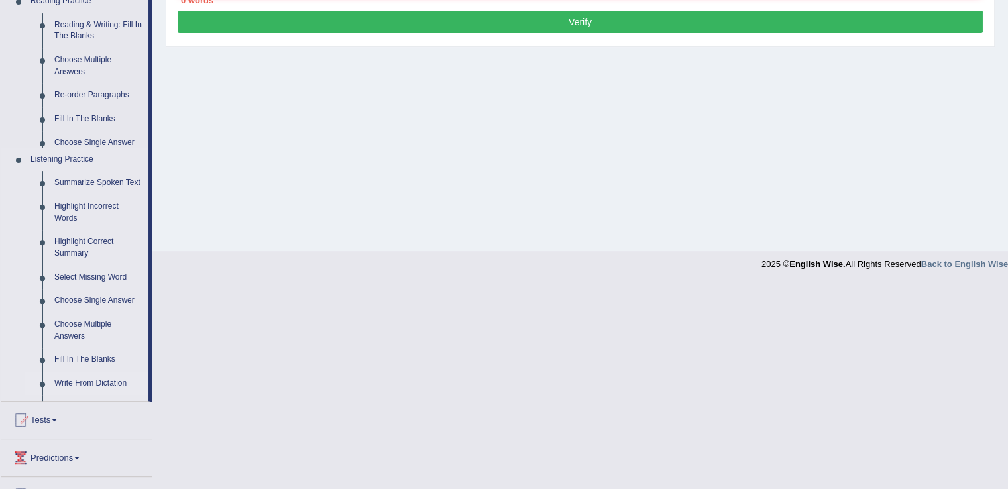
scroll to position [207, 0]
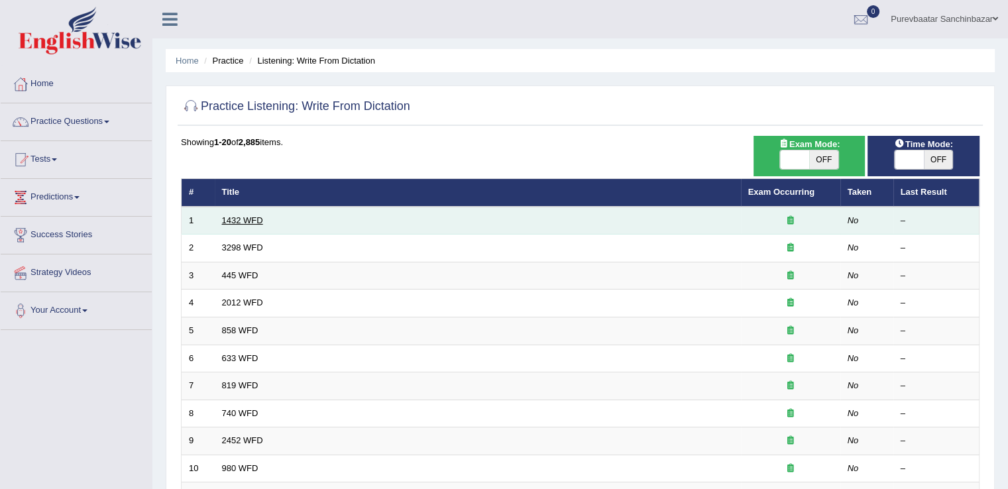
click at [241, 218] on link "1432 WFD" at bounding box center [242, 220] width 41 height 10
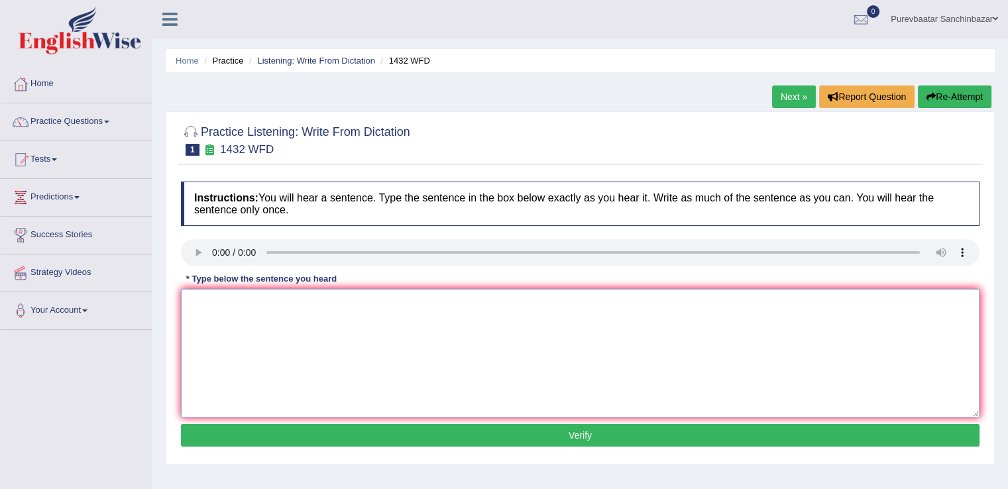
click at [237, 333] on textarea at bounding box center [580, 353] width 799 height 129
click at [196, 303] on textarea "more fizical activity is benefitial to your health" at bounding box center [580, 353] width 799 height 129
click at [221, 301] on textarea "More fizical activity is benefitial to your health" at bounding box center [580, 353] width 799 height 129
click at [231, 302] on textarea "More phyisal activity is benefitial to your health" at bounding box center [580, 353] width 799 height 129
click at [231, 302] on textarea "More physal activity is benefitial to your health" at bounding box center [580, 353] width 799 height 129
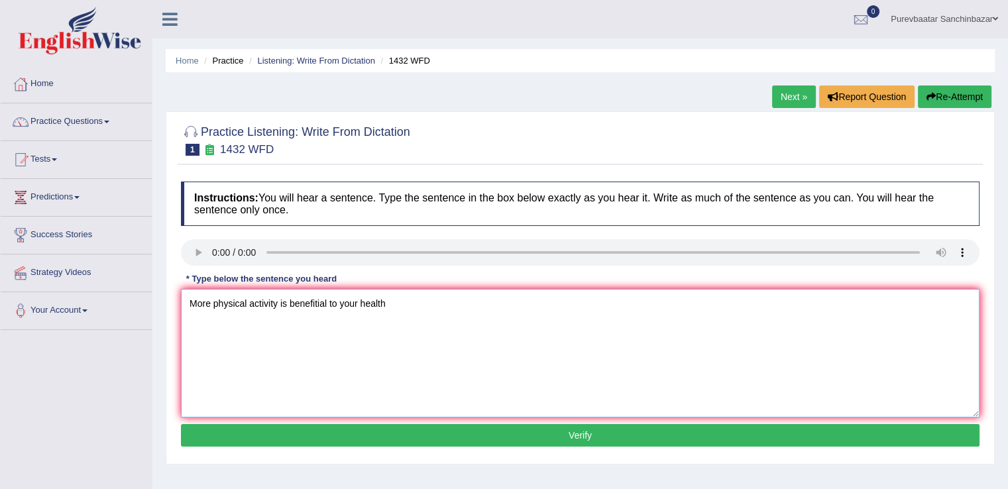
click at [316, 302] on textarea "More physical activity is benefitial to your health" at bounding box center [580, 353] width 799 height 129
click at [517, 353] on textarea "More physical activity is beneficial to your health" at bounding box center [580, 353] width 799 height 129
type textarea "More physical activity is beneficial to your health"
click at [515, 435] on button "Verify" at bounding box center [580, 435] width 799 height 23
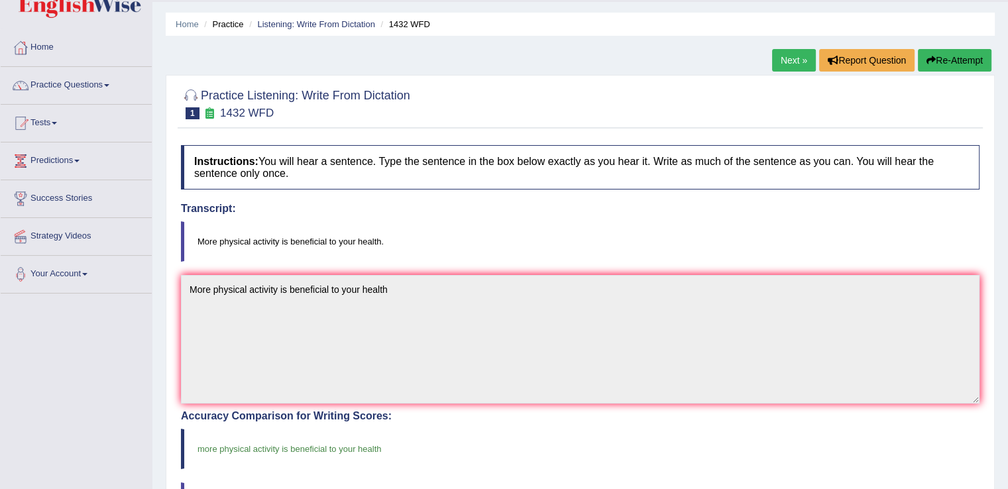
scroll to position [38, 0]
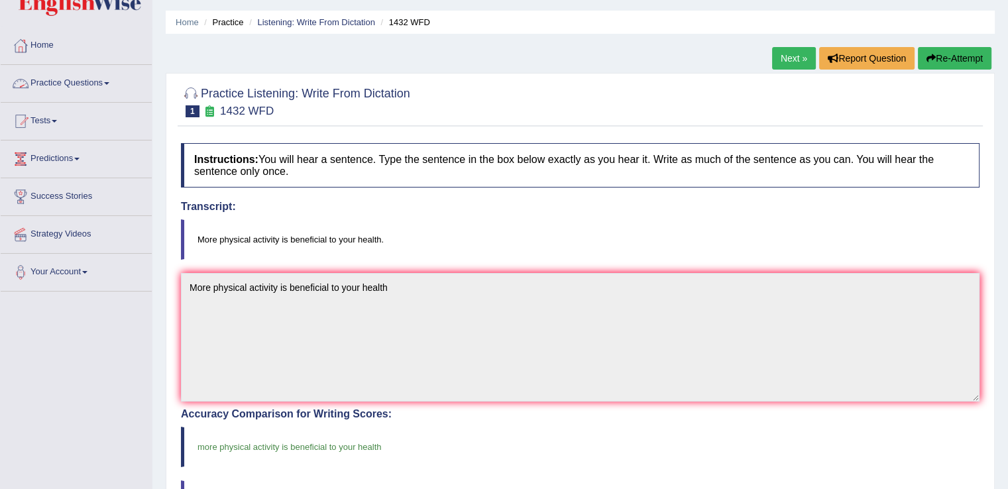
click at [107, 80] on link "Practice Questions" at bounding box center [76, 81] width 151 height 33
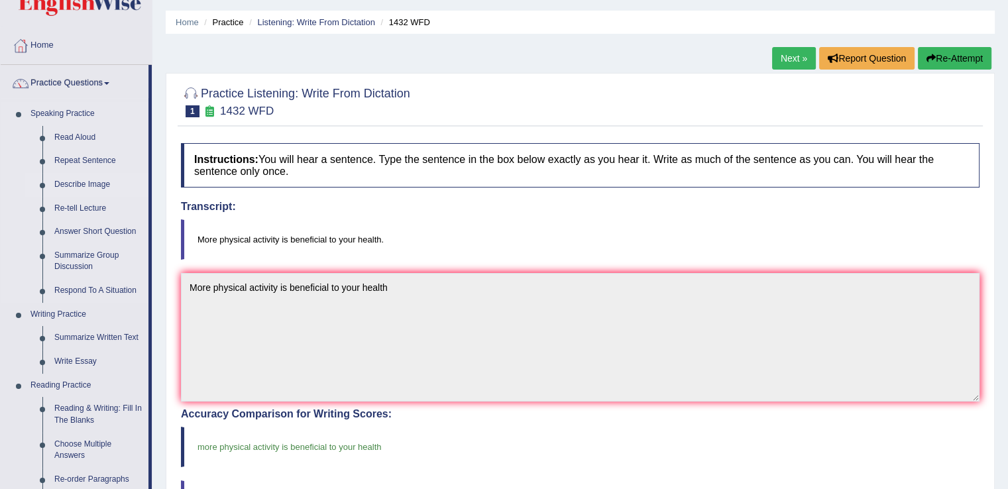
drag, startPoint x: 150, startPoint y: 117, endPoint x: 146, endPoint y: 176, distance: 59.8
click at [146, 176] on li "Practice Questions Speaking Practice Read Aloud Repeat Sentence Describe Image …" at bounding box center [76, 437] width 151 height 745
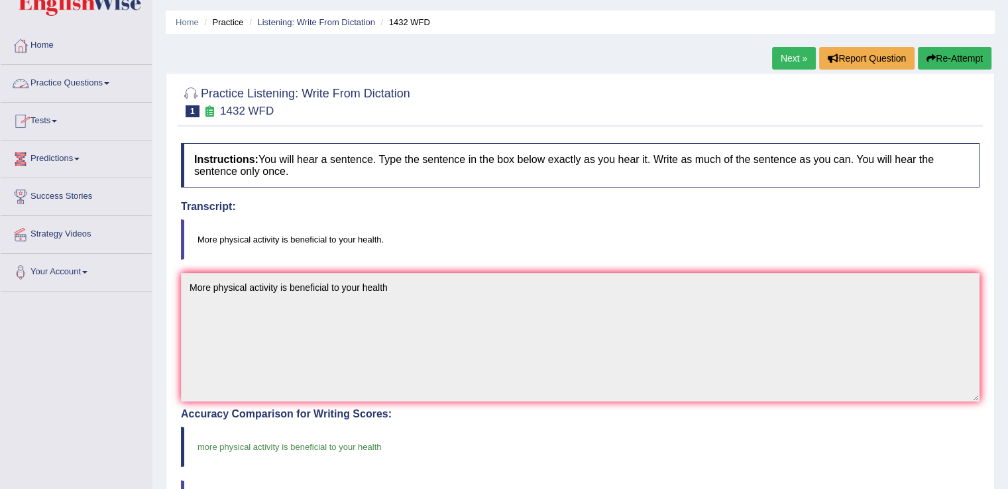
click at [105, 82] on link "Practice Questions" at bounding box center [76, 81] width 151 height 33
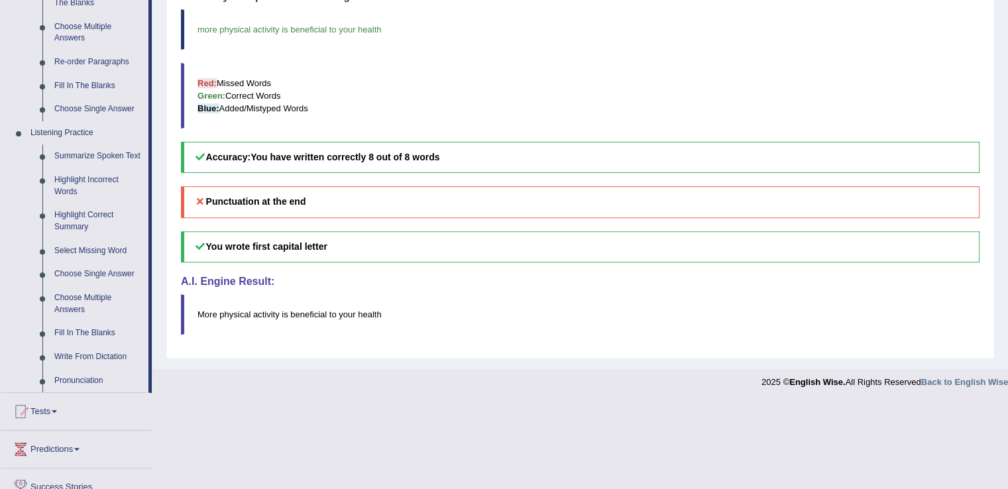
scroll to position [476, 0]
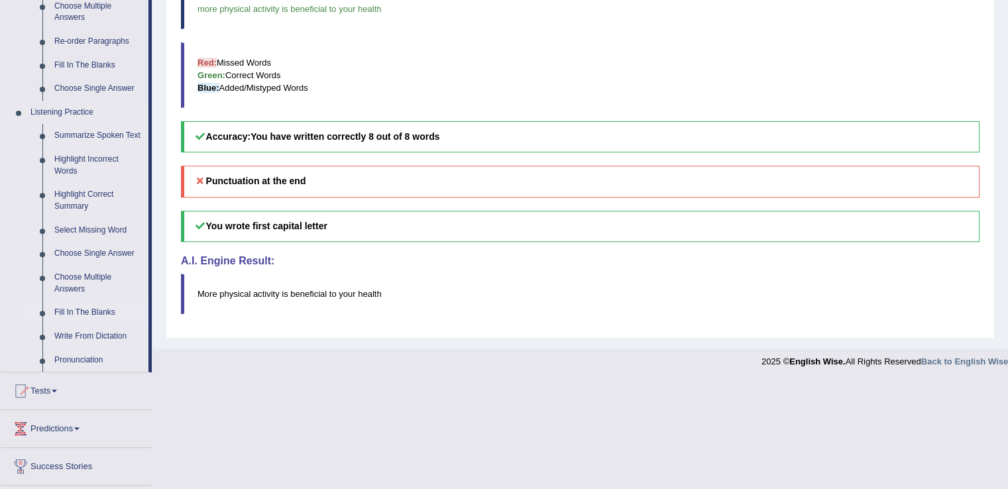
click at [86, 311] on link "Fill In The Blanks" at bounding box center [98, 313] width 100 height 24
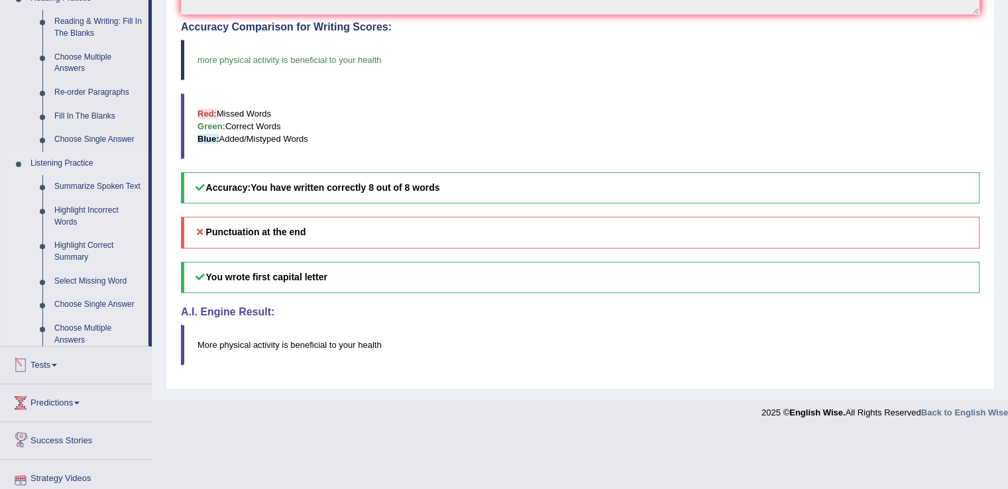
scroll to position [366, 0]
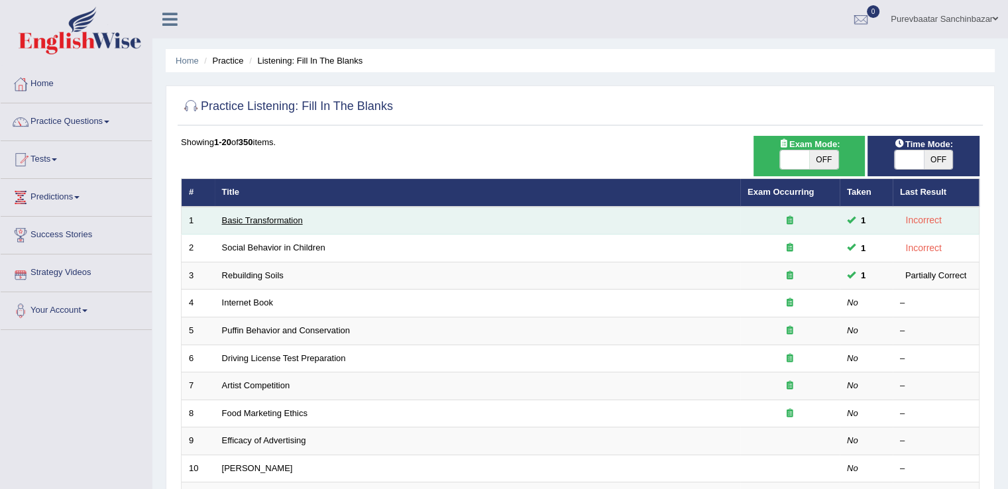
click at [254, 220] on link "Basic Transformation" at bounding box center [262, 220] width 81 height 10
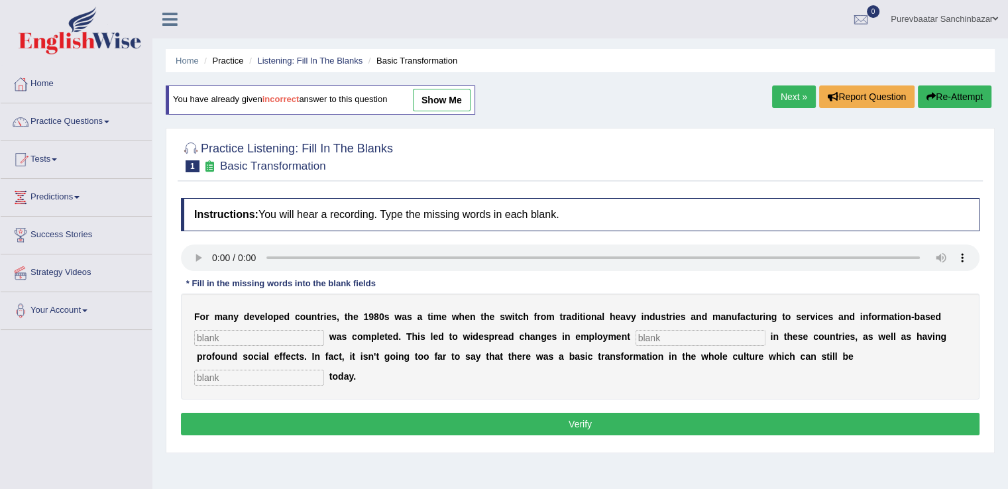
click at [305, 333] on input "text" at bounding box center [259, 338] width 130 height 16
click at [227, 343] on input "text" at bounding box center [259, 338] width 130 height 16
type input "interpr"
click at [655, 330] on input "text" at bounding box center [700, 338] width 130 height 16
type input "patern"
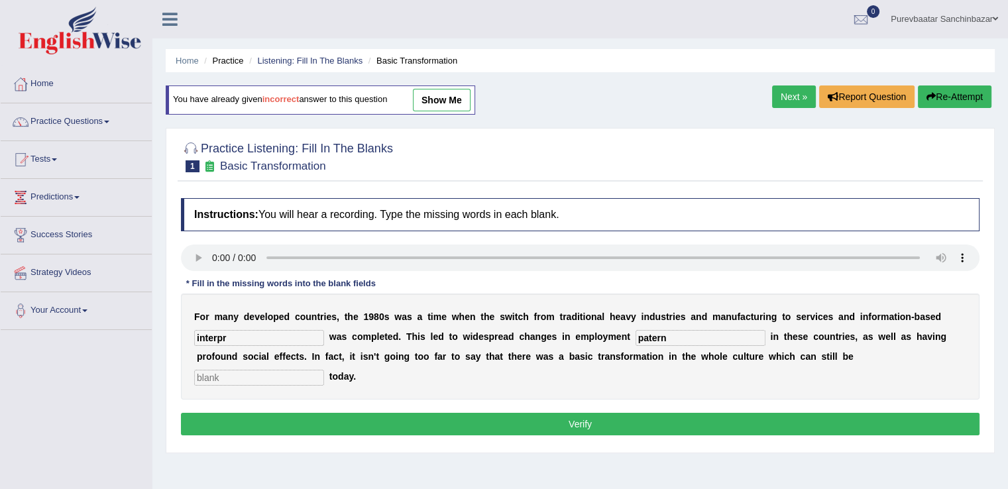
click at [286, 371] on input "text" at bounding box center [259, 378] width 130 height 16
type input "absorbe"
click at [231, 333] on input "interpr" at bounding box center [259, 338] width 130 height 16
click at [348, 419] on button "Verify" at bounding box center [580, 424] width 799 height 23
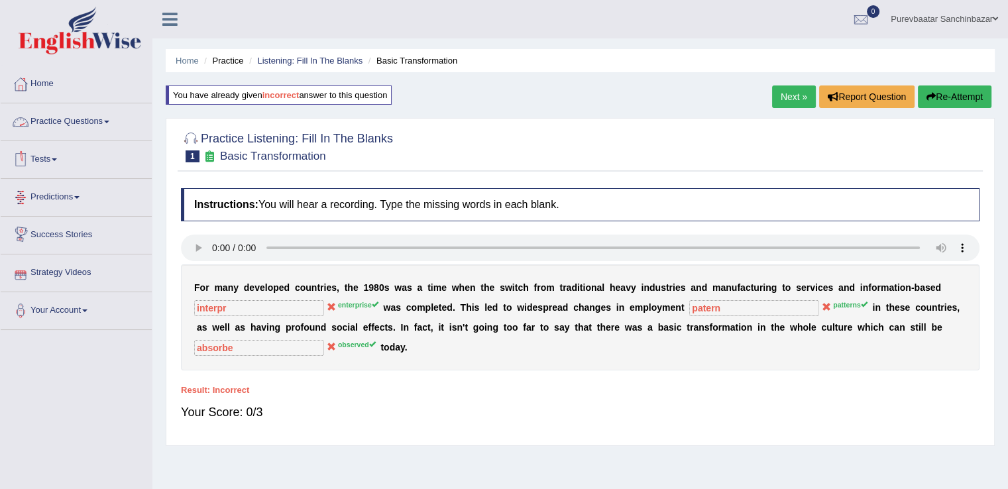
click at [109, 121] on span at bounding box center [106, 122] width 5 height 3
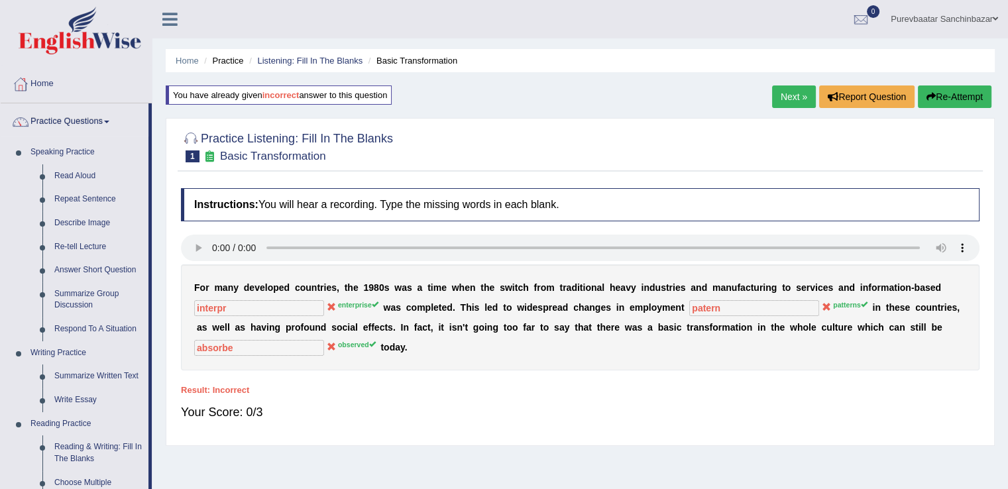
click at [151, 377] on li "Practice Questions Speaking Practice Read Aloud Repeat Sentence Describe Image …" at bounding box center [76, 475] width 151 height 745
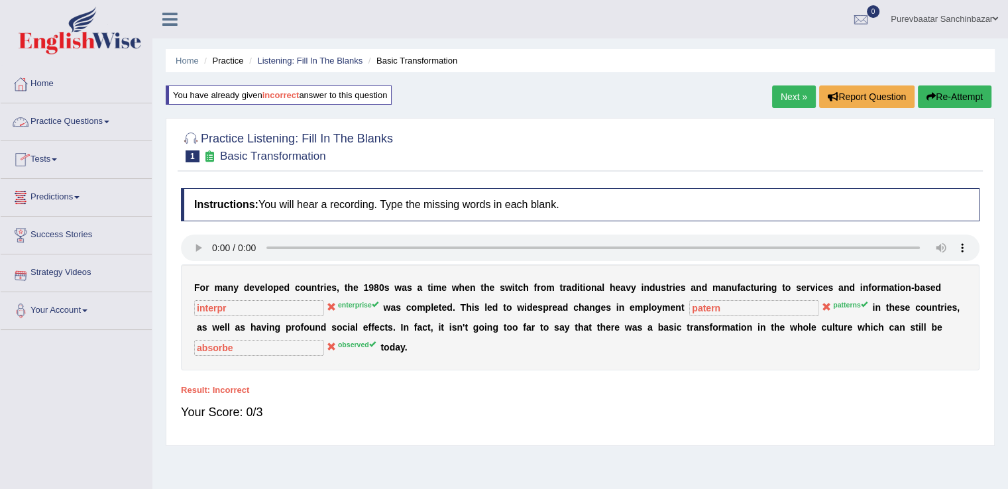
click at [109, 115] on link "Practice Questions" at bounding box center [76, 119] width 151 height 33
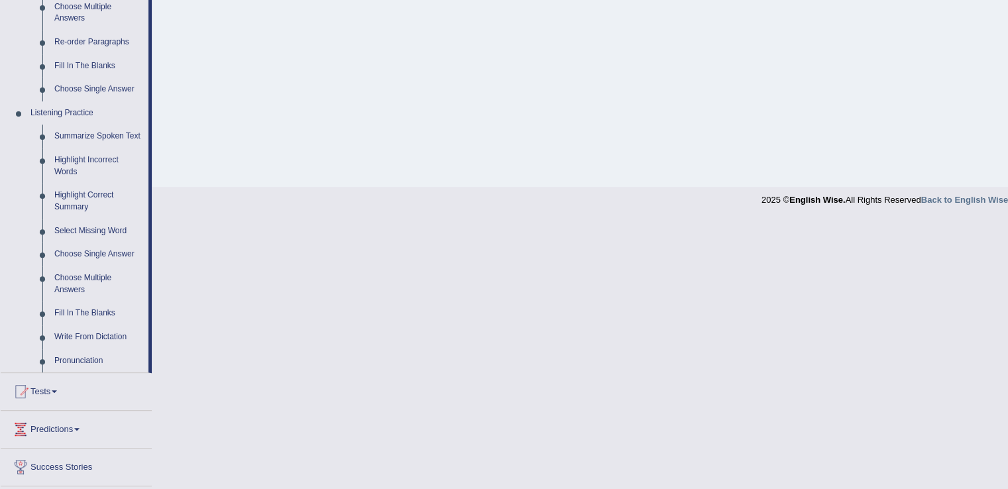
scroll to position [480, 0]
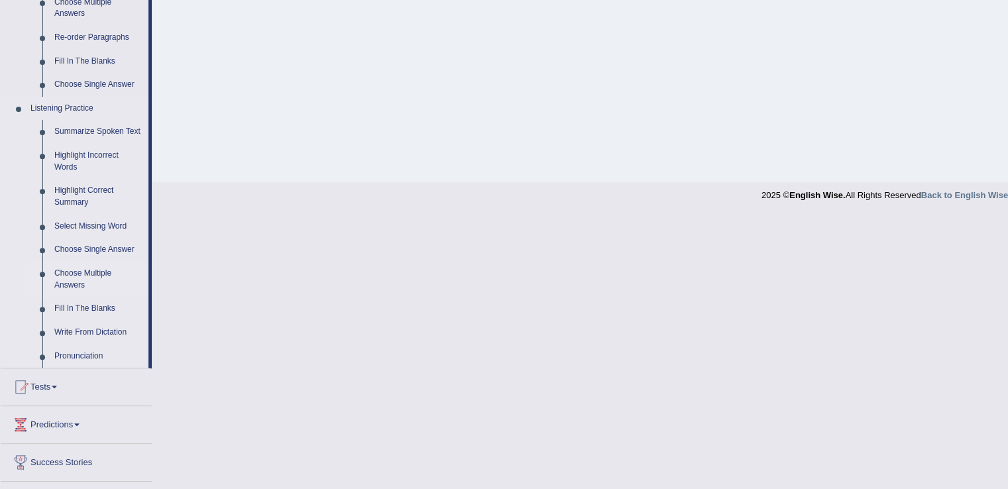
click at [85, 277] on link "Choose Multiple Answers" at bounding box center [98, 279] width 100 height 35
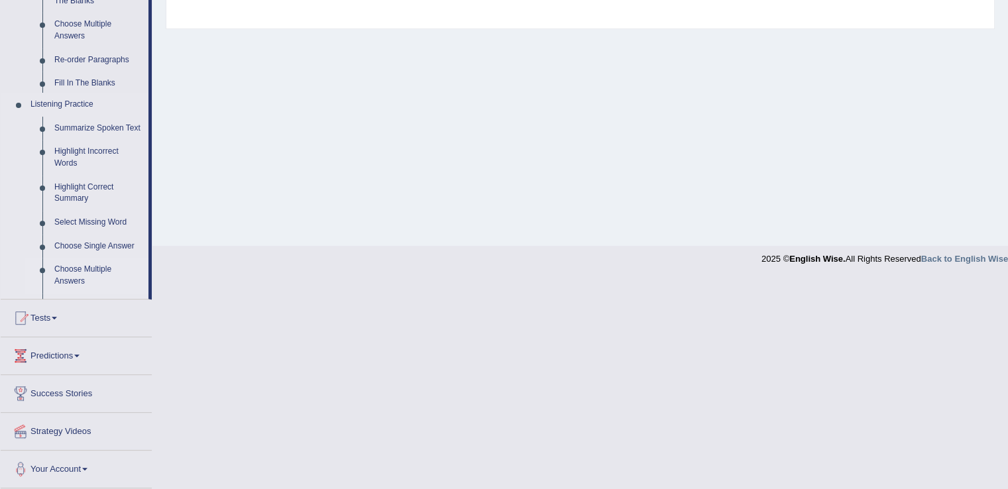
scroll to position [207, 0]
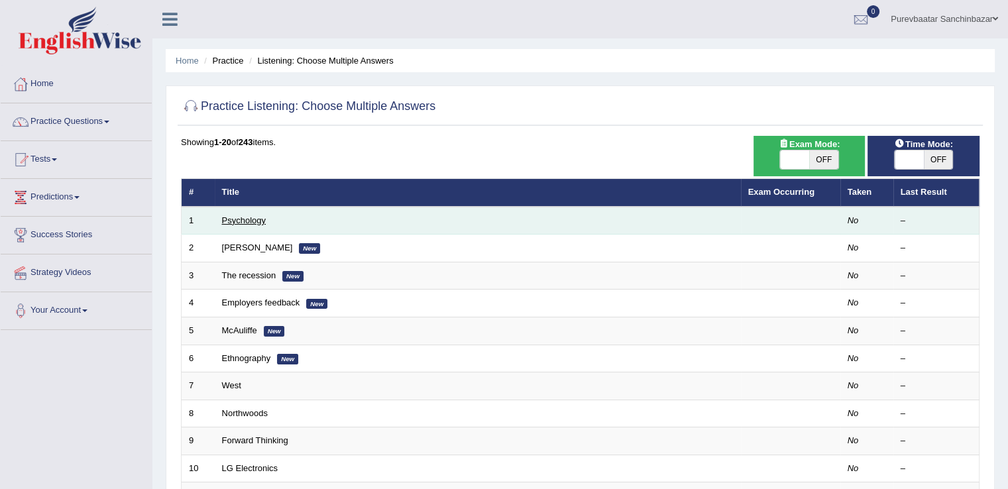
click at [257, 221] on link "Psychology" at bounding box center [244, 220] width 44 height 10
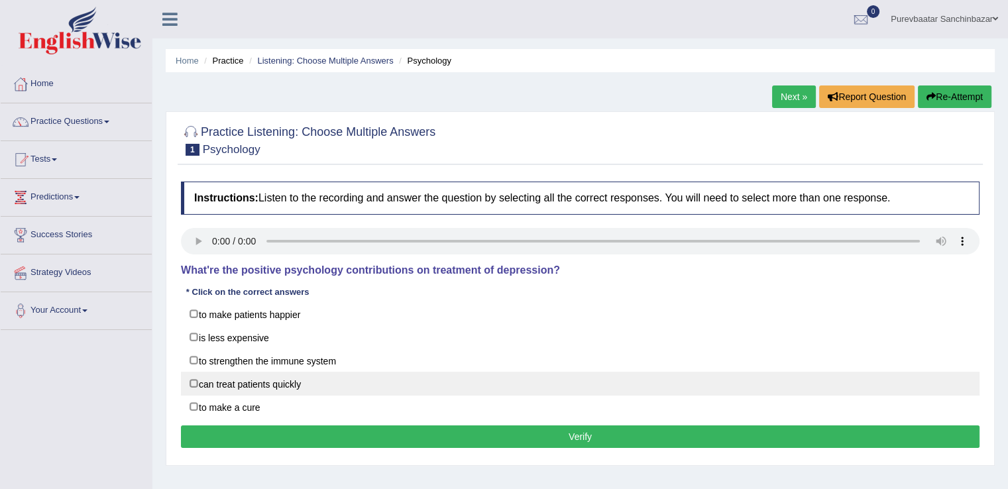
click at [192, 381] on label "can treat patients quickly" at bounding box center [580, 384] width 799 height 24
checkbox input "true"
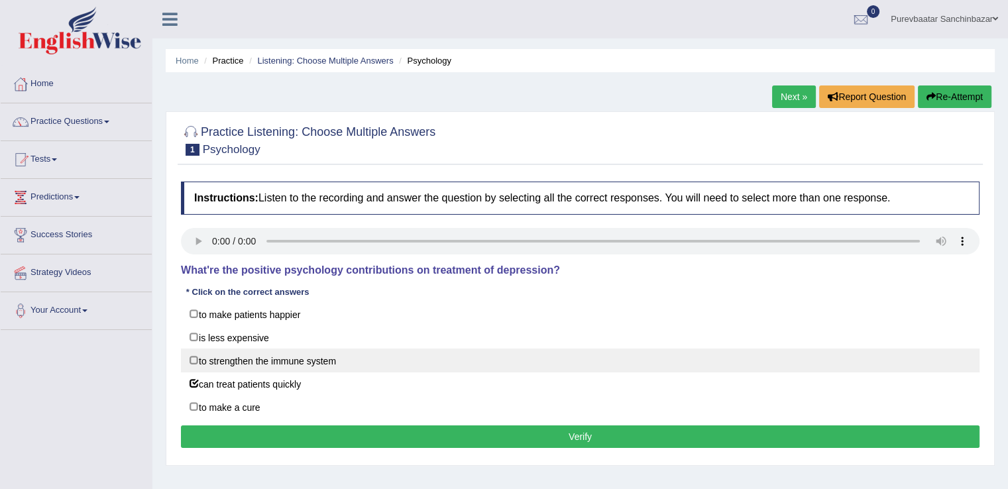
click at [193, 358] on label "to strengthen the immune system" at bounding box center [580, 361] width 799 height 24
checkbox input "true"
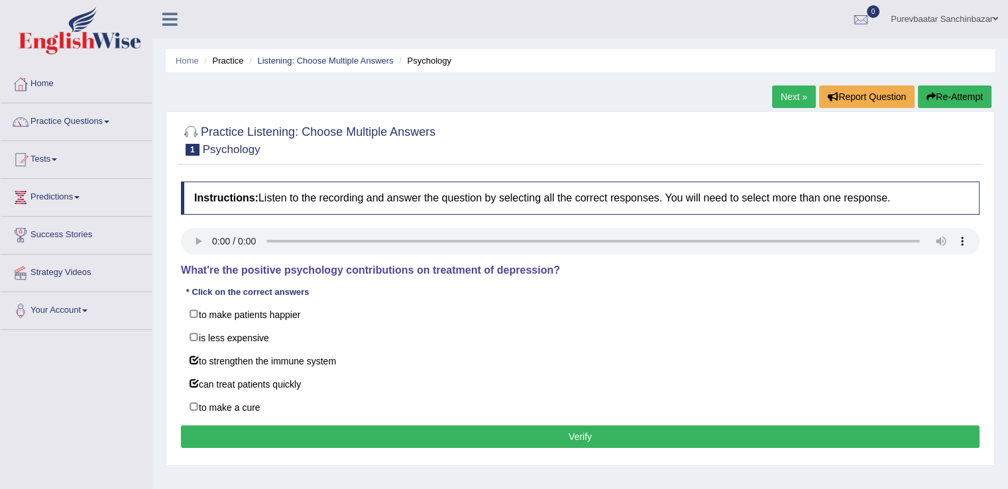
click at [419, 428] on button "Verify" at bounding box center [580, 436] width 799 height 23
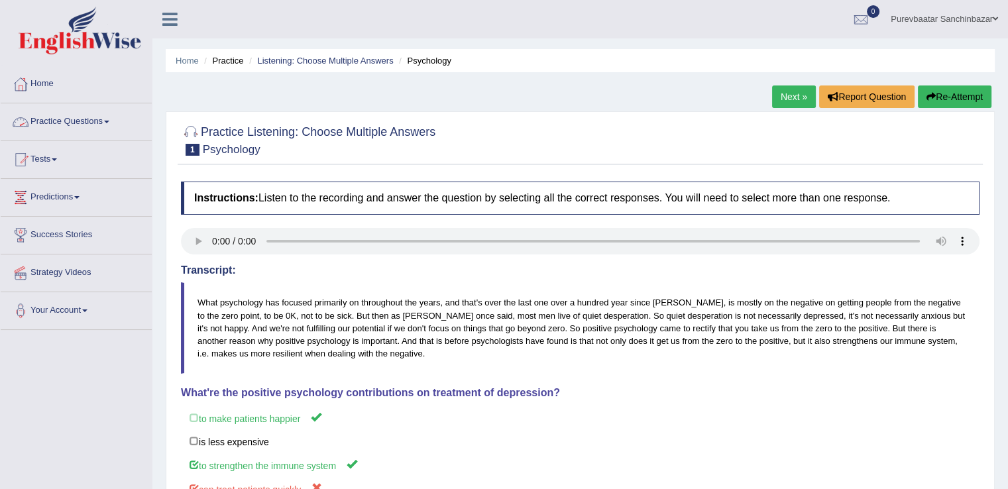
click at [104, 115] on link "Practice Questions" at bounding box center [76, 119] width 151 height 33
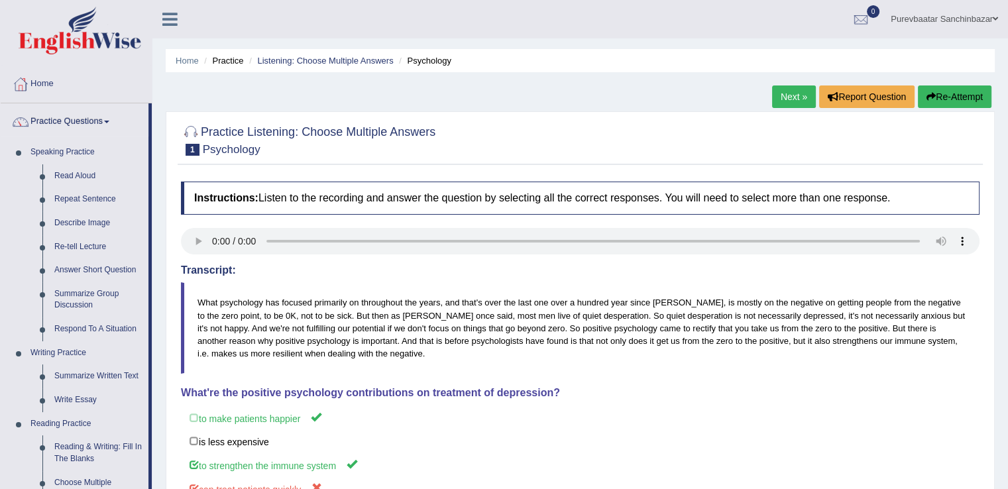
click at [151, 115] on li "Practice Questions Speaking Practice Read Aloud Repeat Sentence Describe Image …" at bounding box center [76, 475] width 151 height 745
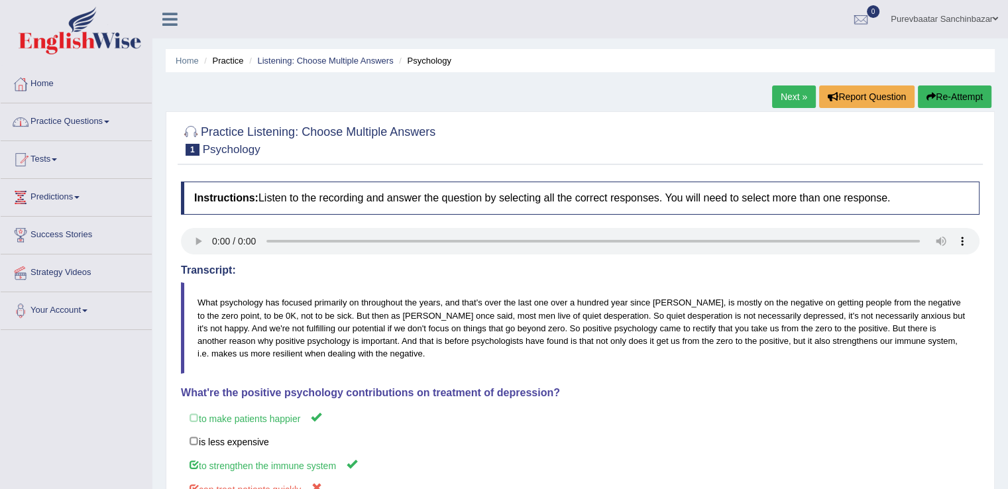
click at [109, 123] on span at bounding box center [106, 122] width 5 height 3
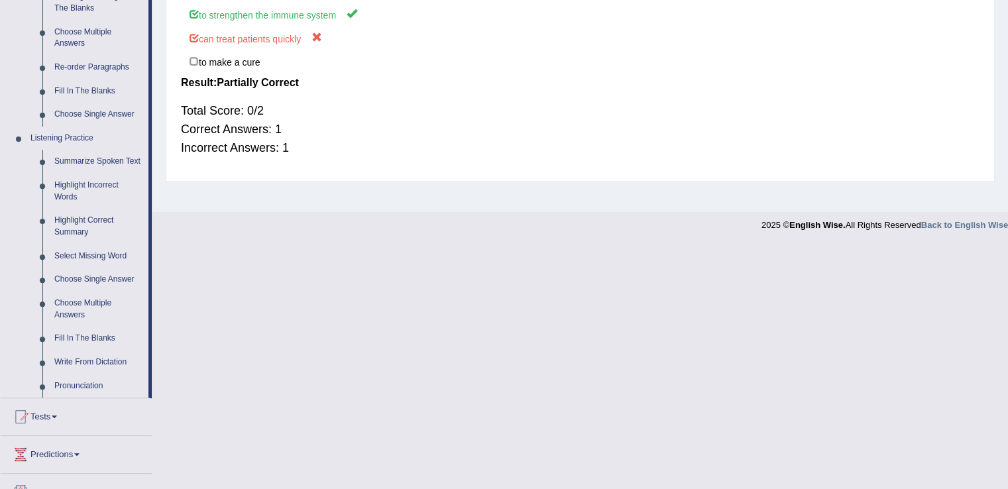
scroll to position [449, 0]
click at [82, 221] on link "Highlight Correct Summary" at bounding box center [98, 228] width 100 height 35
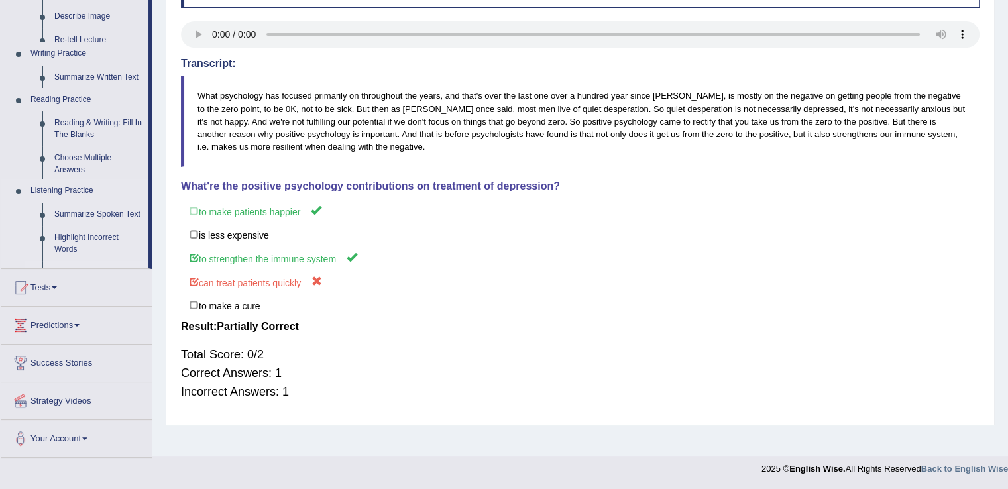
scroll to position [207, 0]
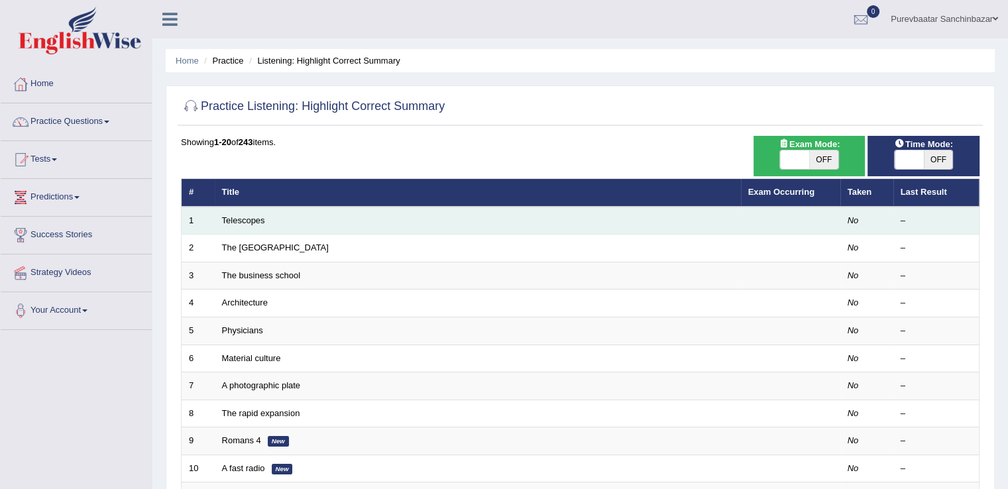
click at [243, 227] on td "Telescopes" at bounding box center [478, 221] width 526 height 28
click at [243, 220] on link "Telescopes" at bounding box center [243, 220] width 43 height 10
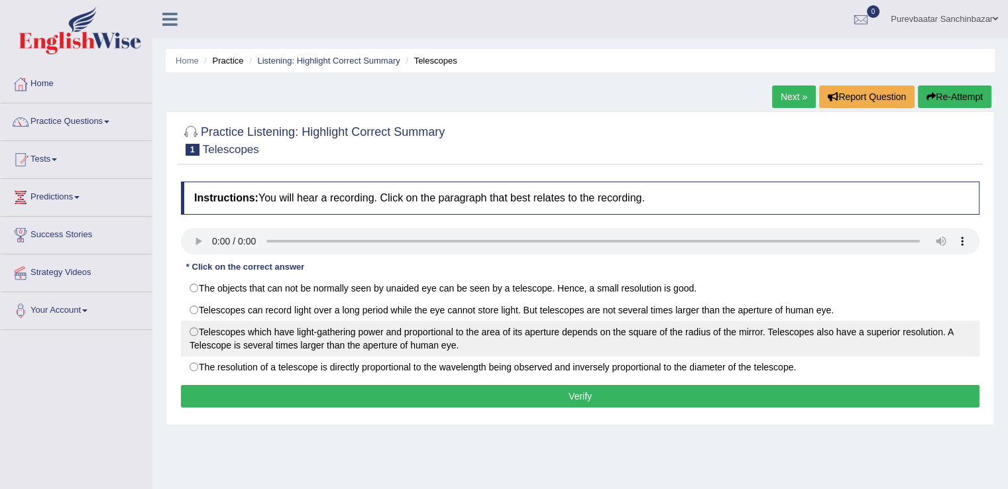
click at [195, 332] on label "Telescopes which have light-gathering power and proportional to the area of its…" at bounding box center [580, 339] width 799 height 36
radio input "true"
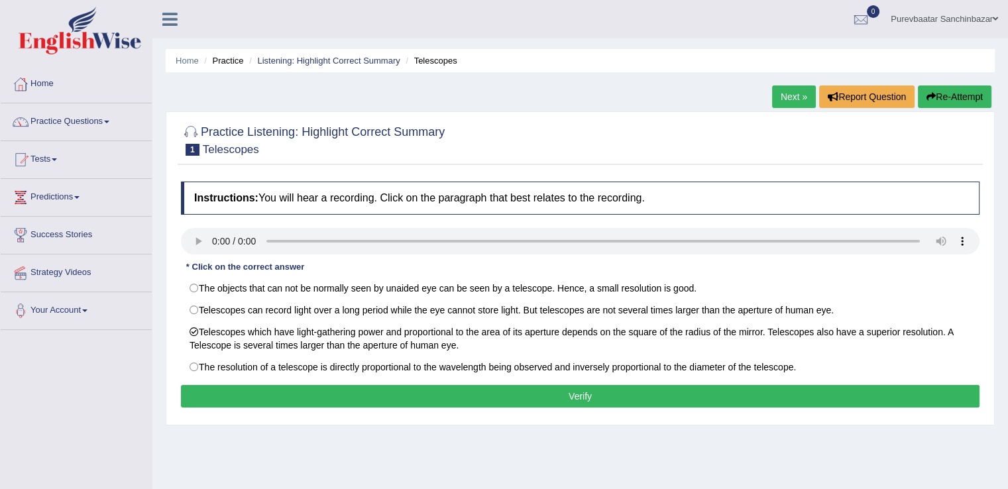
click at [250, 388] on button "Verify" at bounding box center [580, 396] width 799 height 23
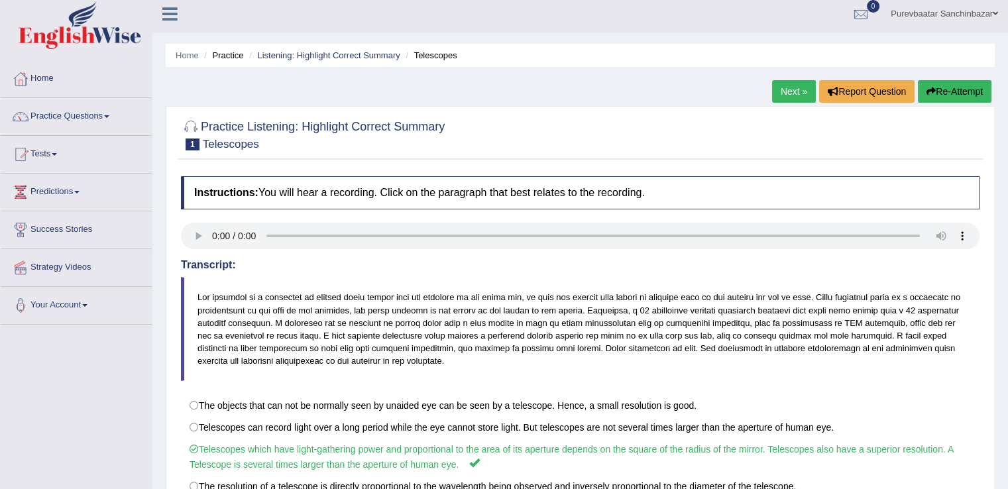
scroll to position [3, 0]
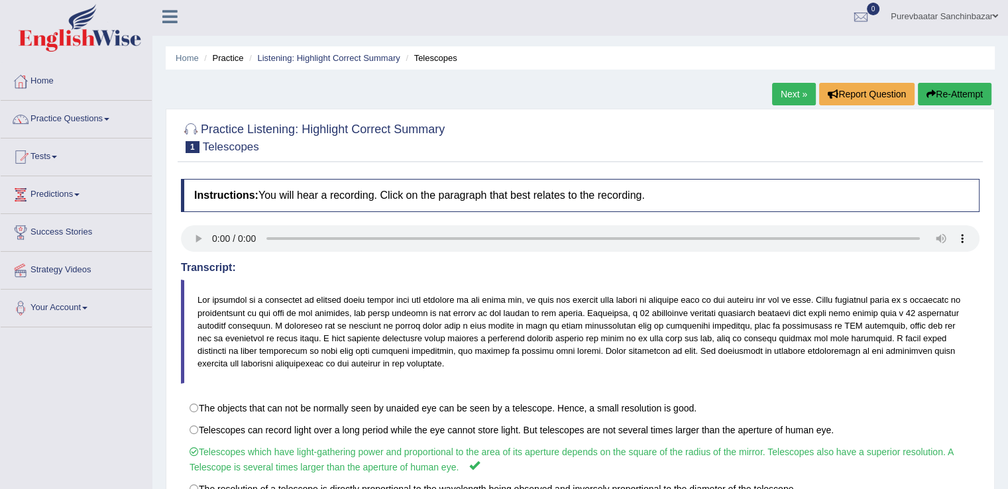
click at [779, 95] on link "Next »" at bounding box center [794, 94] width 44 height 23
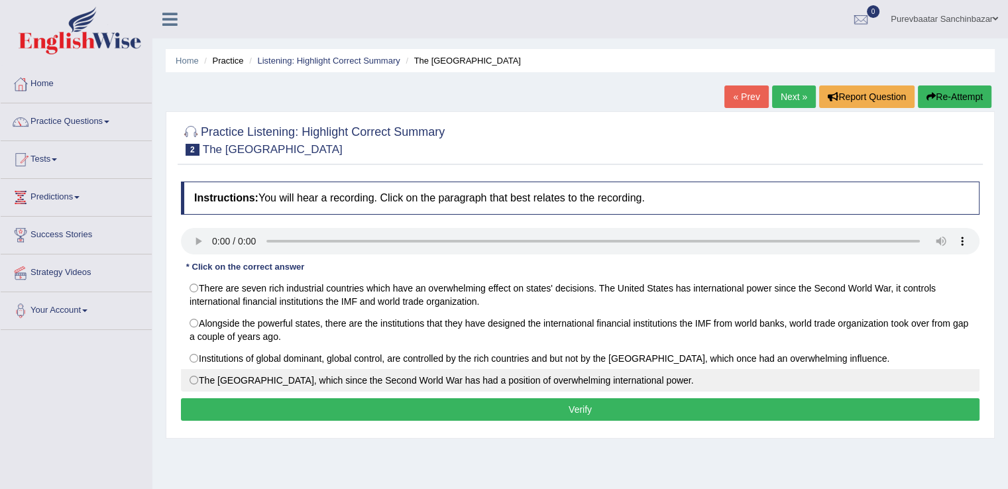
click at [193, 380] on label "The [GEOGRAPHIC_DATA], which since the Second World War has had a position of o…" at bounding box center [580, 380] width 799 height 23
radio input "true"
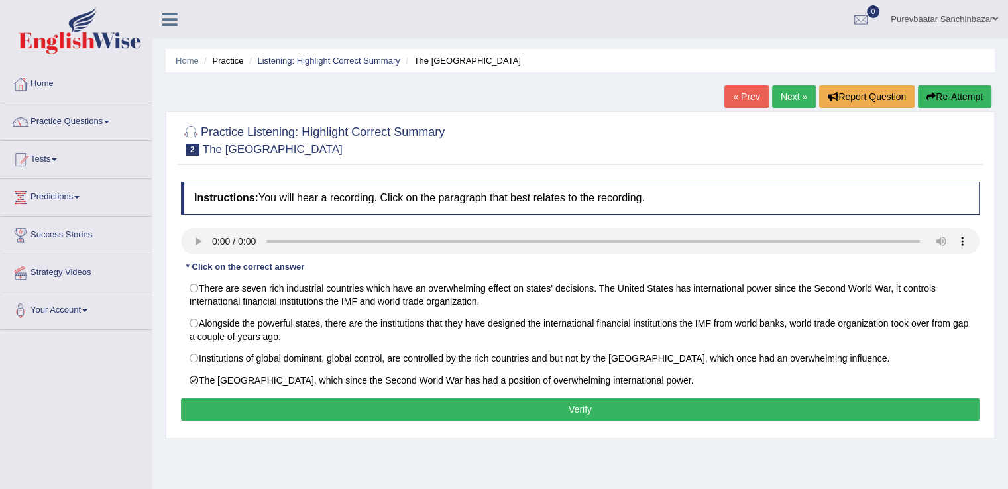
click at [254, 410] on button "Verify" at bounding box center [580, 409] width 799 height 23
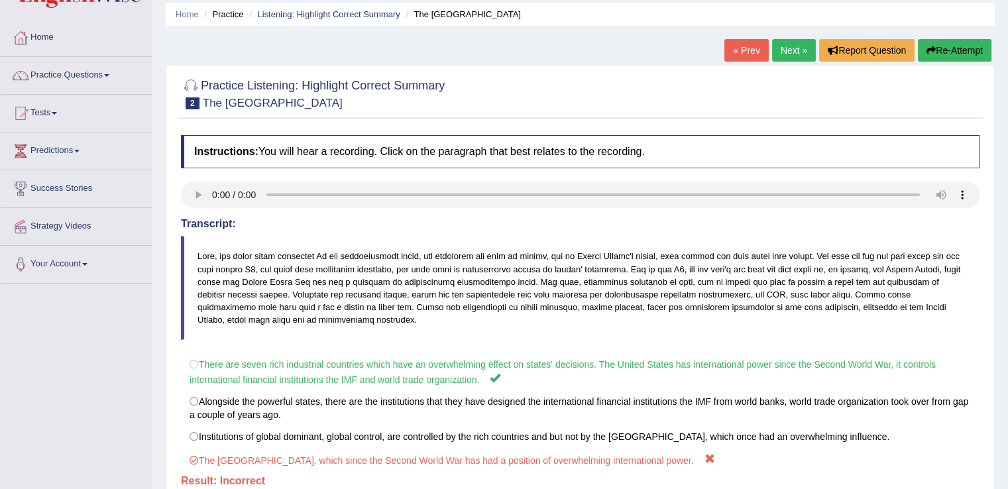
scroll to position [40, 0]
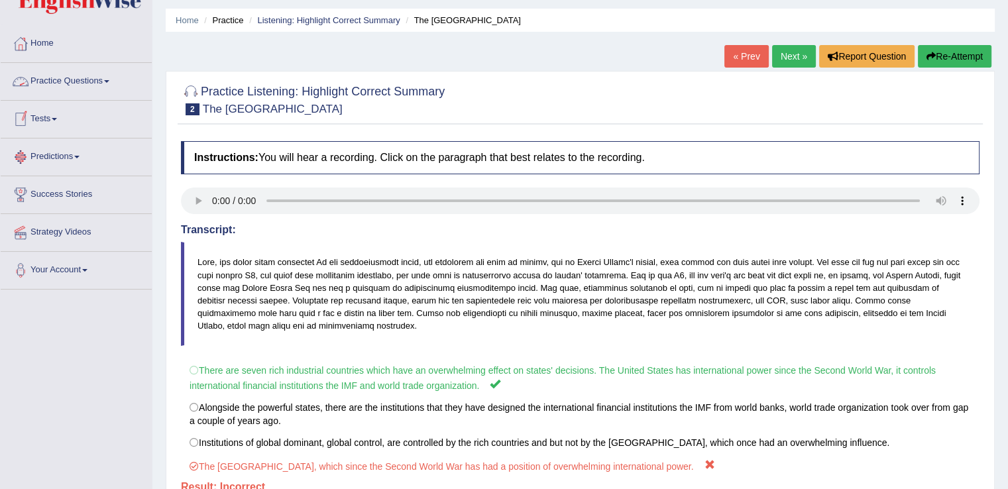
click at [111, 78] on link "Practice Questions" at bounding box center [76, 79] width 151 height 33
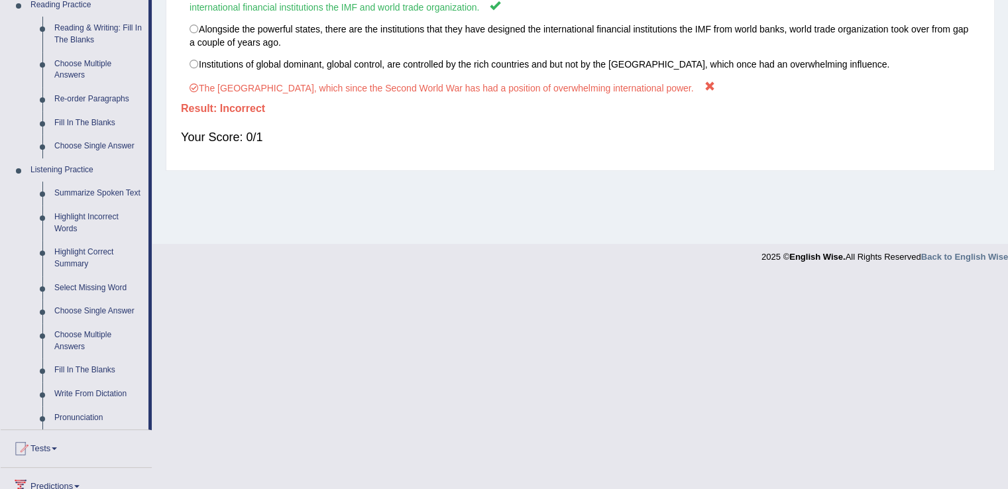
scroll to position [431, 0]
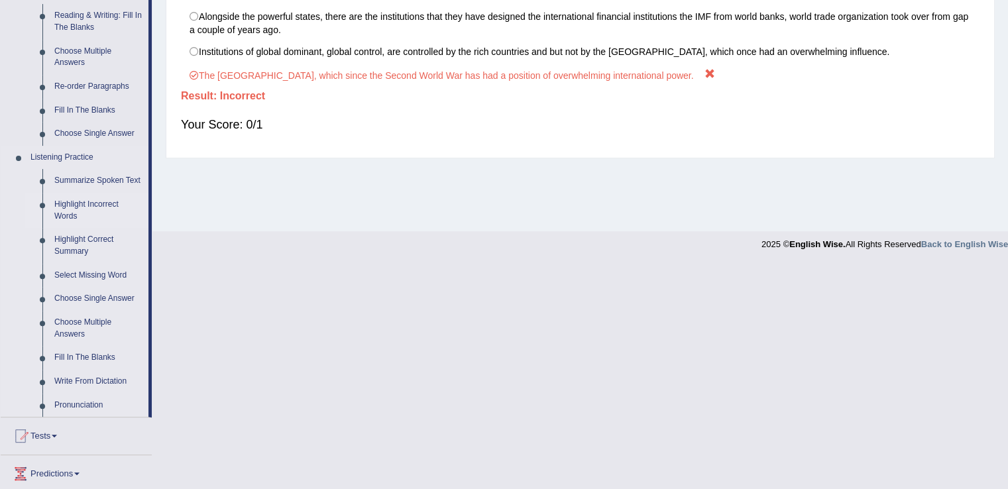
click at [70, 209] on link "Highlight Incorrect Words" at bounding box center [98, 210] width 100 height 35
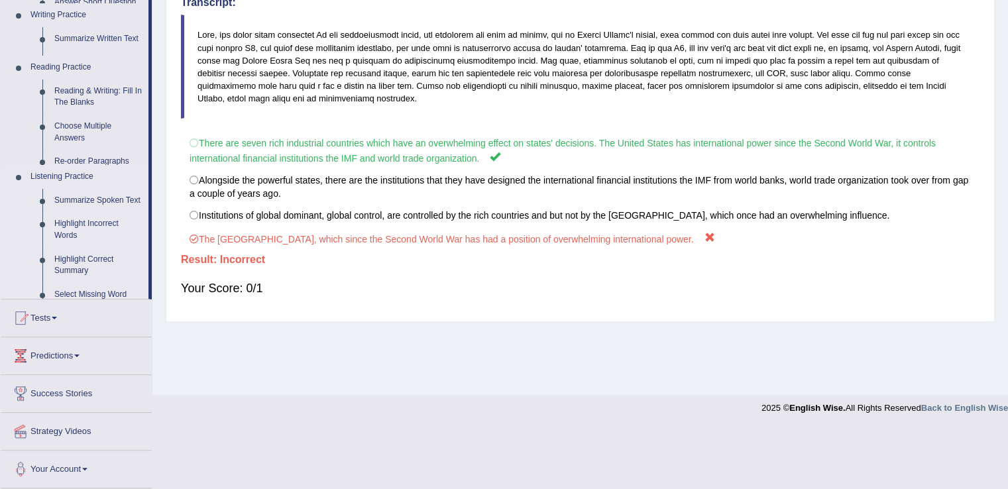
scroll to position [207, 0]
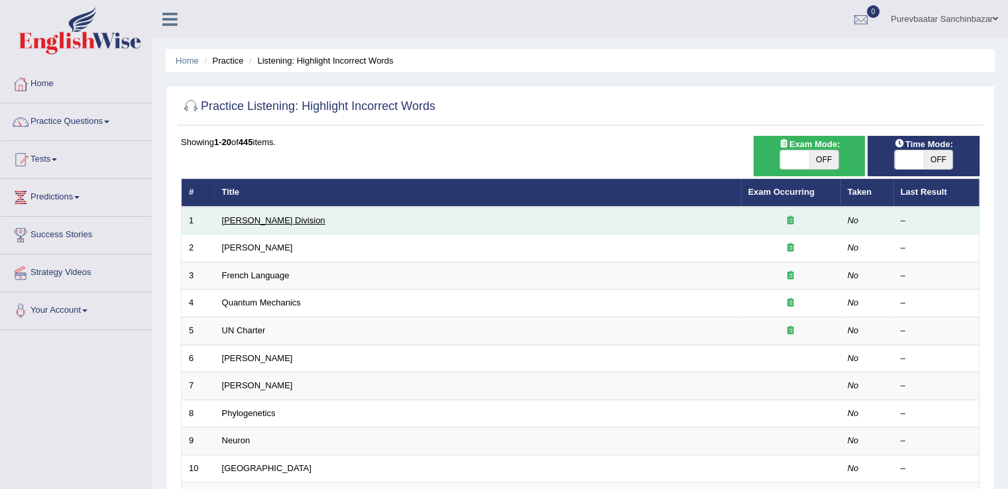
click at [252, 217] on link "[PERSON_NAME] Division" at bounding box center [273, 220] width 103 height 10
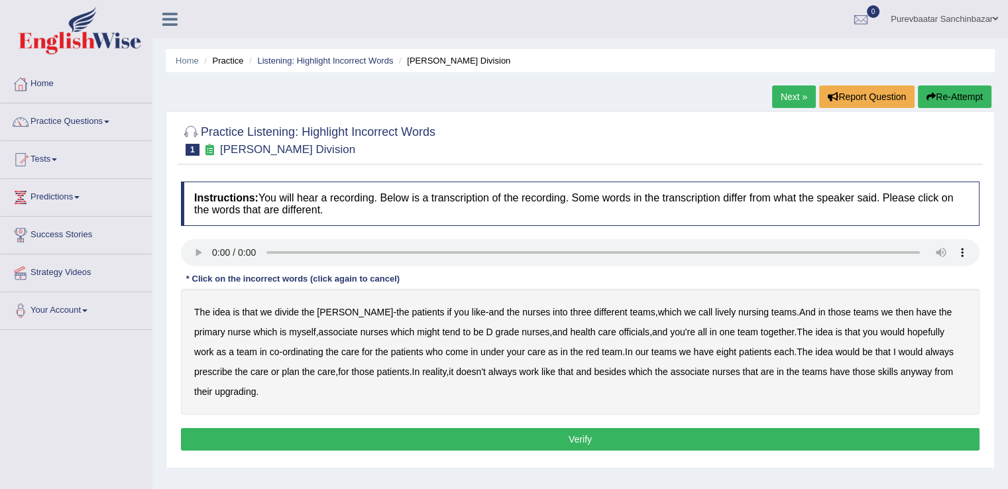
click at [715, 313] on b "lively" at bounding box center [725, 312] width 21 height 11
click at [698, 307] on b "call" at bounding box center [705, 312] width 14 height 11
click at [289, 327] on b "myself" at bounding box center [302, 332] width 27 height 11
click at [233, 366] on b "prescribe" at bounding box center [213, 371] width 38 height 11
click at [925, 355] on b "always" at bounding box center [939, 352] width 28 height 11
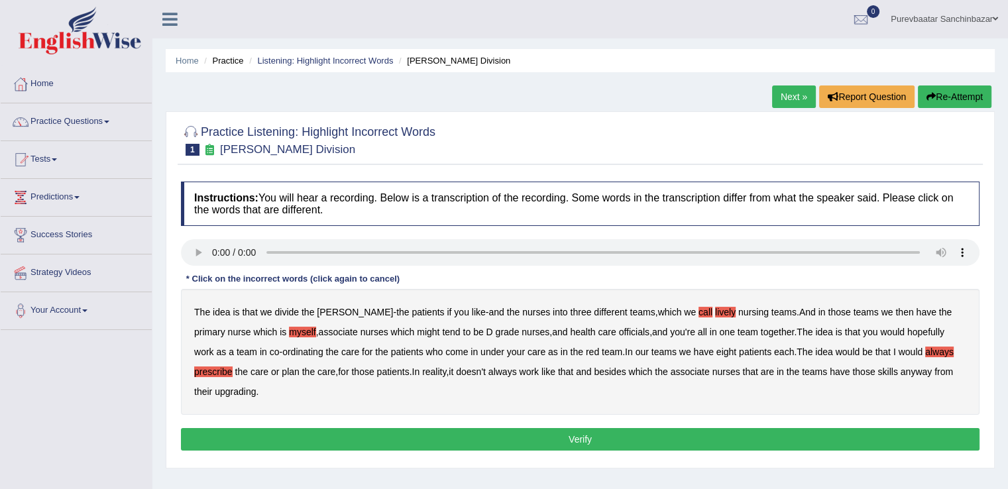
click at [233, 366] on b "prescribe" at bounding box center [213, 371] width 38 height 11
click at [215, 386] on b "upgrading" at bounding box center [235, 391] width 41 height 11
click at [306, 435] on button "Verify" at bounding box center [580, 439] width 799 height 23
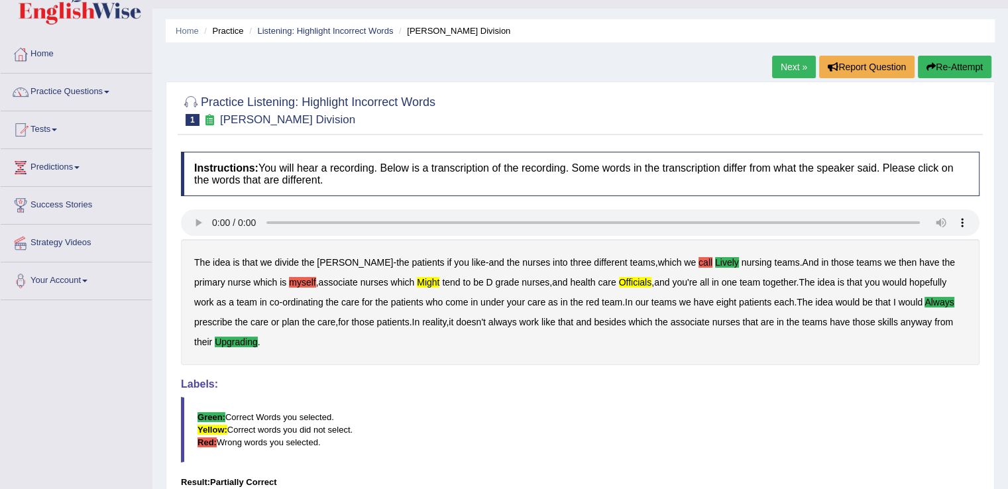
scroll to position [30, 0]
